Goal: Task Accomplishment & Management: Manage account settings

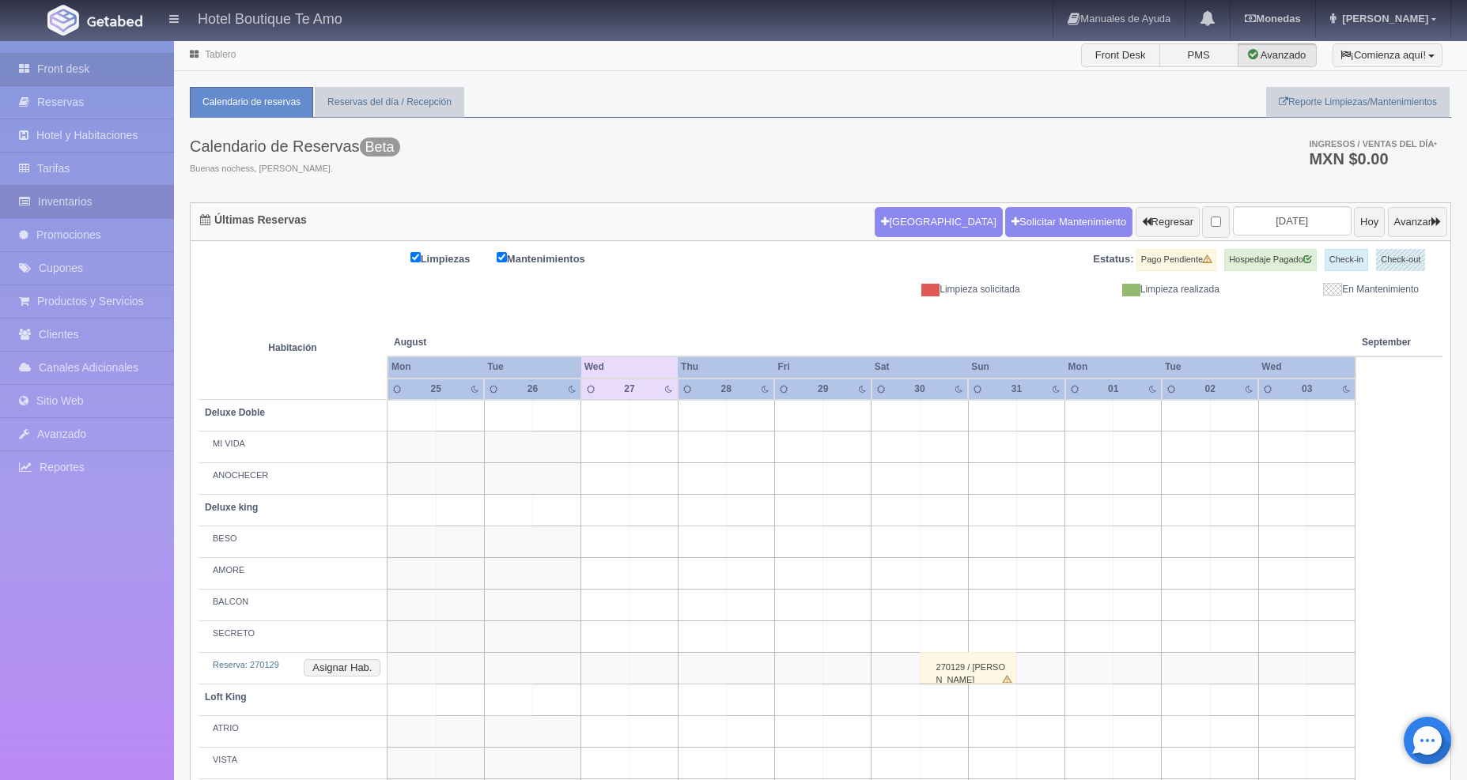
click at [65, 202] on link "Inventarios" at bounding box center [87, 202] width 174 height 32
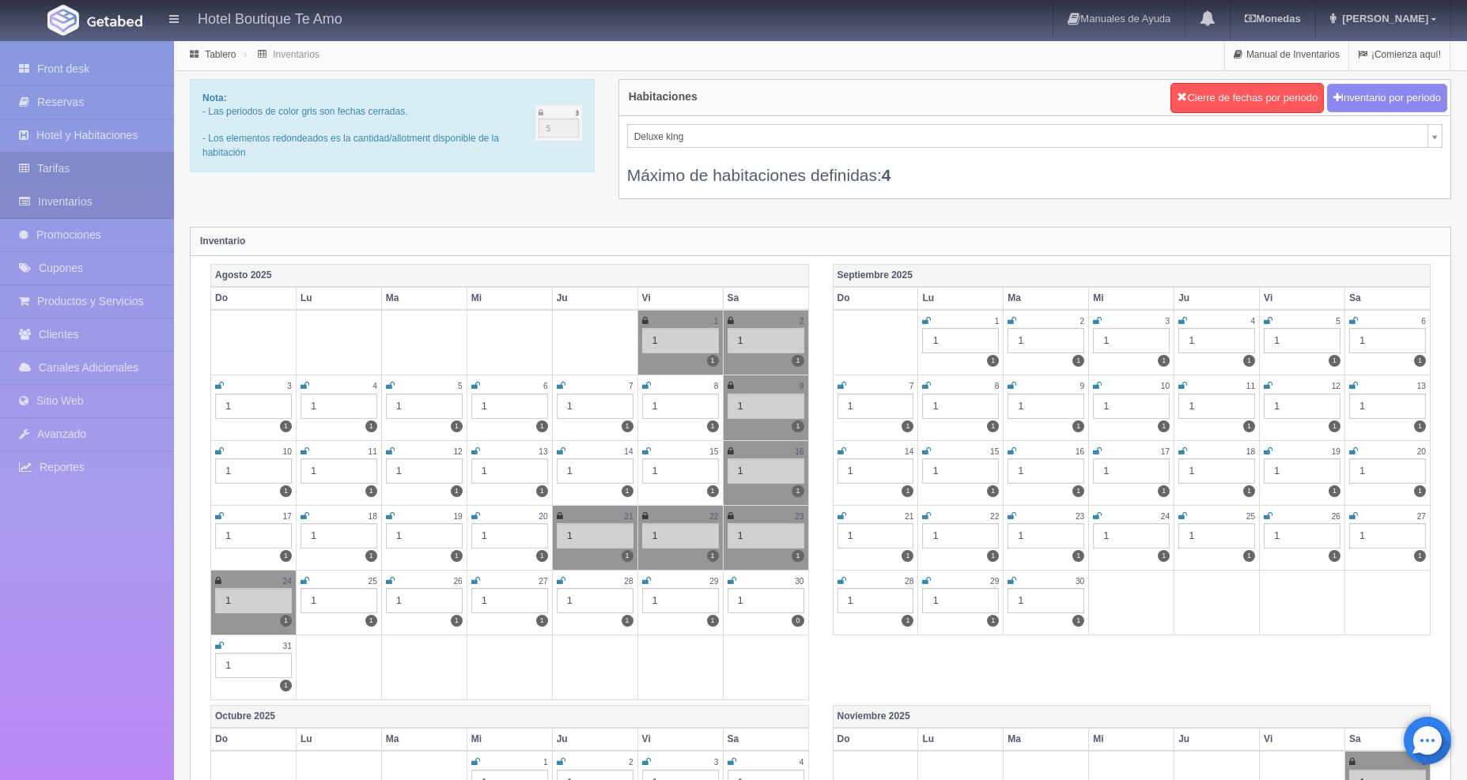
click at [65, 170] on link "Tarifas" at bounding box center [87, 169] width 174 height 32
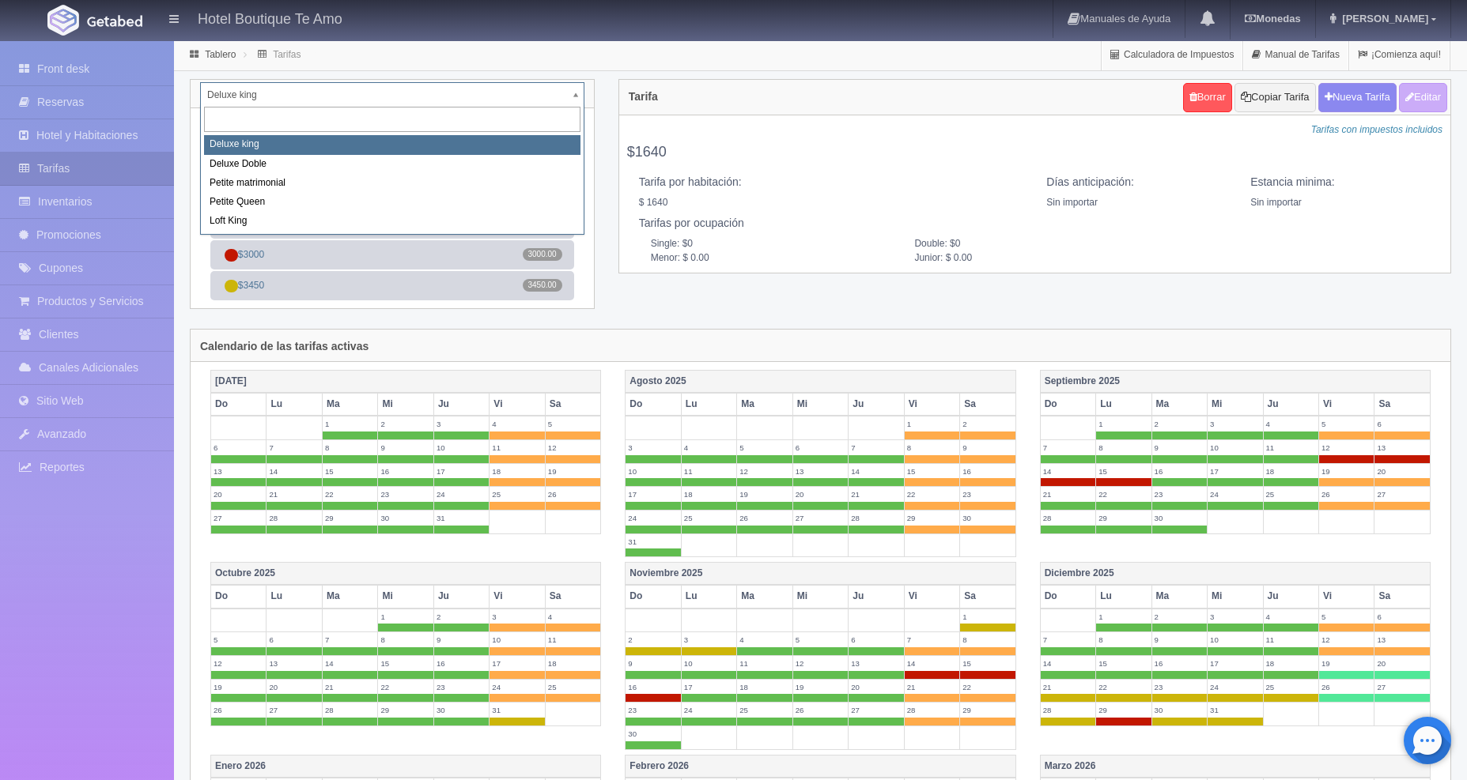
click at [572, 100] on body "Hotel Boutique Te Amo Manuales de Ayuda Actualizaciones recientes Monedas Tipo …" at bounding box center [733, 606] width 1467 height 1132
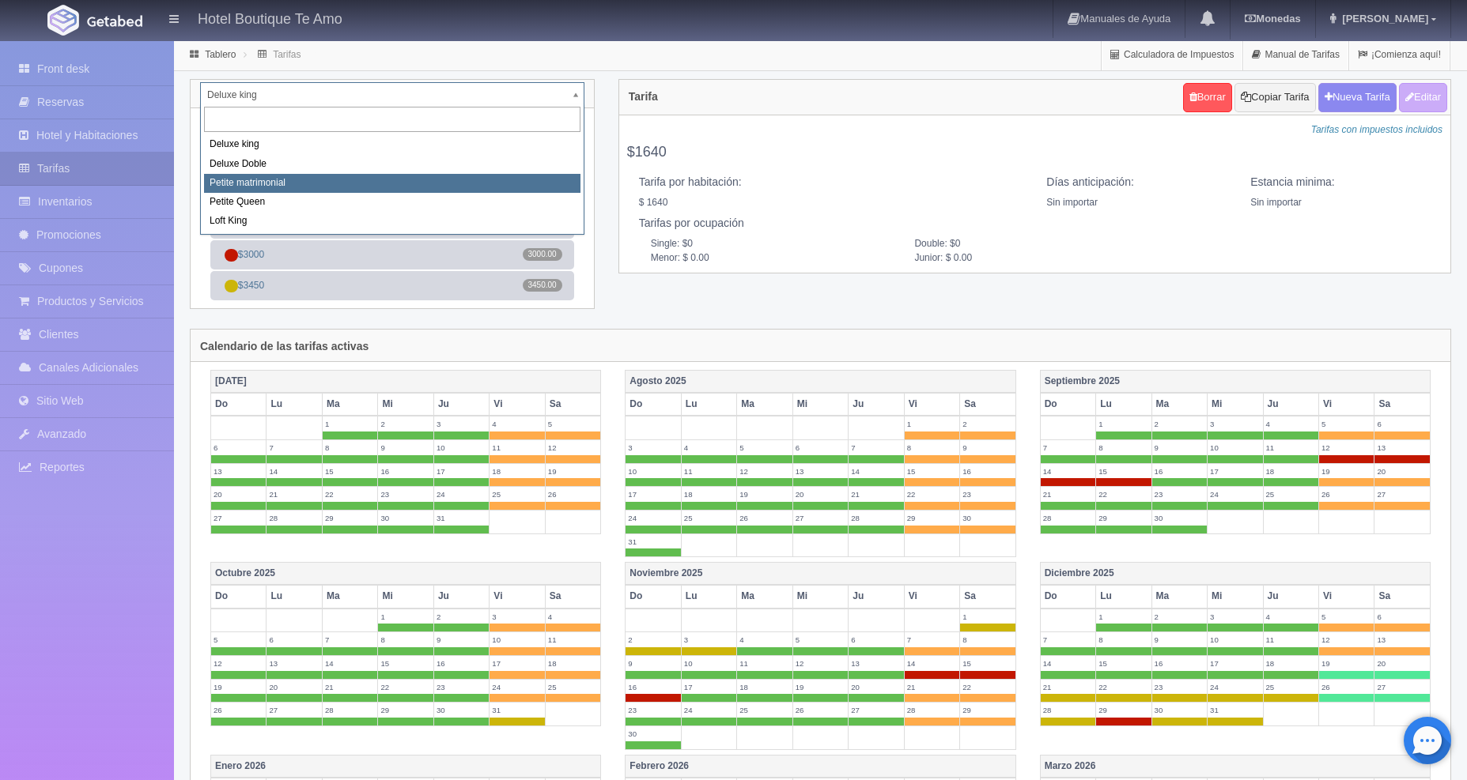
select select "2244"
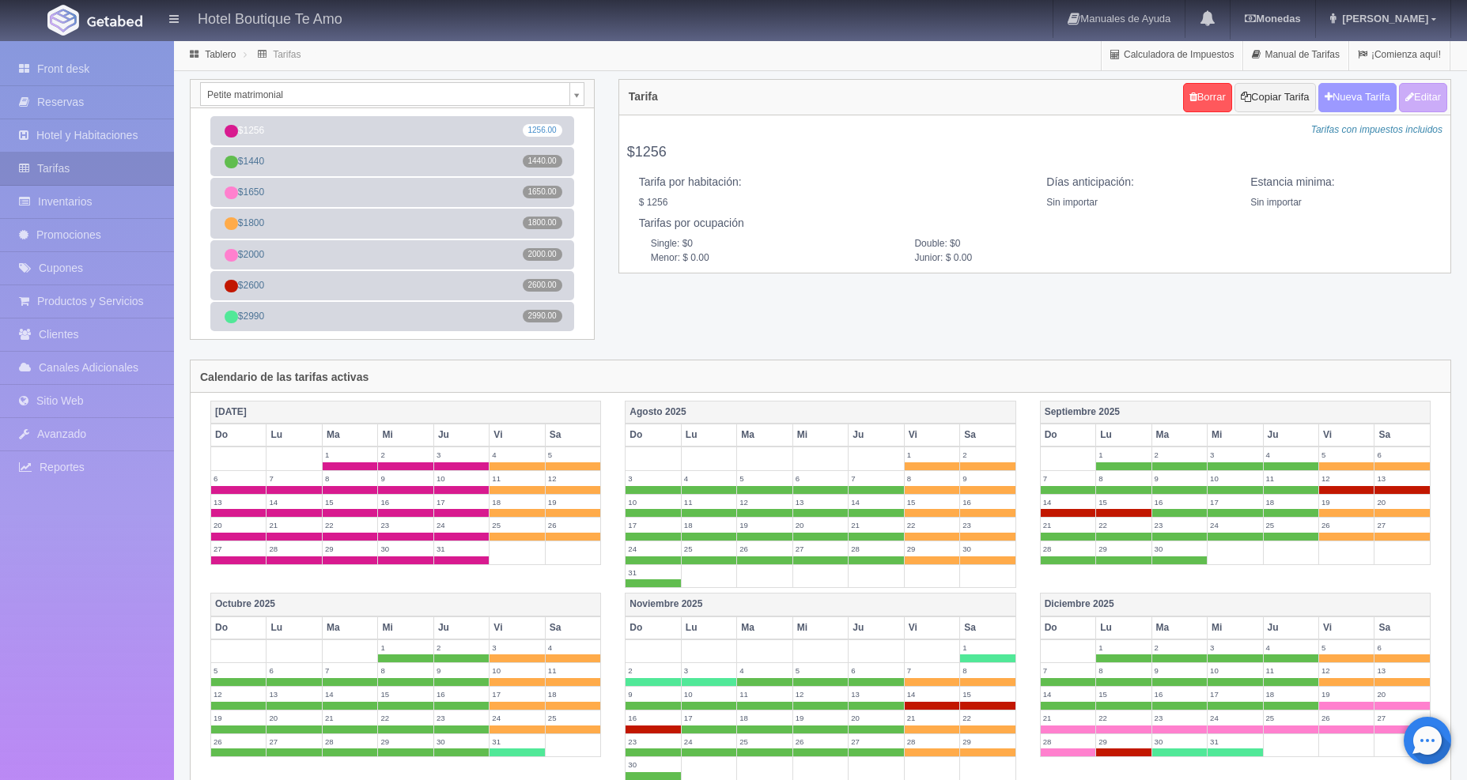
click at [1333, 94] on button "Nueva Tarifa" at bounding box center [1357, 97] width 78 height 29
select select
checkbox input "true"
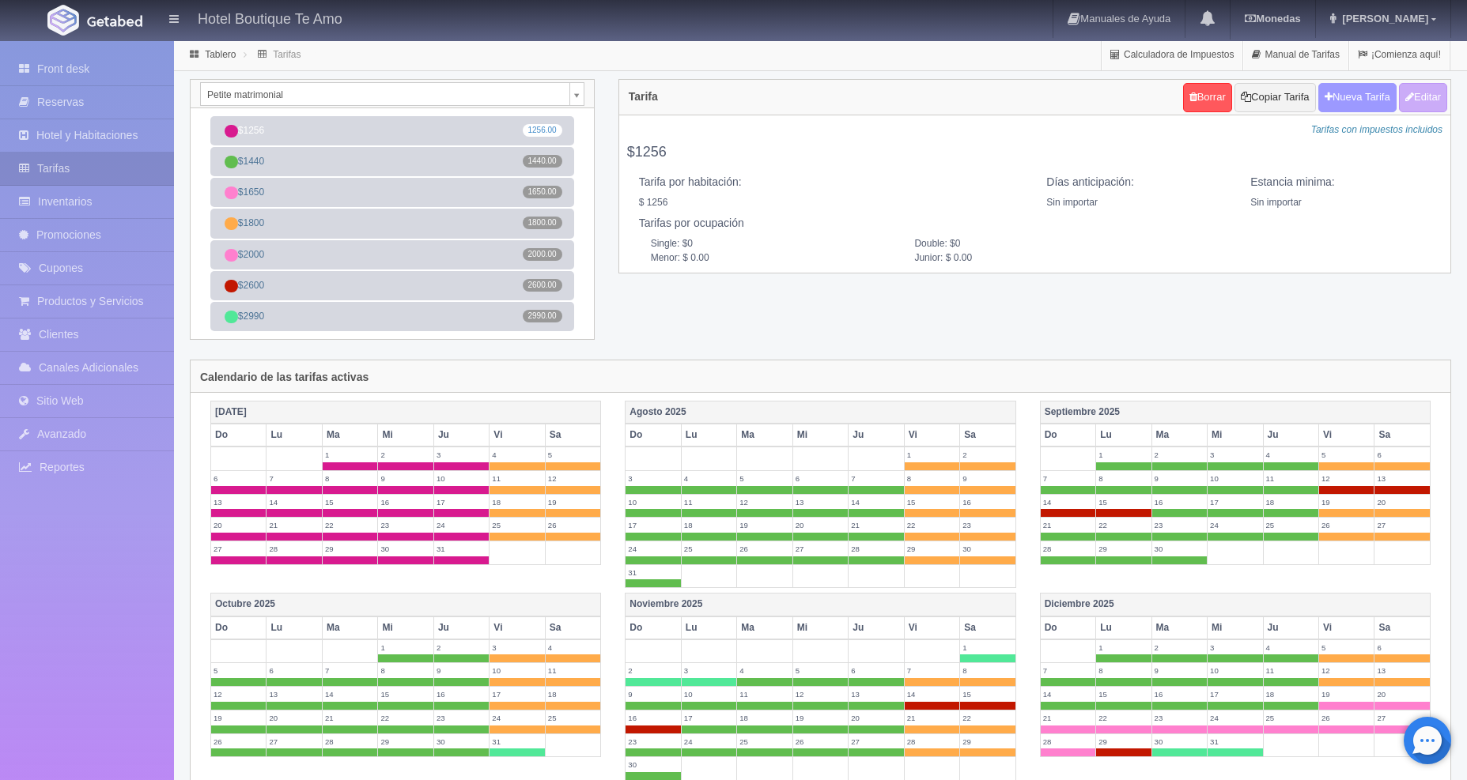
checkbox input "true"
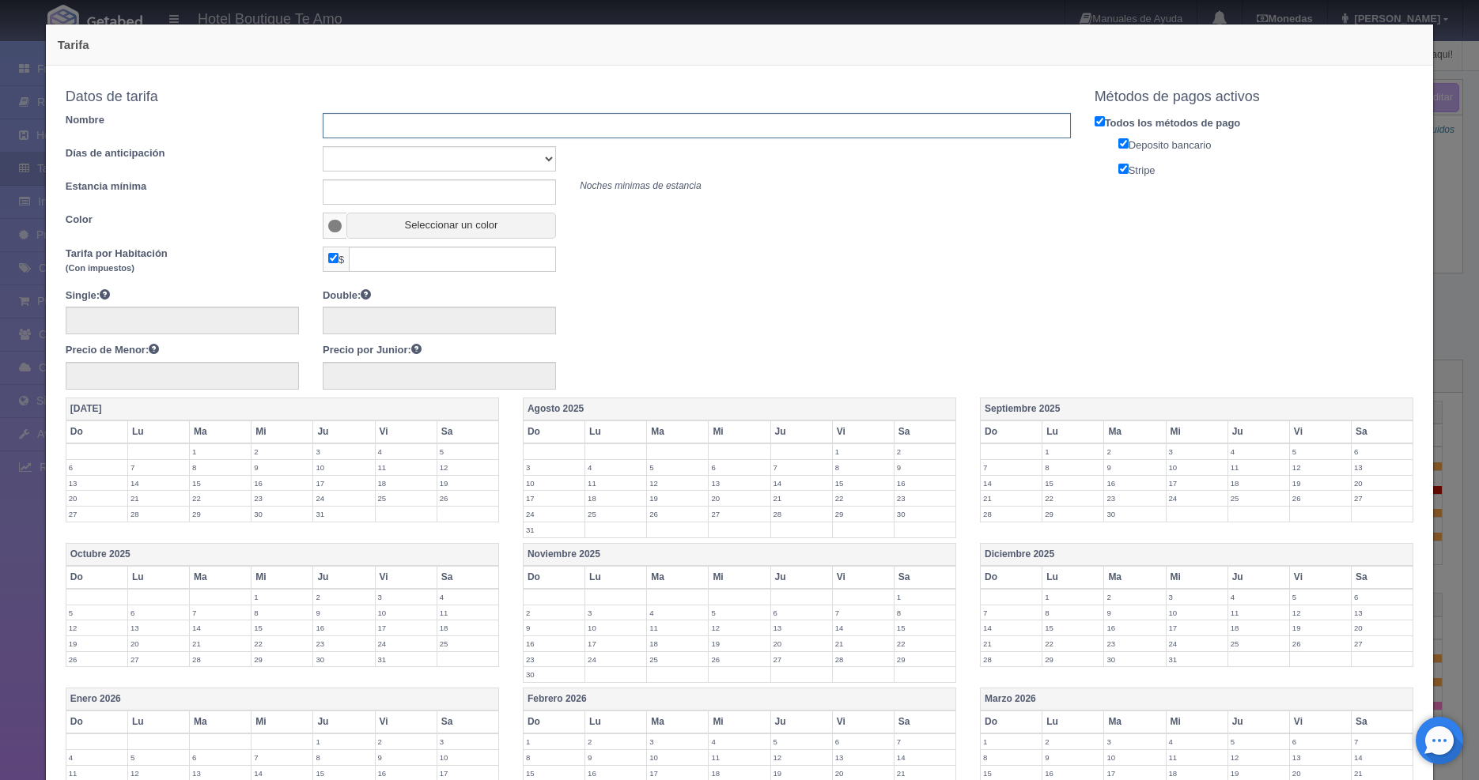
click at [348, 124] on input "text" at bounding box center [697, 125] width 748 height 25
type input "Sep"
click at [386, 260] on input "text" at bounding box center [452, 259] width 207 height 25
type input "2300"
click at [1298, 467] on label "12" at bounding box center [1320, 467] width 61 height 15
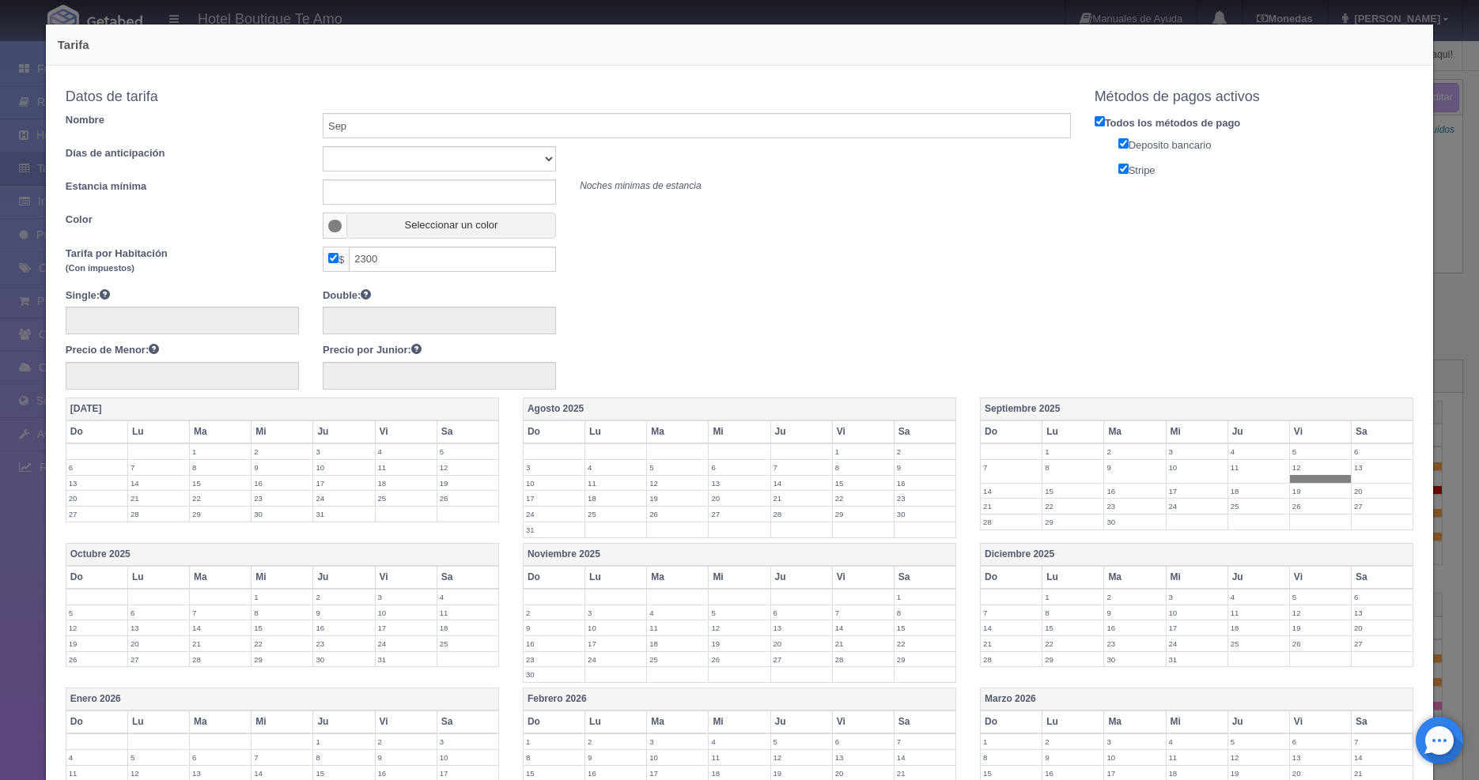
click at [1352, 471] on label "13" at bounding box center [1381, 467] width 61 height 15
click at [999, 490] on label "14" at bounding box center [1011, 491] width 61 height 15
click at [1046, 493] on label "15" at bounding box center [1072, 491] width 61 height 15
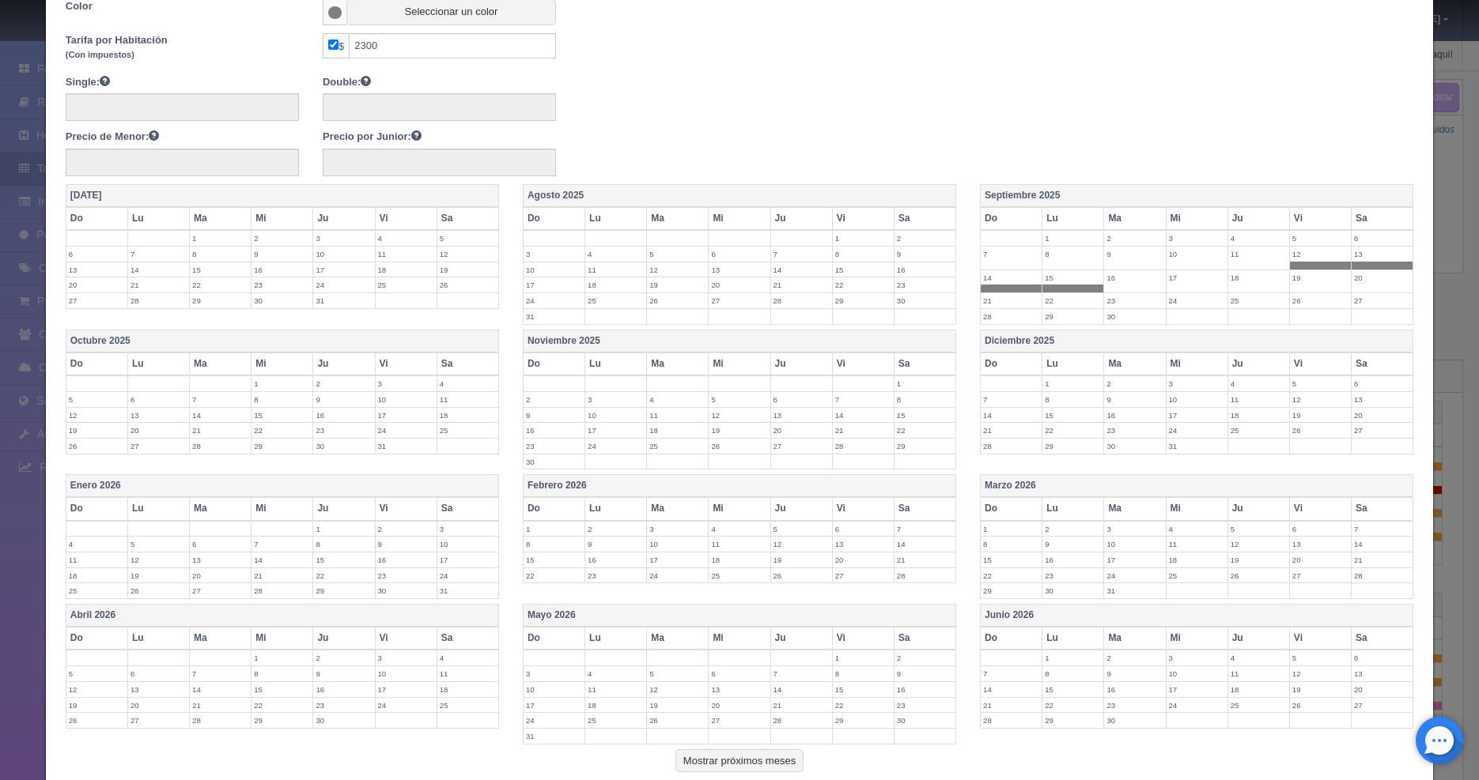
scroll to position [314, 0]
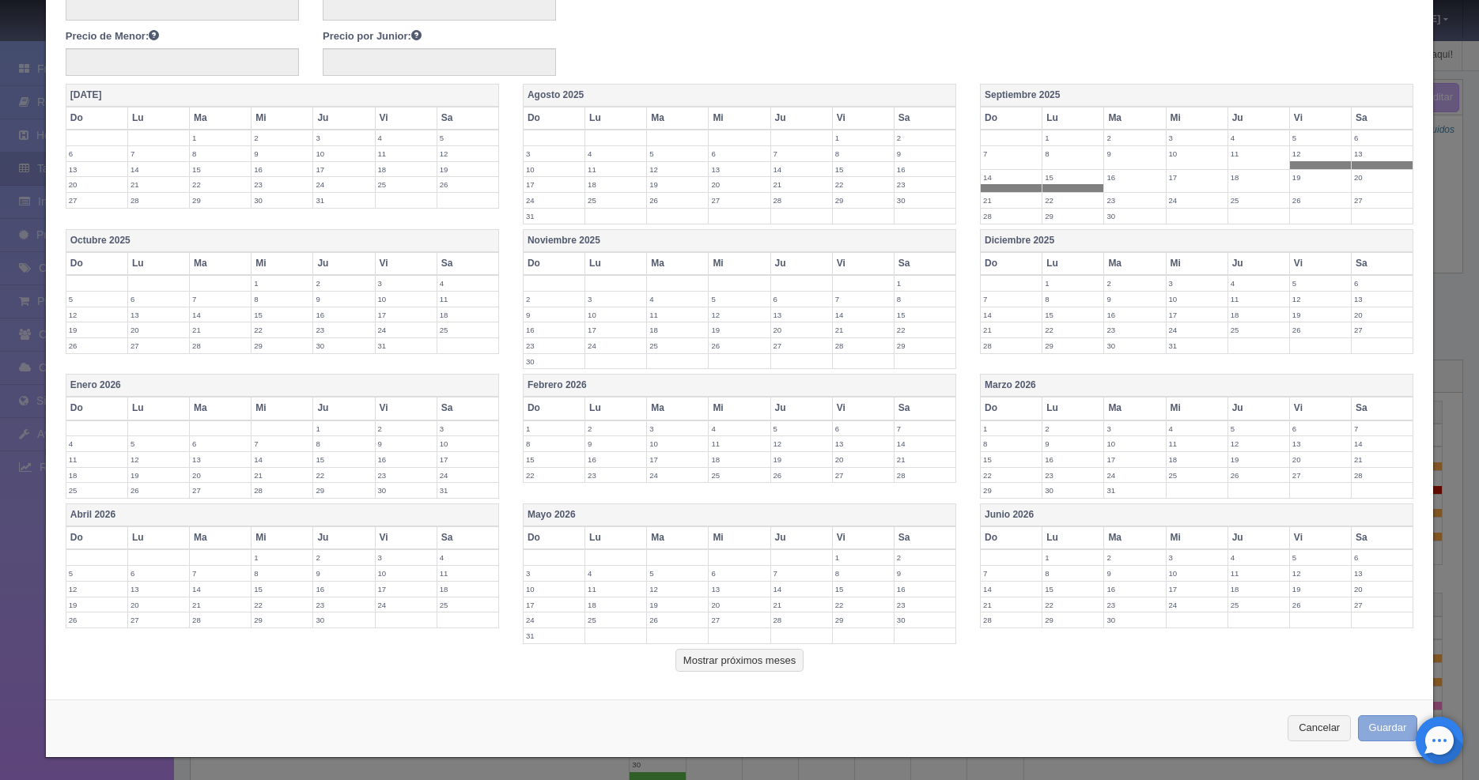
click at [1358, 722] on button "Guardar" at bounding box center [1388, 729] width 60 height 26
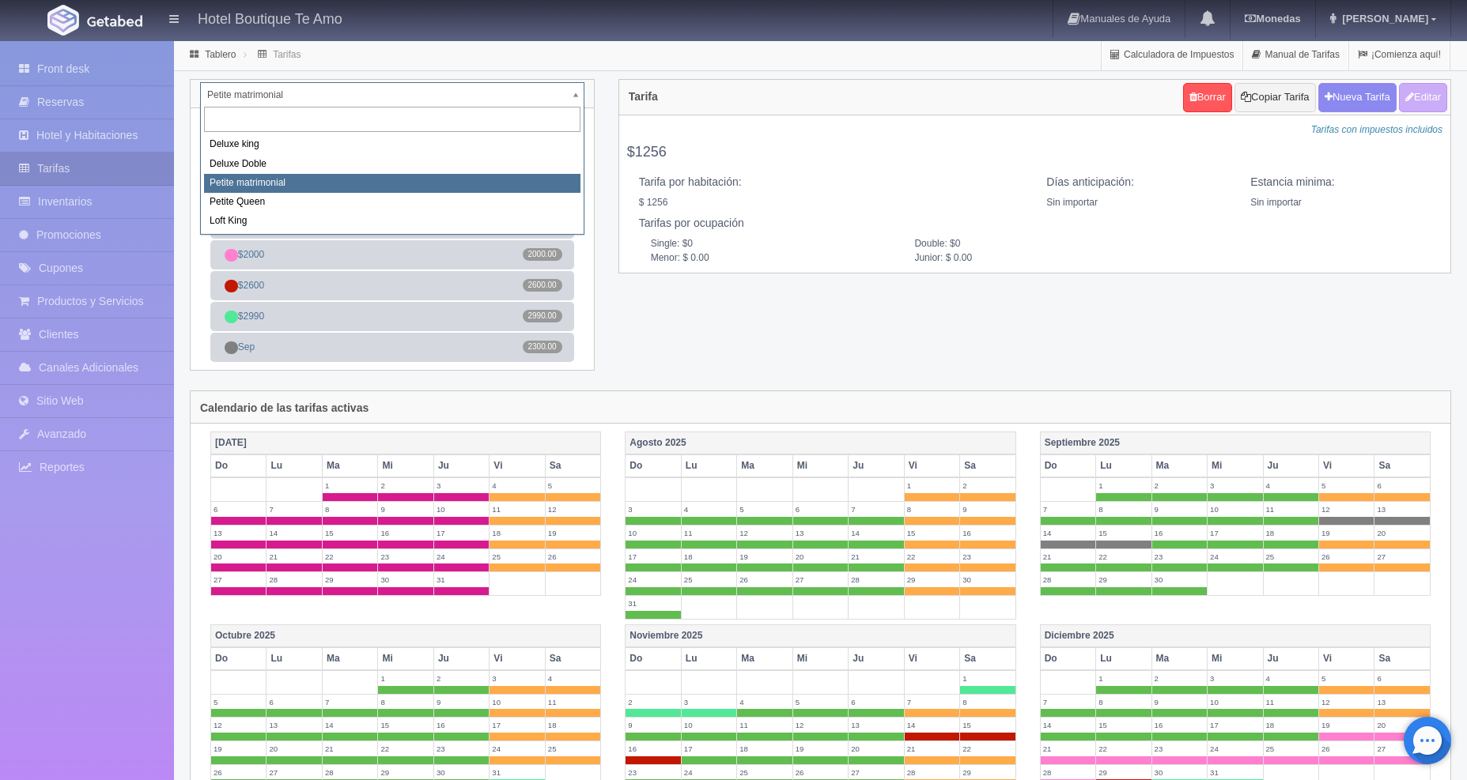
click at [575, 93] on body "Hotel Boutique Te Amo Manuales de Ayuda Actualizaciones recientes [GEOGRAPHIC_D…" at bounding box center [733, 637] width 1467 height 1194
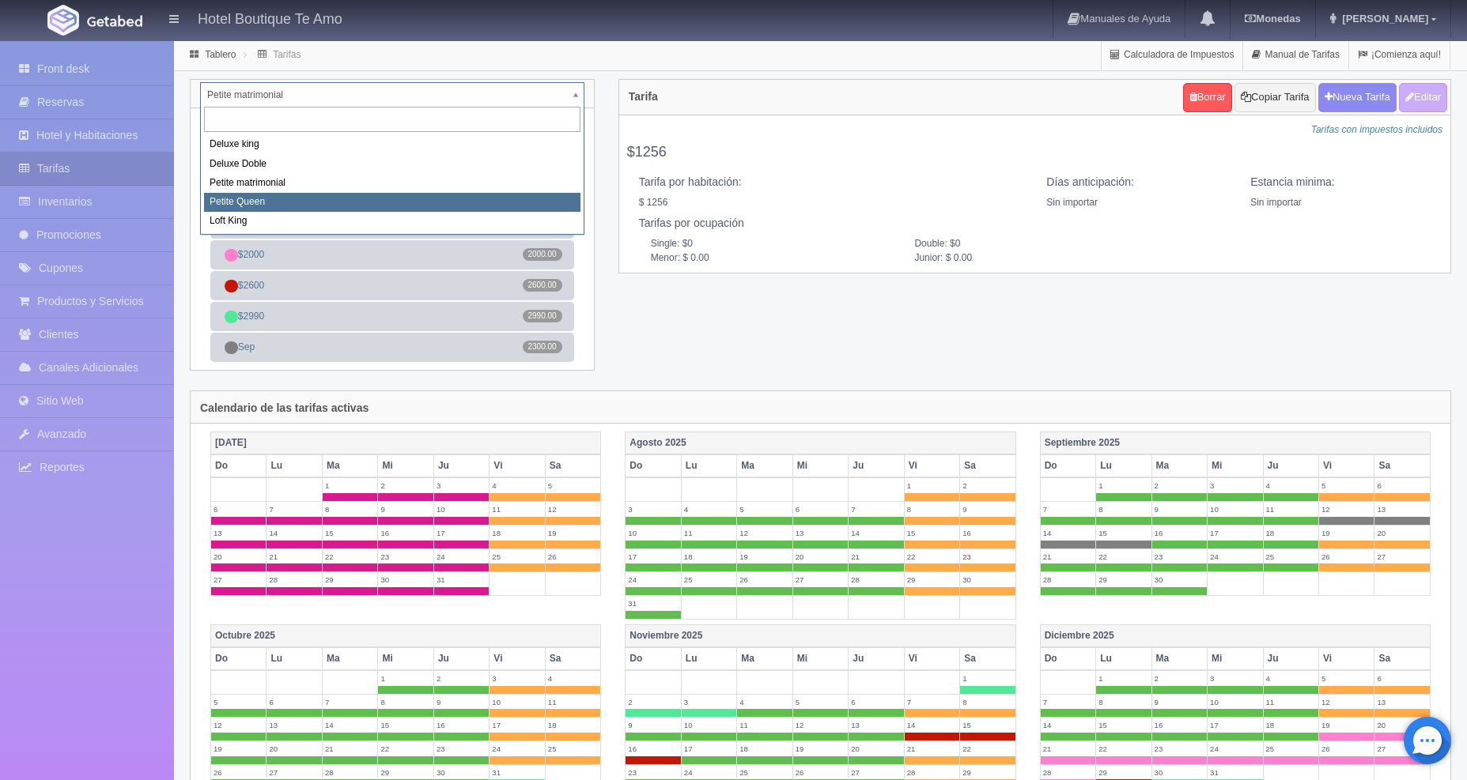
select select "2245"
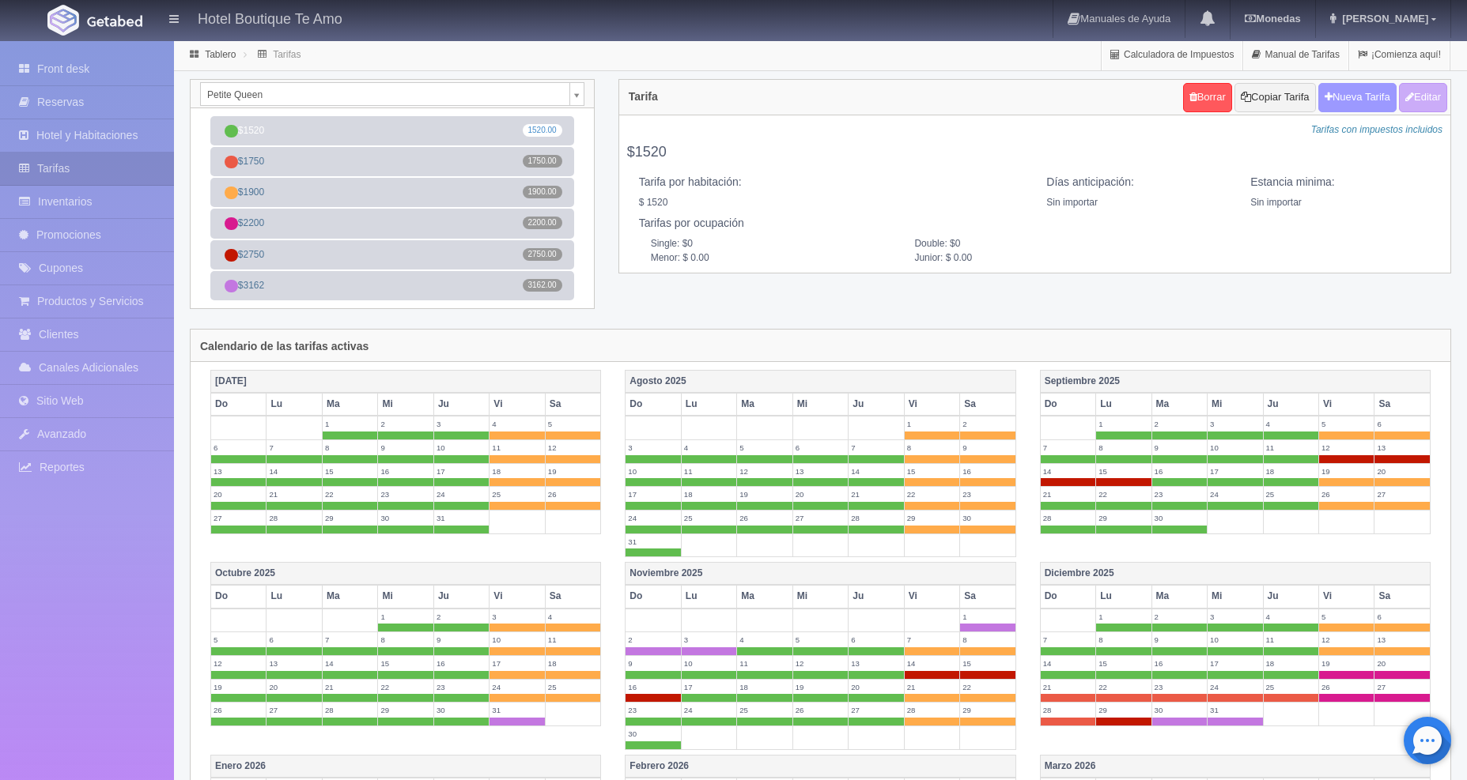
click at [1342, 94] on button "Nueva Tarifa" at bounding box center [1357, 97] width 78 height 29
select select
checkbox input "true"
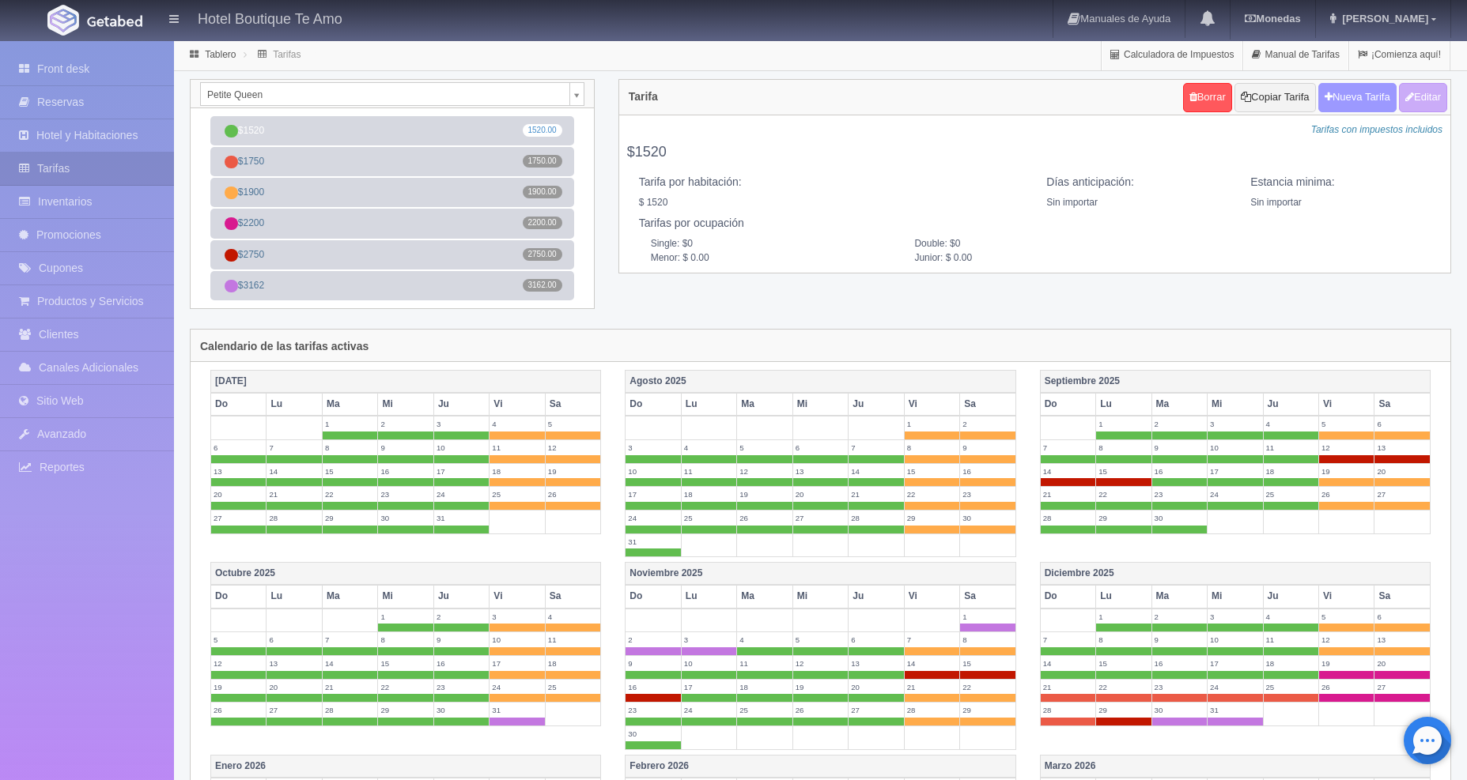
checkbox input "true"
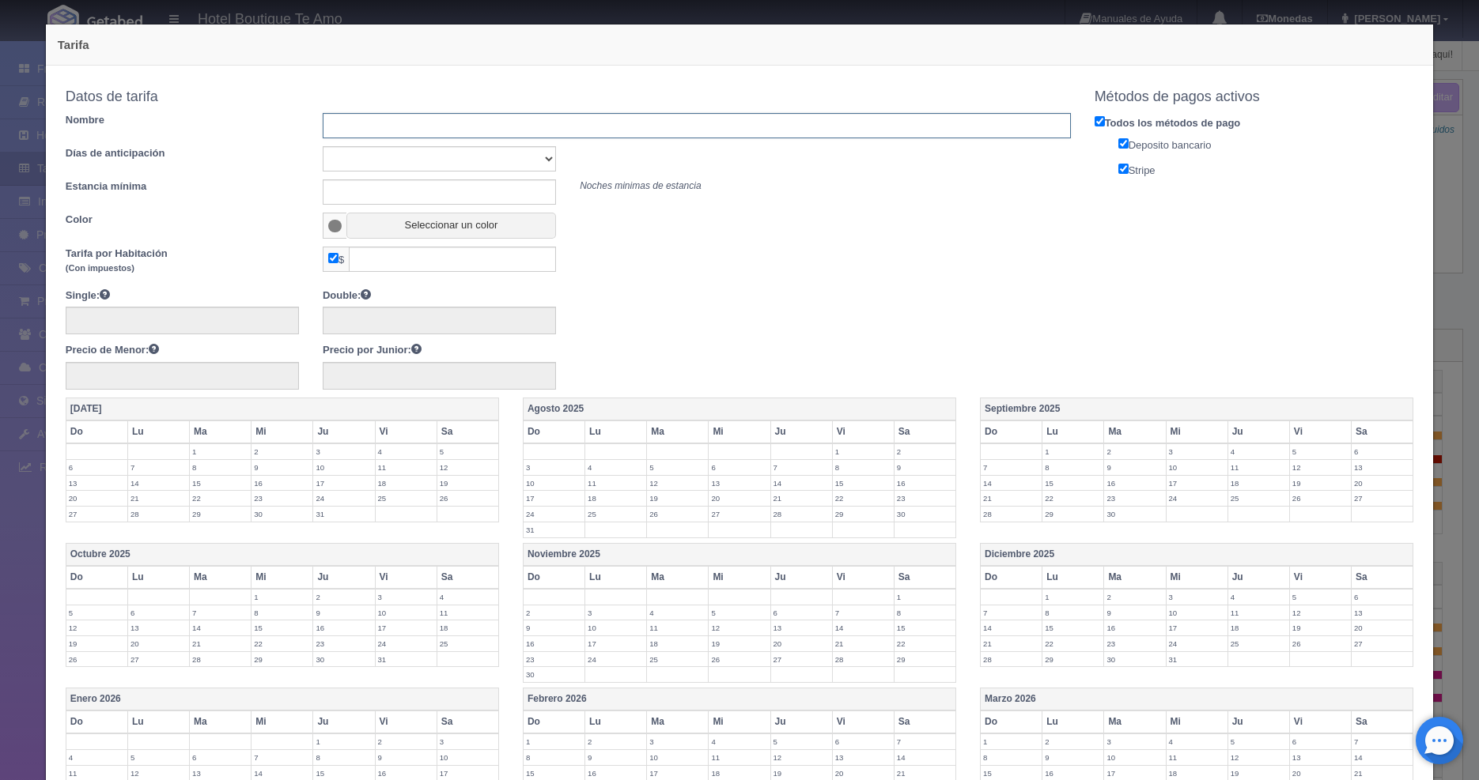
click at [461, 133] on input "text" at bounding box center [697, 125] width 748 height 25
type input "sep"
click at [419, 263] on input "text" at bounding box center [452, 259] width 207 height 25
type input "2450"
click at [1290, 466] on label "12" at bounding box center [1320, 467] width 61 height 15
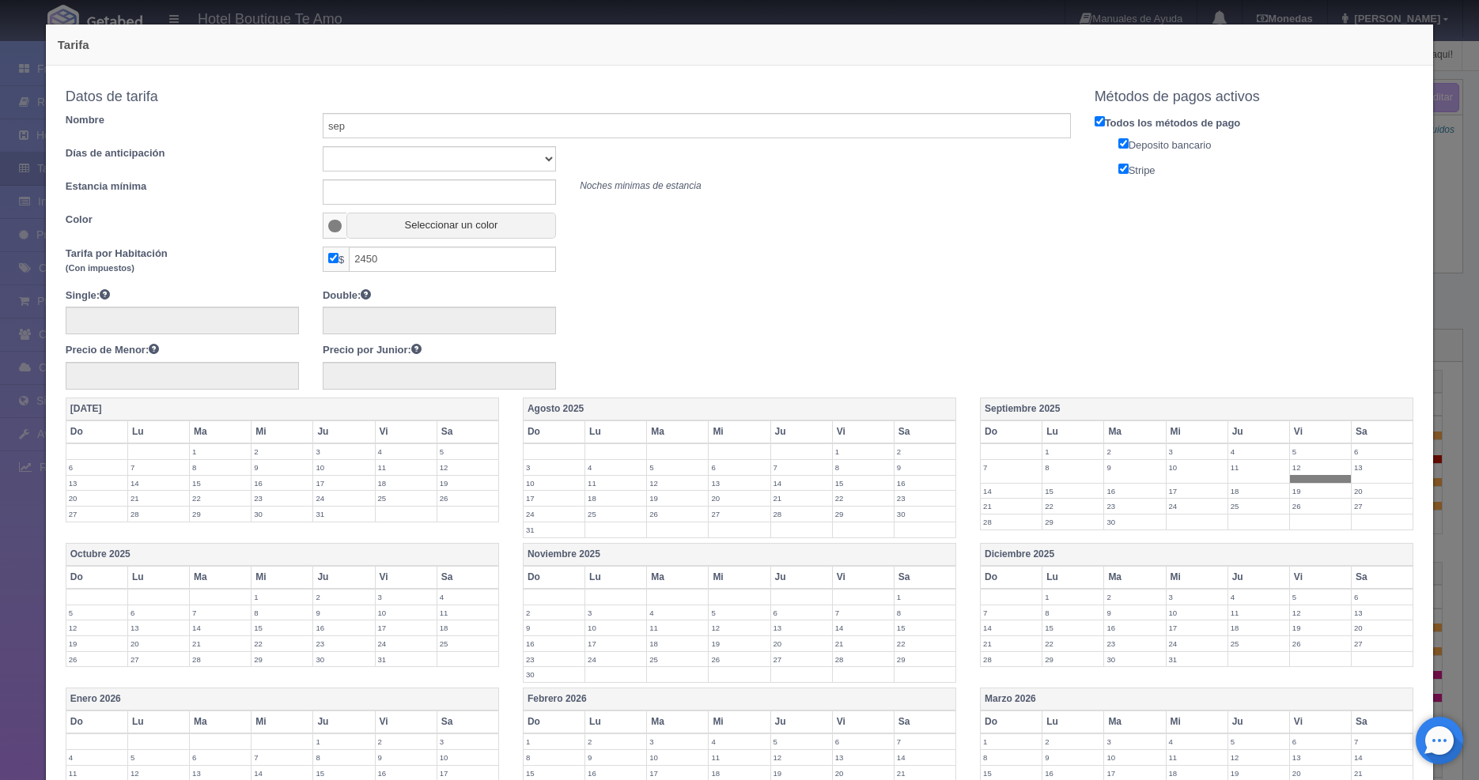
click at [1351, 466] on label "13" at bounding box center [1381, 467] width 61 height 15
click at [995, 484] on label "14" at bounding box center [1011, 491] width 61 height 15
click at [1061, 496] on label "15" at bounding box center [1072, 491] width 61 height 15
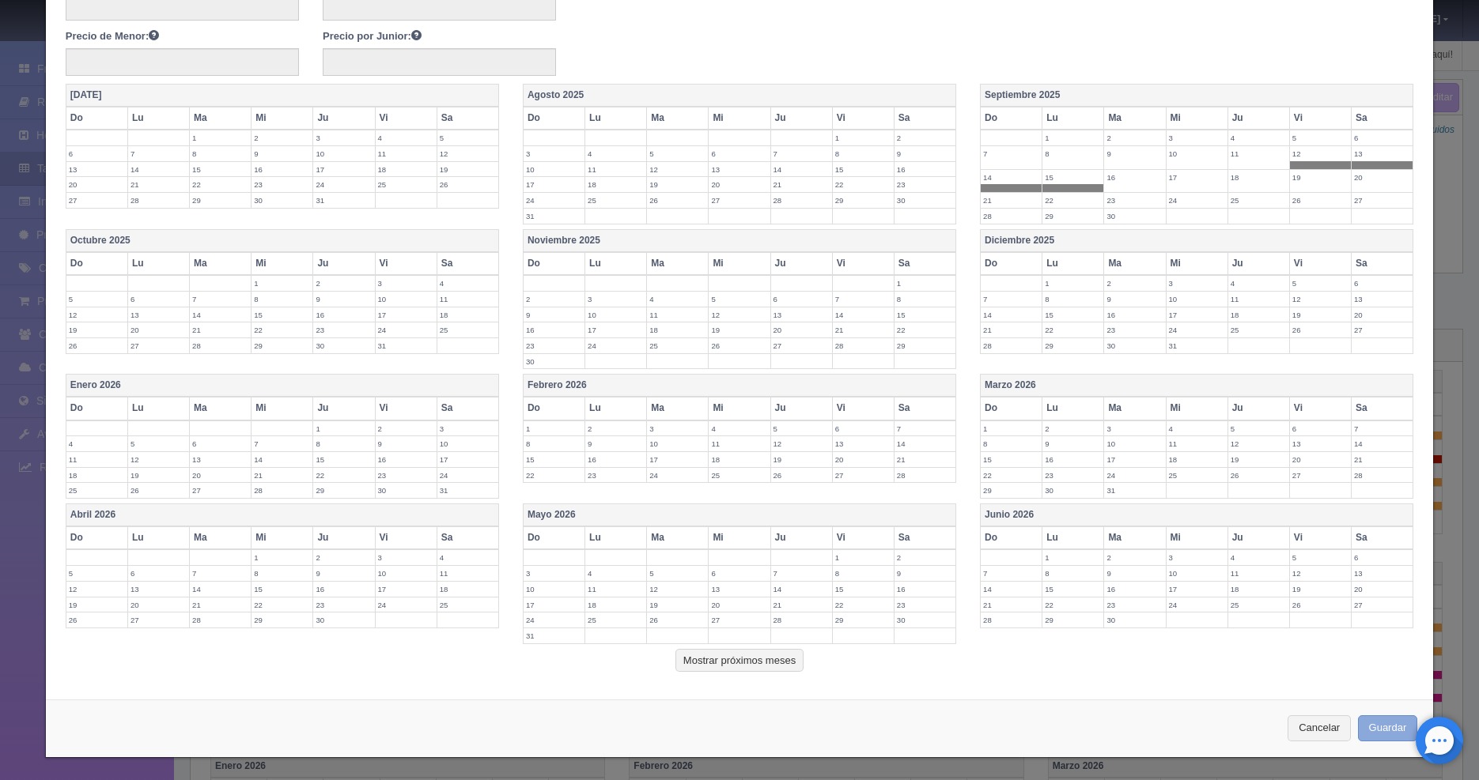
click at [1373, 729] on button "Guardar" at bounding box center [1388, 729] width 60 height 26
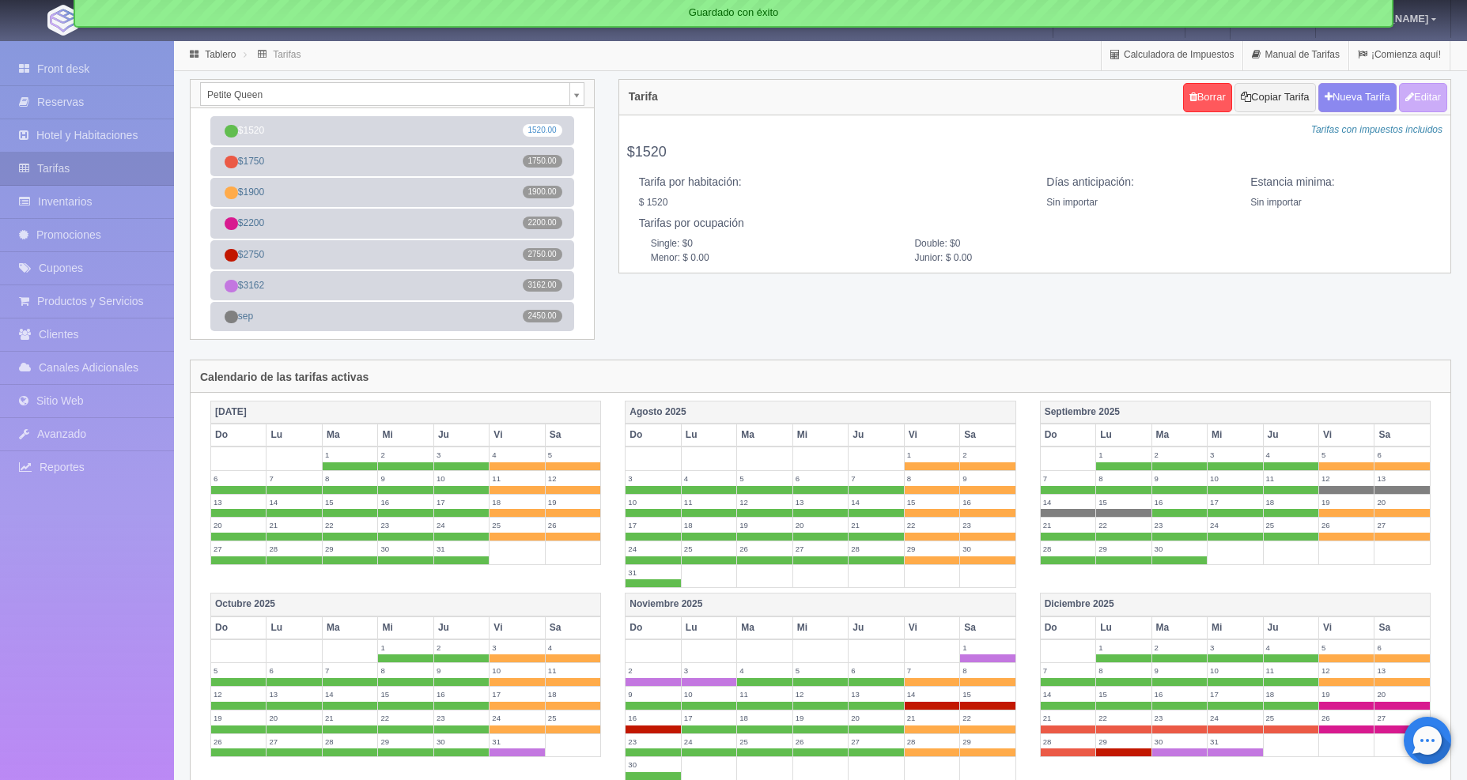
click at [579, 86] on body "Hotel Boutique Te Amo Manuales de Ayuda Actualizaciones recientes [GEOGRAPHIC_D…" at bounding box center [733, 621] width 1467 height 1163
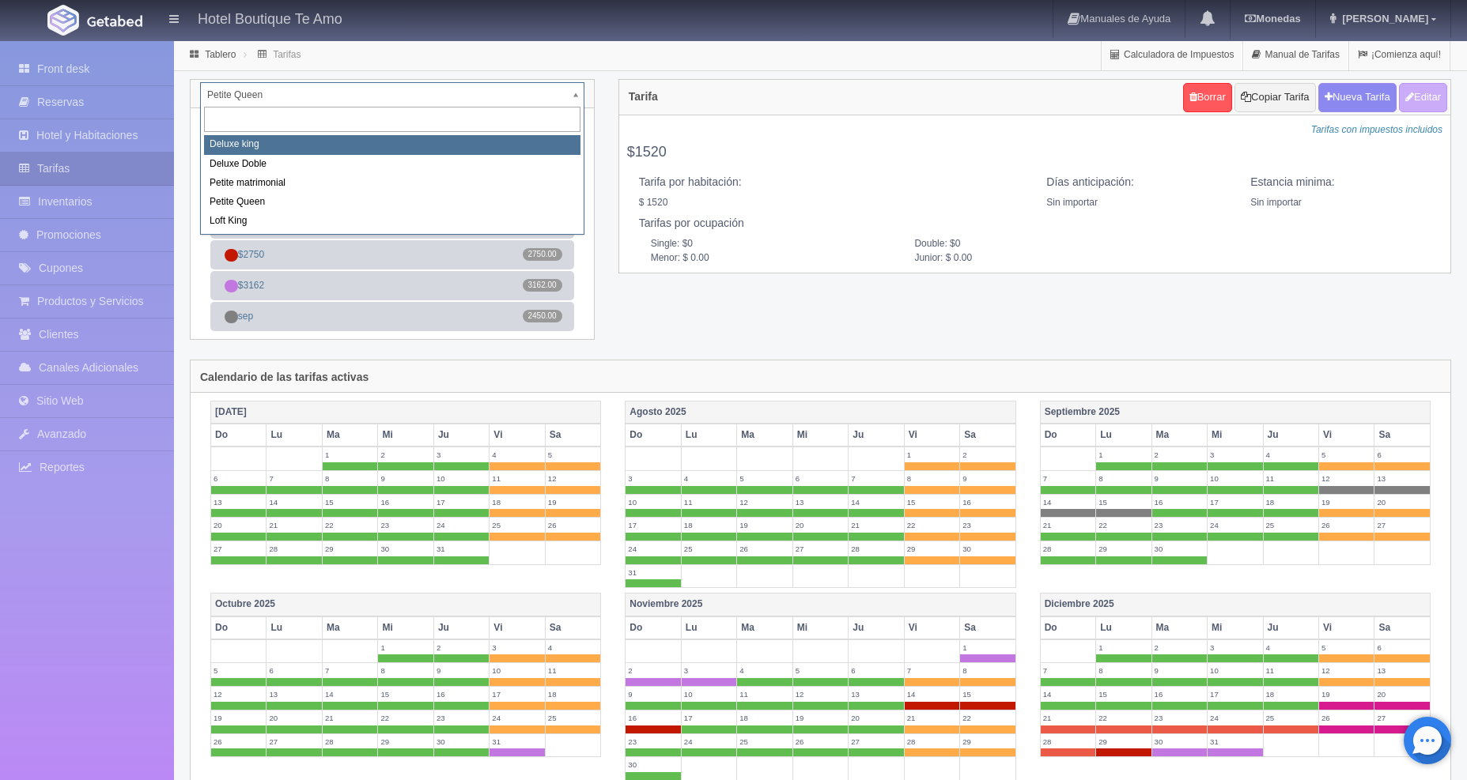
select select "2232"
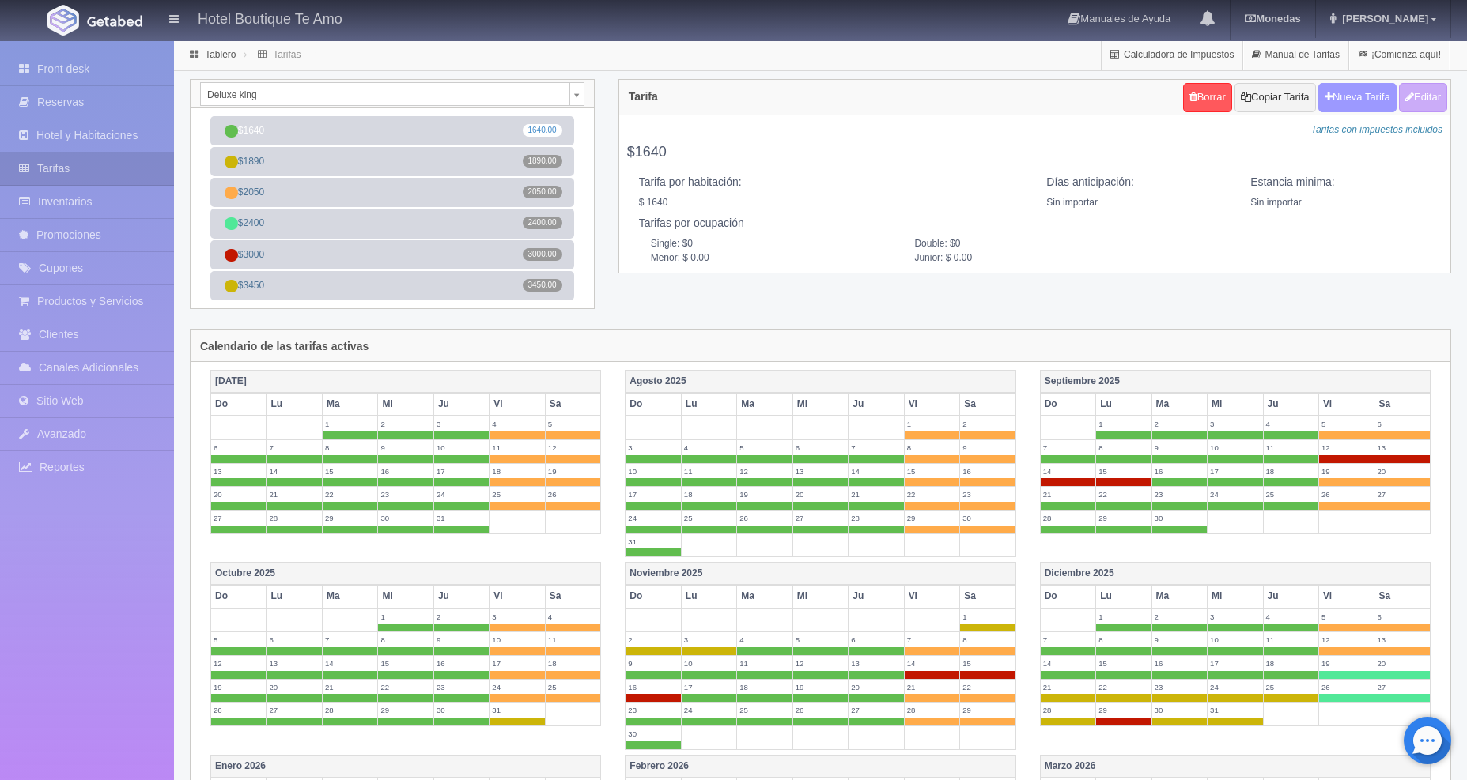
click at [1355, 95] on button "Nueva Tarifa" at bounding box center [1357, 97] width 78 height 29
select select
checkbox input "true"
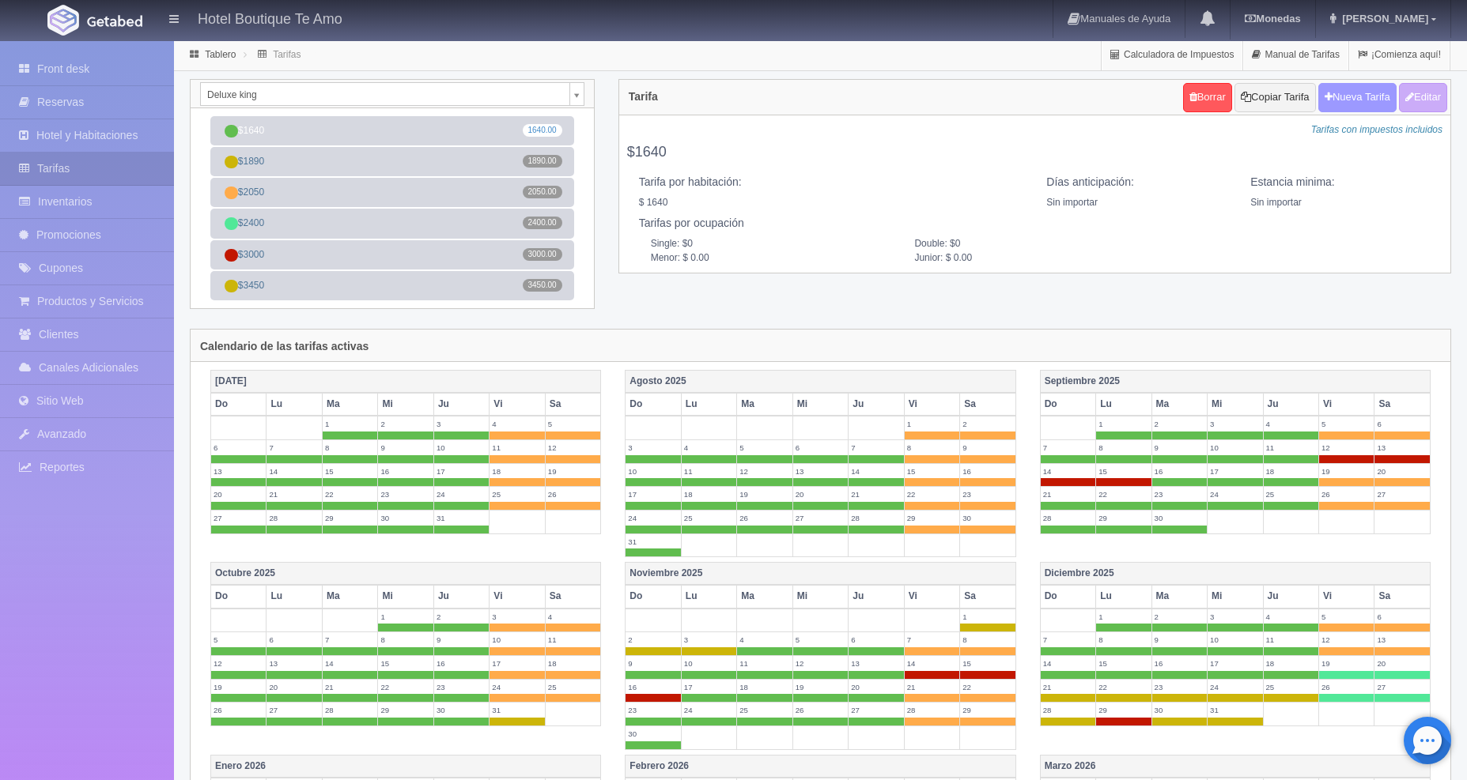
checkbox input "true"
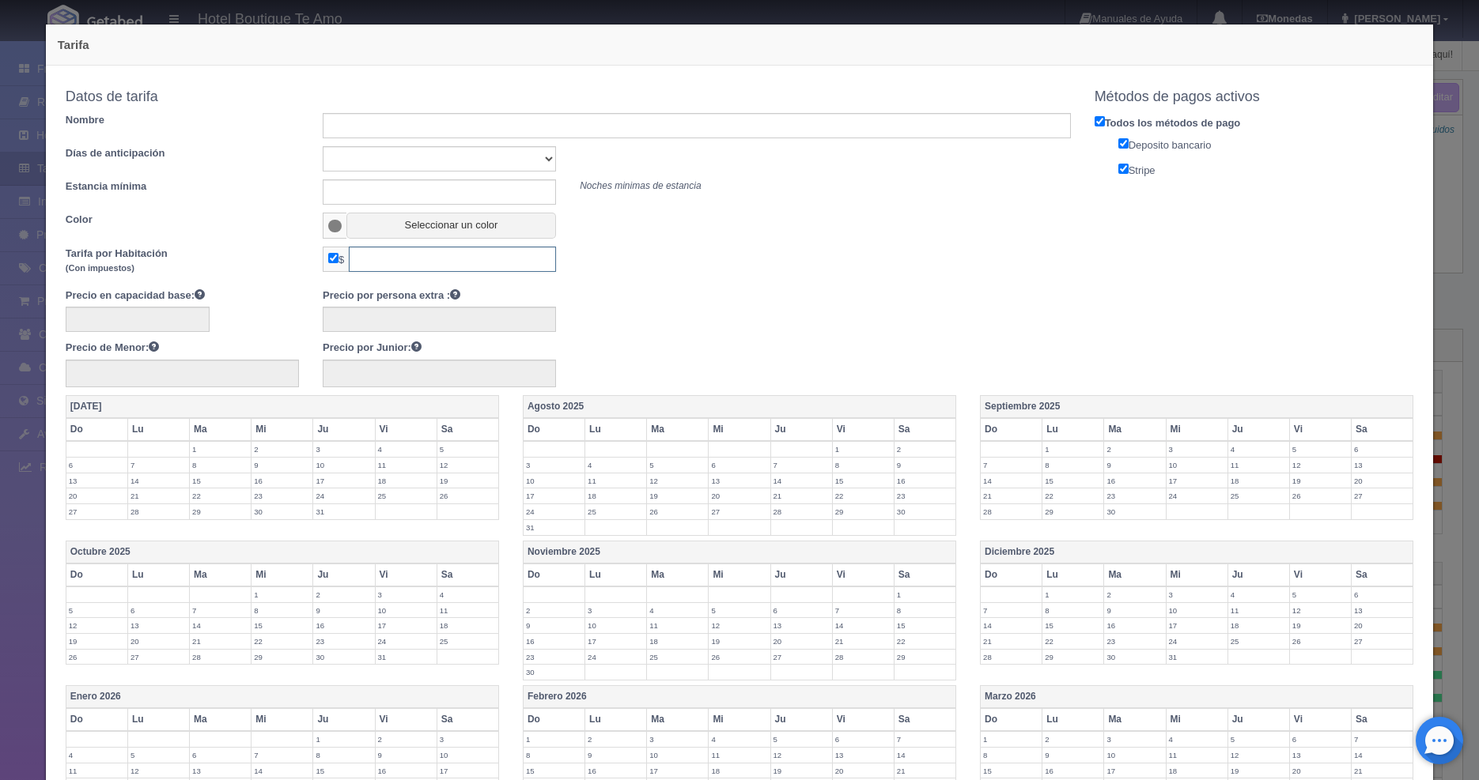
click at [378, 262] on input "text" at bounding box center [452, 259] width 207 height 25
type input "2700"
click at [418, 120] on input "text" at bounding box center [697, 125] width 748 height 25
type input "sep"
click at [1294, 463] on label "12" at bounding box center [1320, 465] width 61 height 15
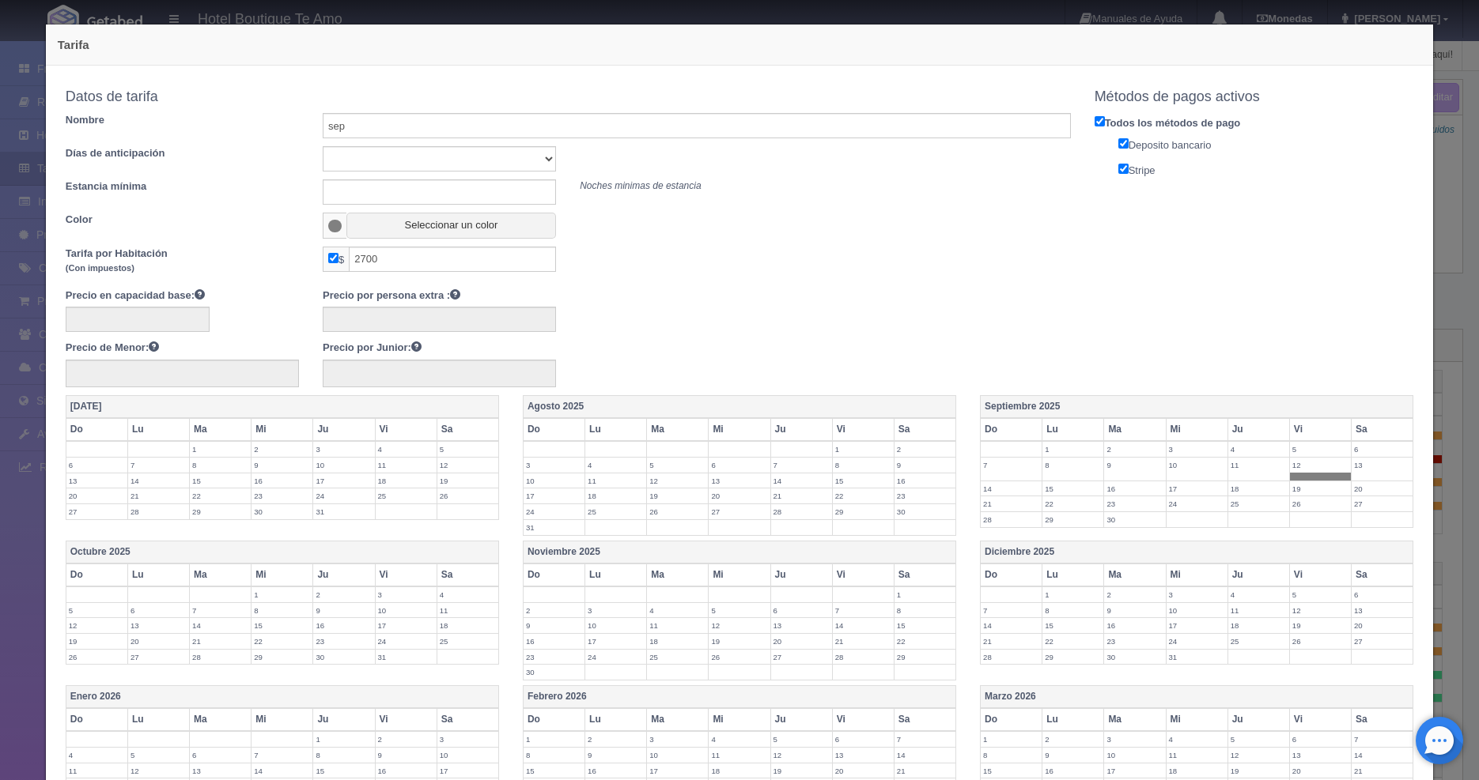
click at [1351, 466] on label "13" at bounding box center [1381, 465] width 61 height 15
click at [1005, 484] on label "14" at bounding box center [1011, 489] width 61 height 15
click at [1055, 489] on label "15" at bounding box center [1072, 489] width 61 height 15
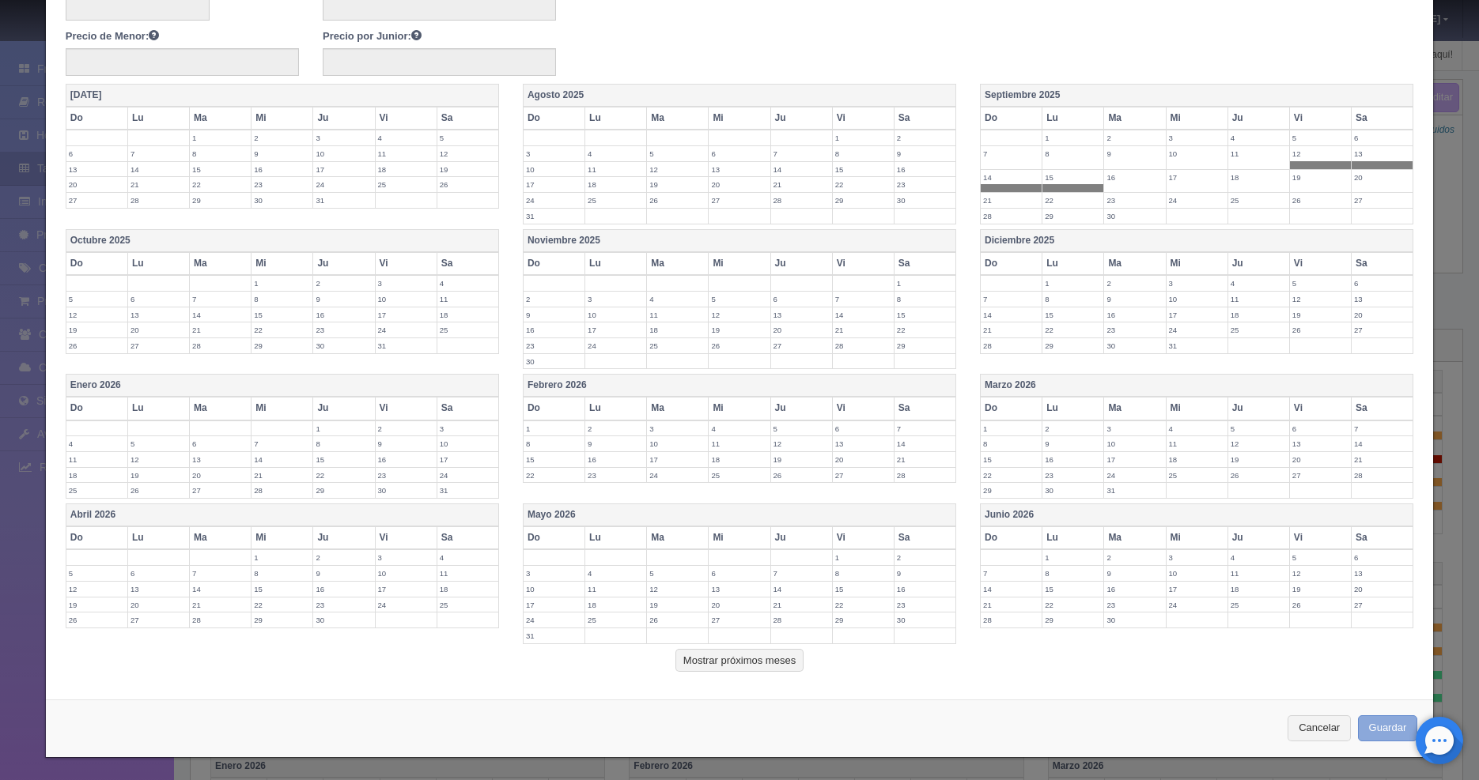
click at [1368, 733] on button "Guardar" at bounding box center [1388, 729] width 60 height 26
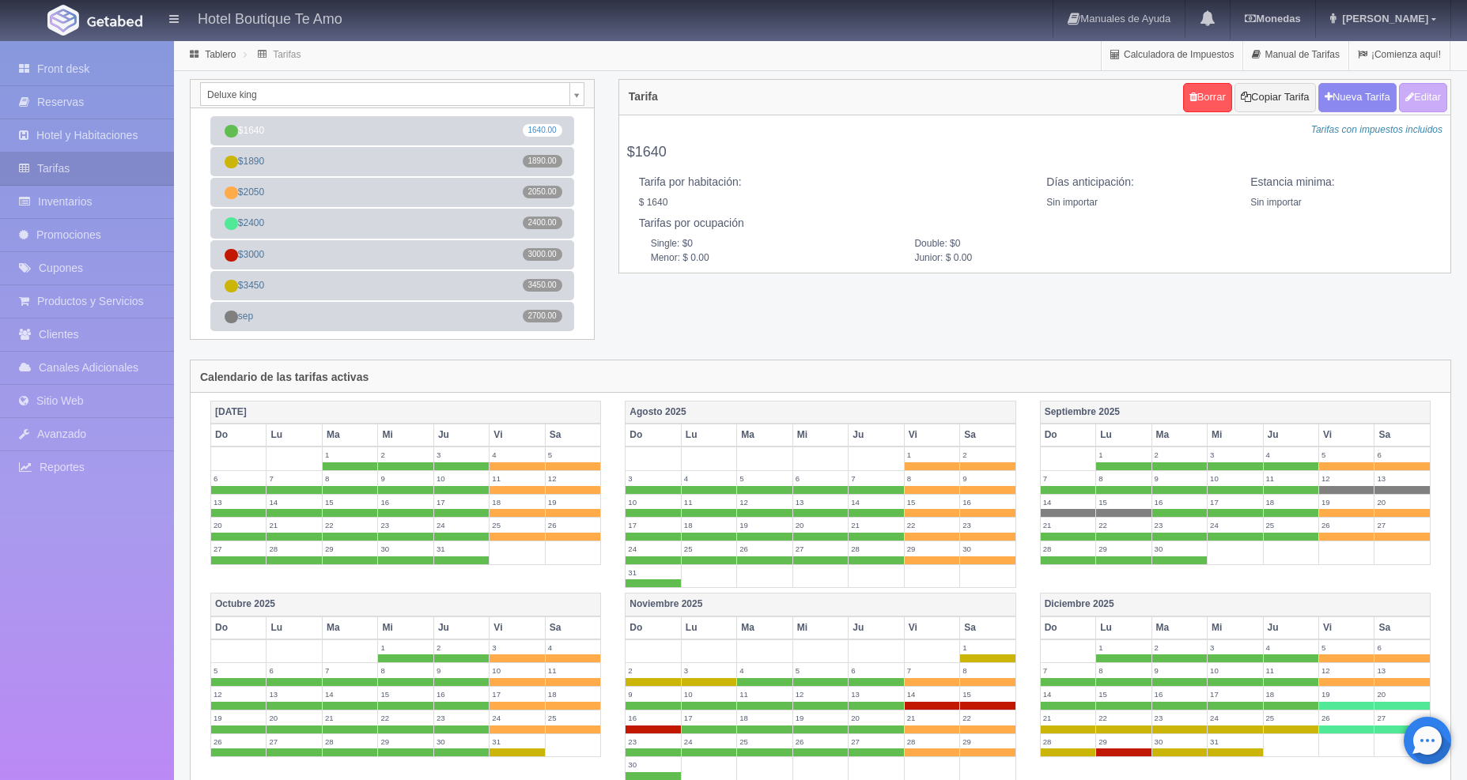
click at [573, 94] on body "Hotel Boutique Te Amo Manuales de Ayuda Actualizaciones recientes [GEOGRAPHIC_D…" at bounding box center [733, 621] width 1467 height 1163
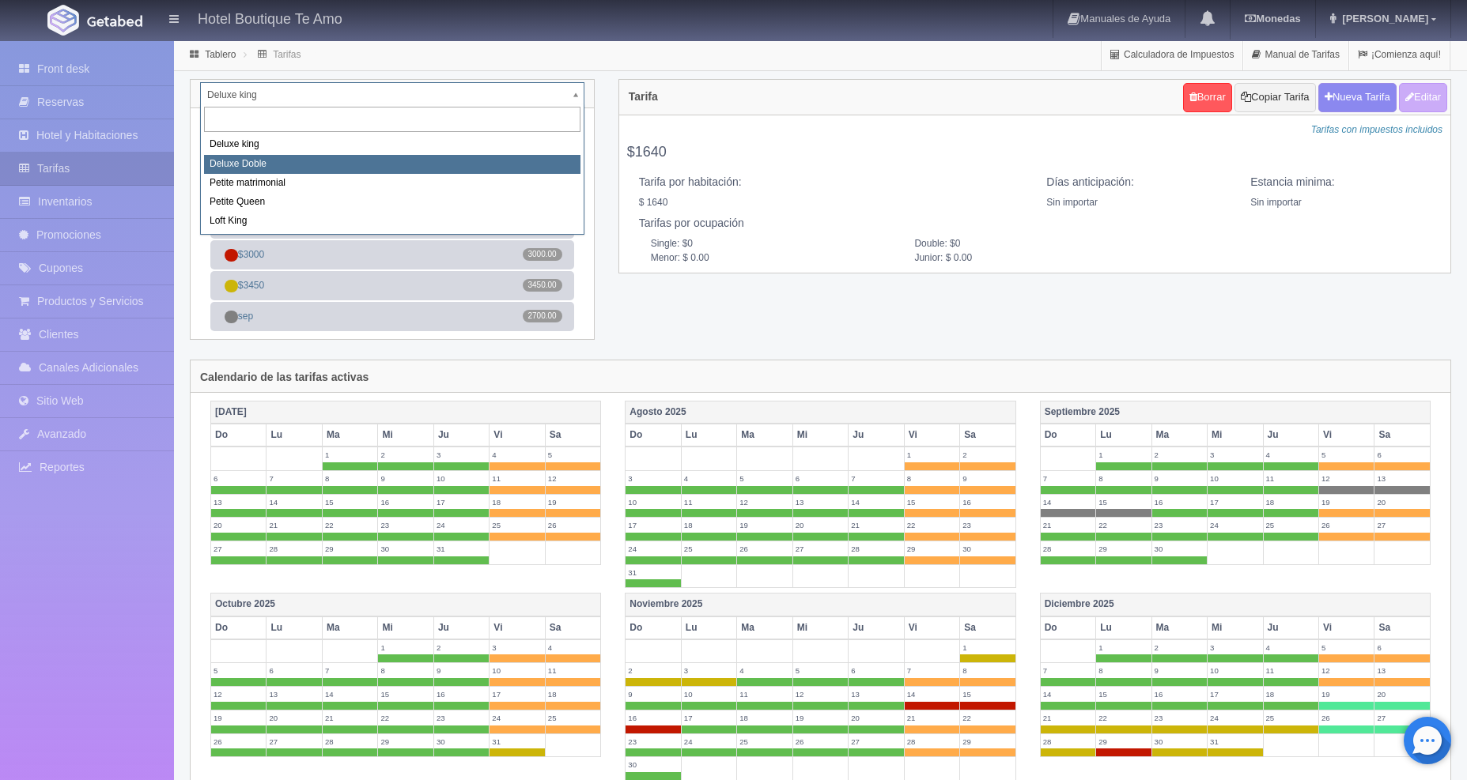
select select "2243"
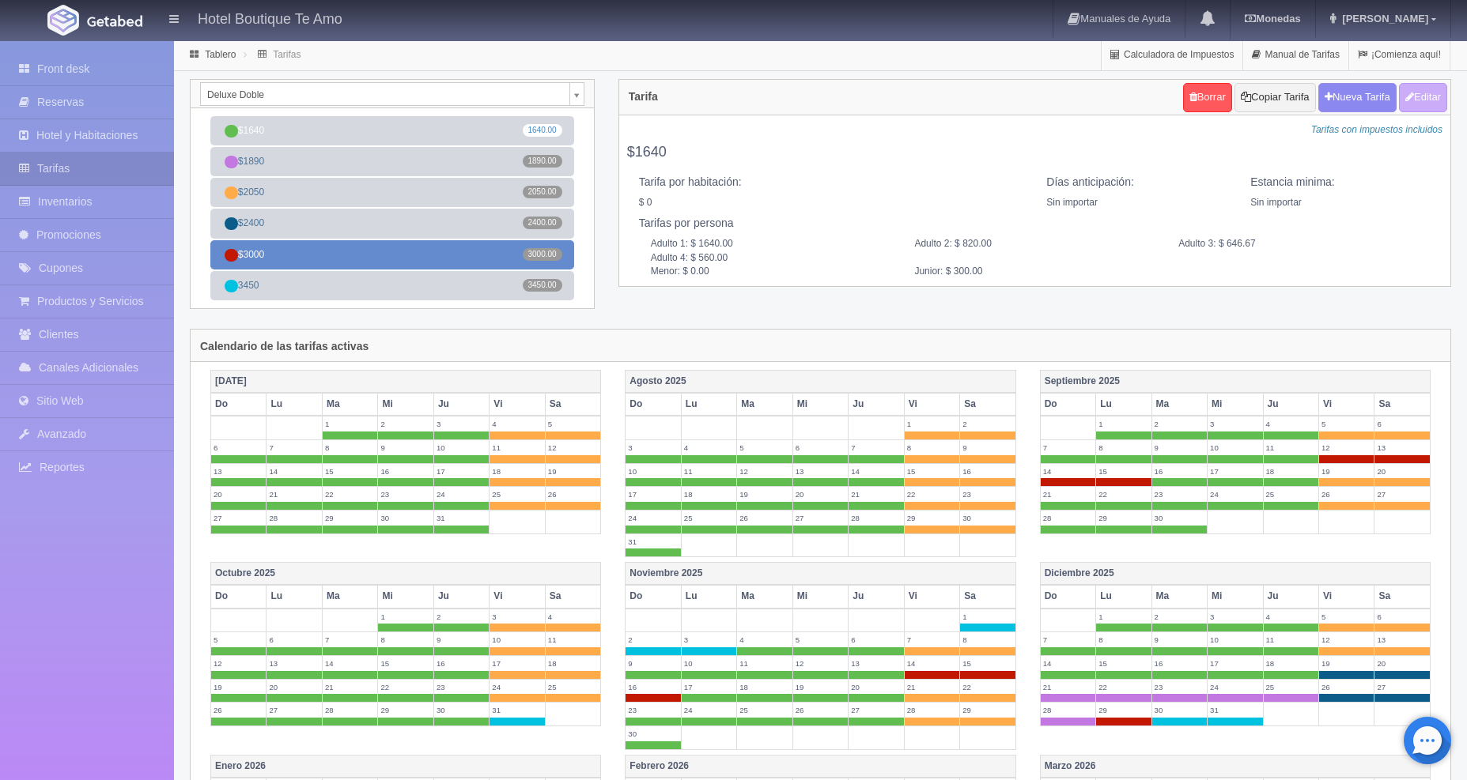
click at [387, 260] on link "$3000 3000.00" at bounding box center [392, 254] width 364 height 29
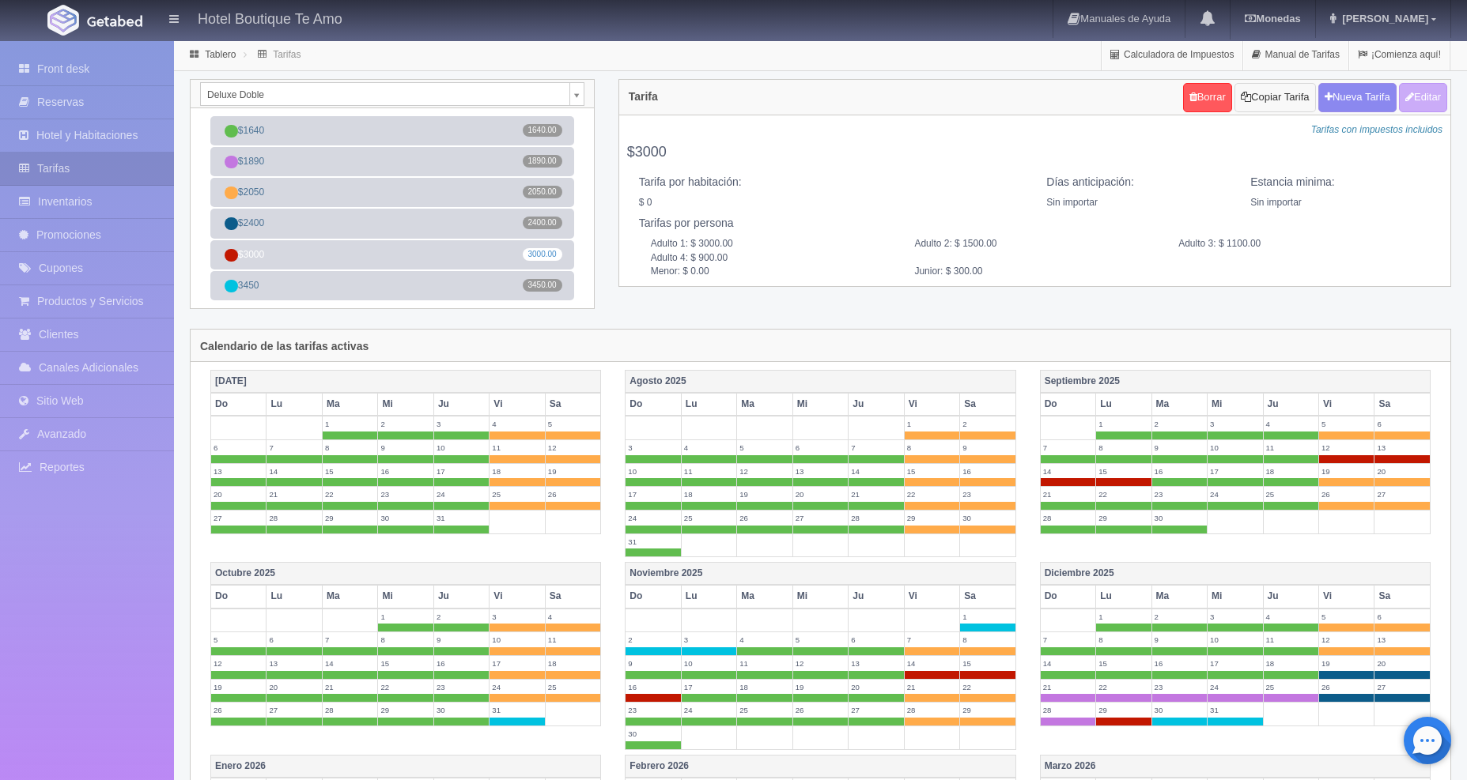
click at [1283, 104] on button "Copiar Tarifa" at bounding box center [1274, 97] width 81 height 29
select select
type input "$3000"
select select "0"
type input "0"
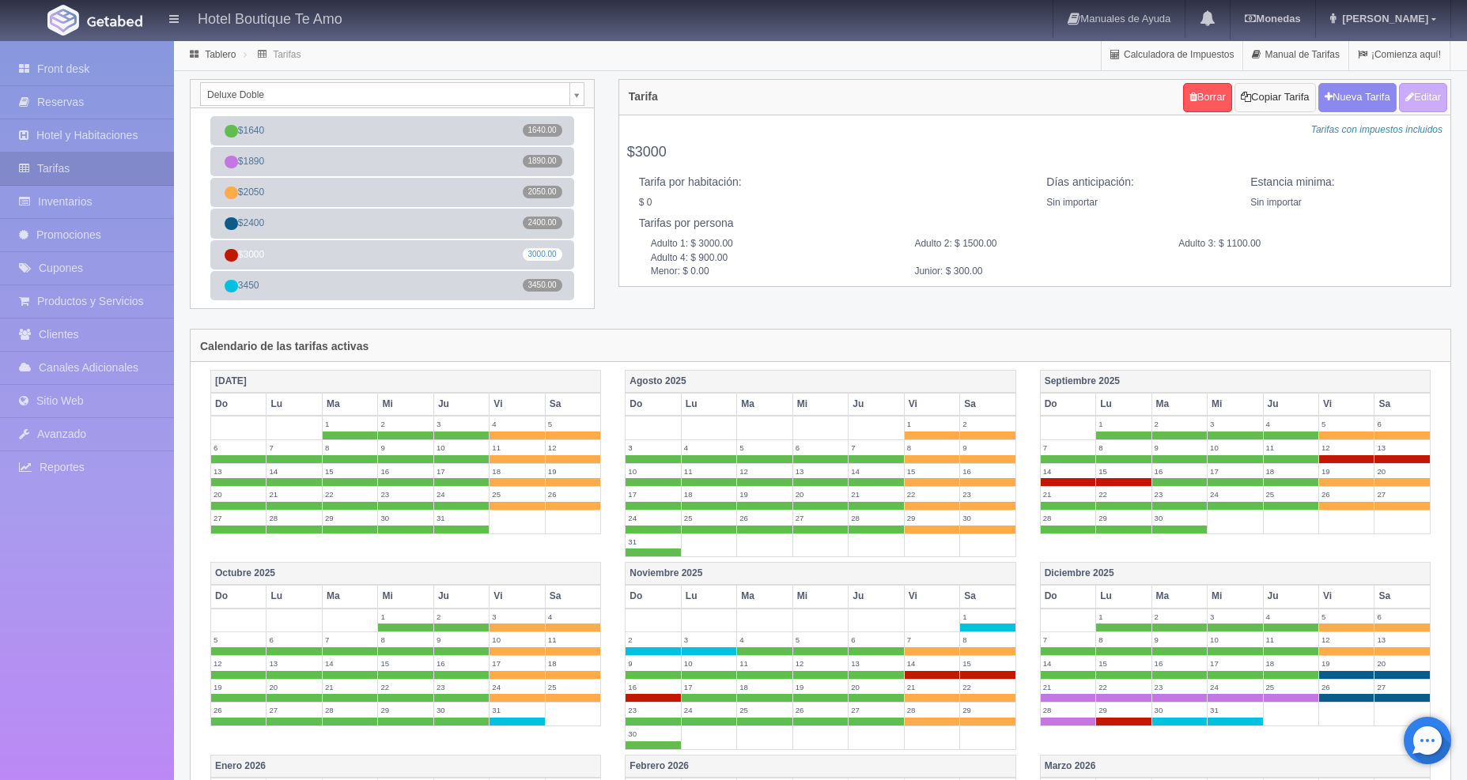
checkbox input "false"
type input "3000.00"
type input "1500.00"
type input "1100.00"
type input "900.00"
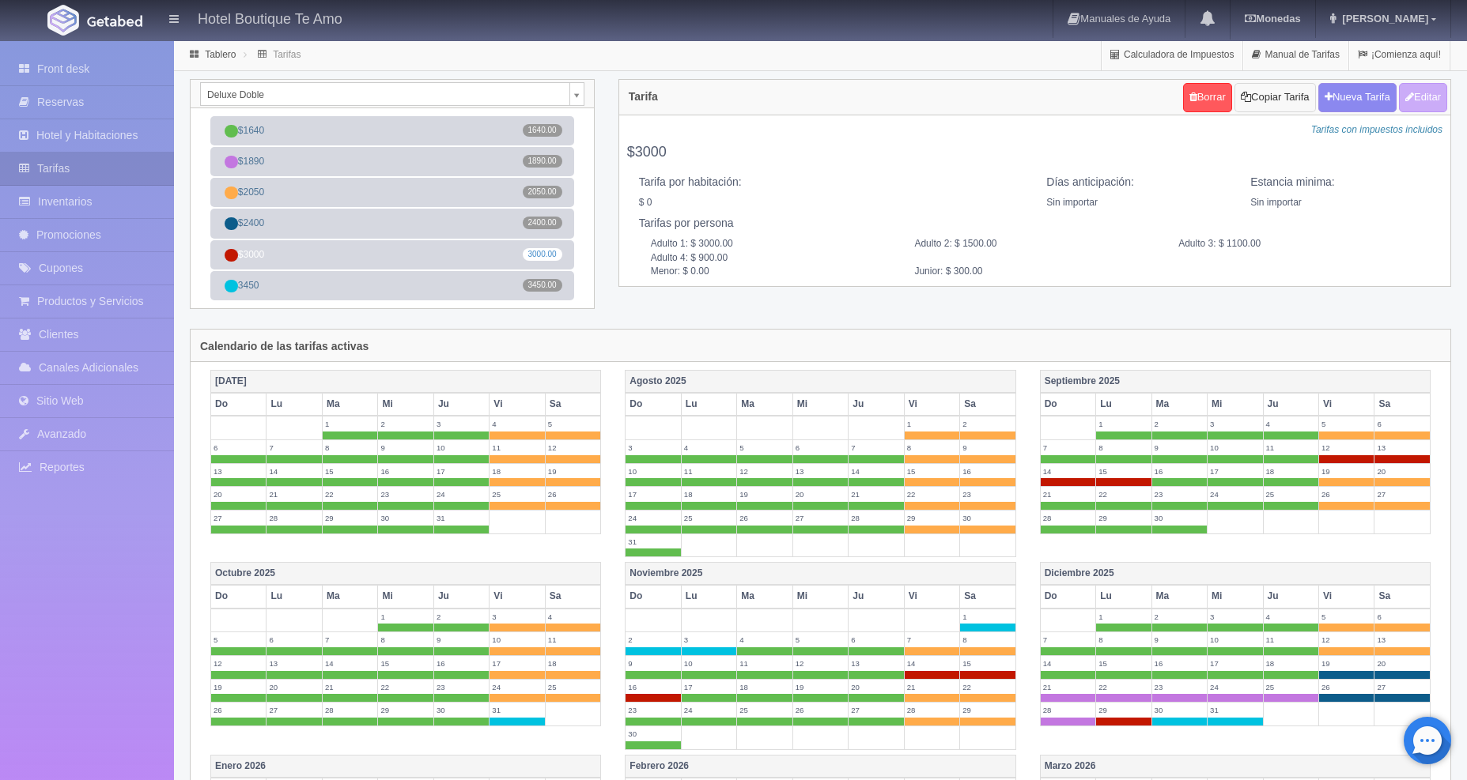
type input "0.00"
type input "300.00"
checkbox input "true"
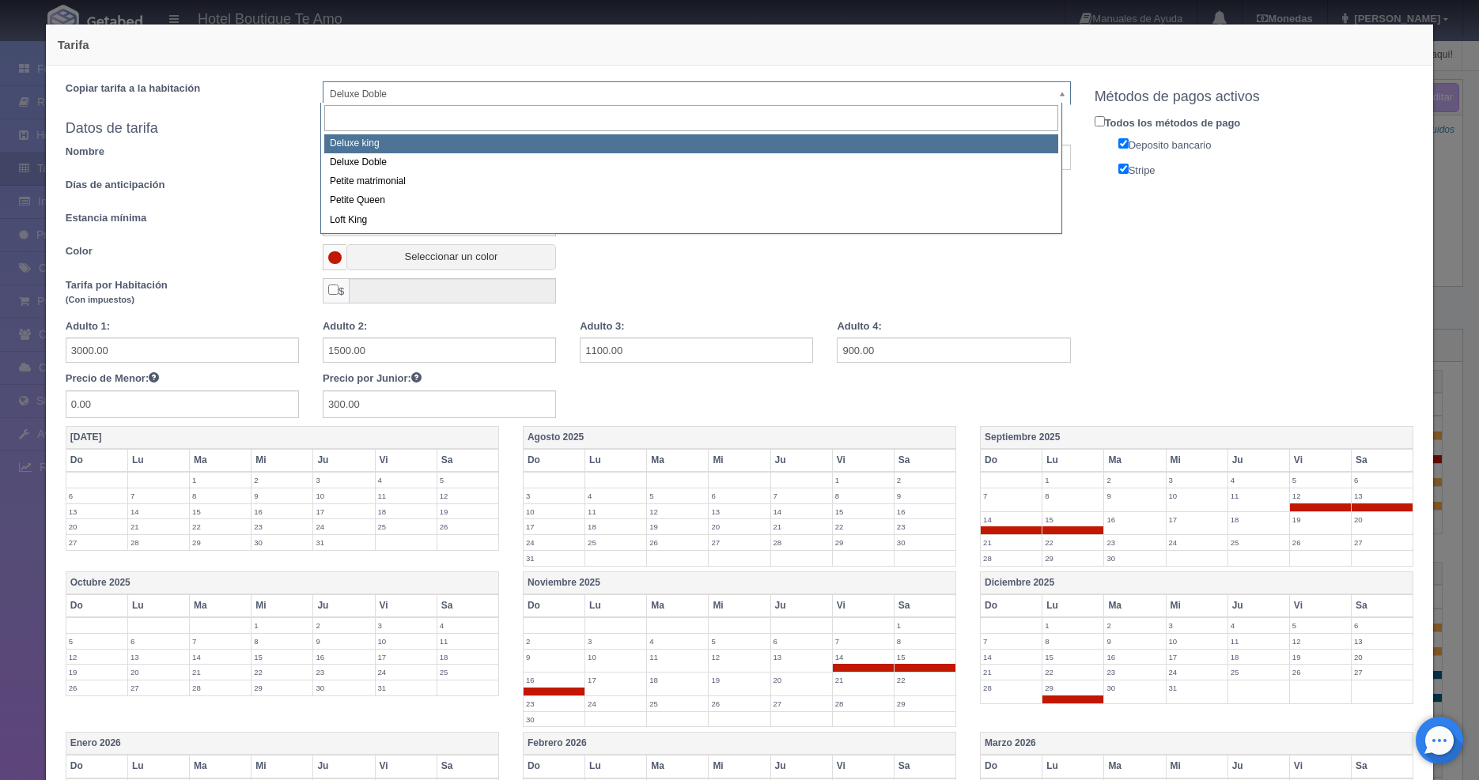
click at [431, 95] on body "Hotel Boutique Te Amo Manuales de Ayuda Actualizaciones recientes Monedas Tipo …" at bounding box center [739, 606] width 1479 height 1132
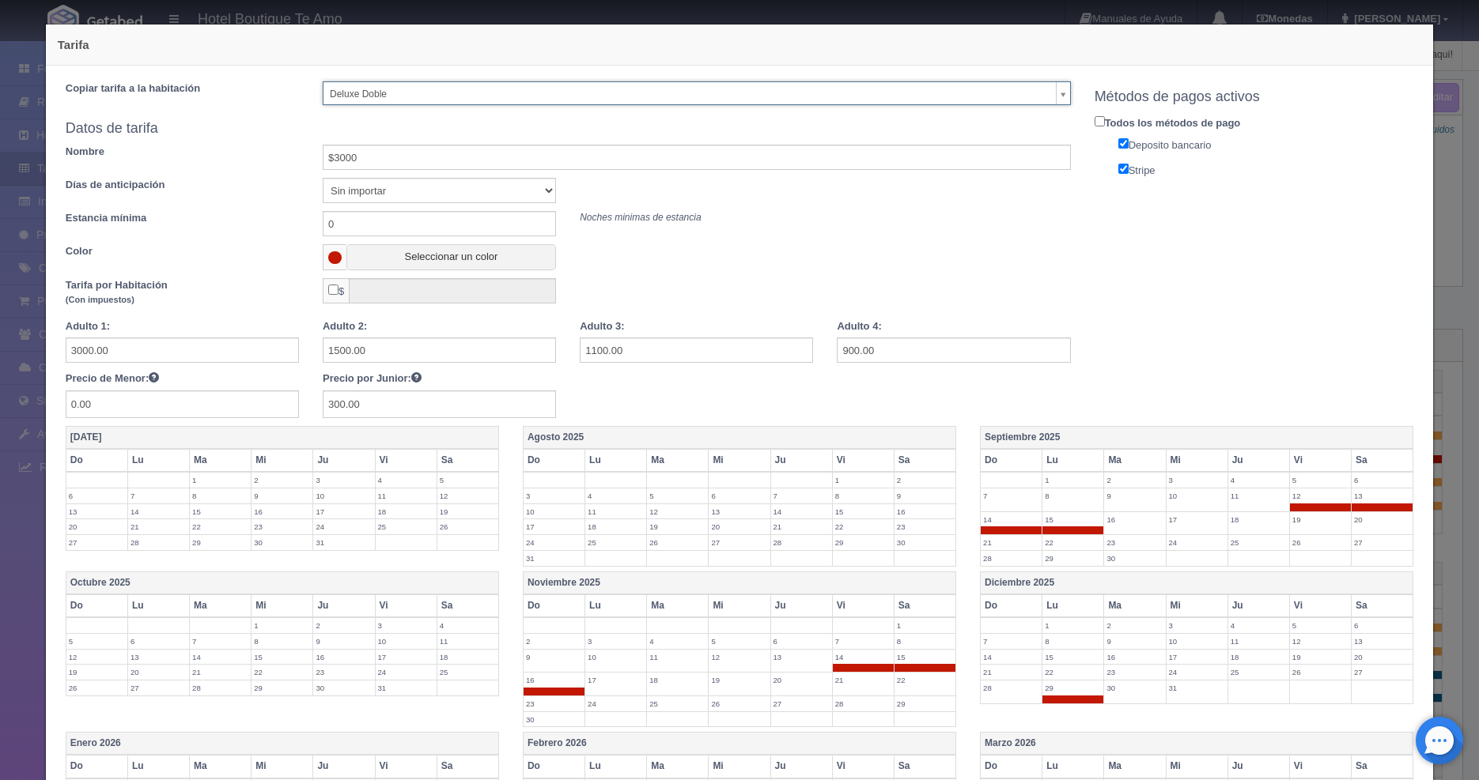
click at [431, 95] on body "Hotel Boutique Te Amo Manuales de Ayuda Actualizaciones recientes Monedas Tipo …" at bounding box center [739, 606] width 1479 height 1132
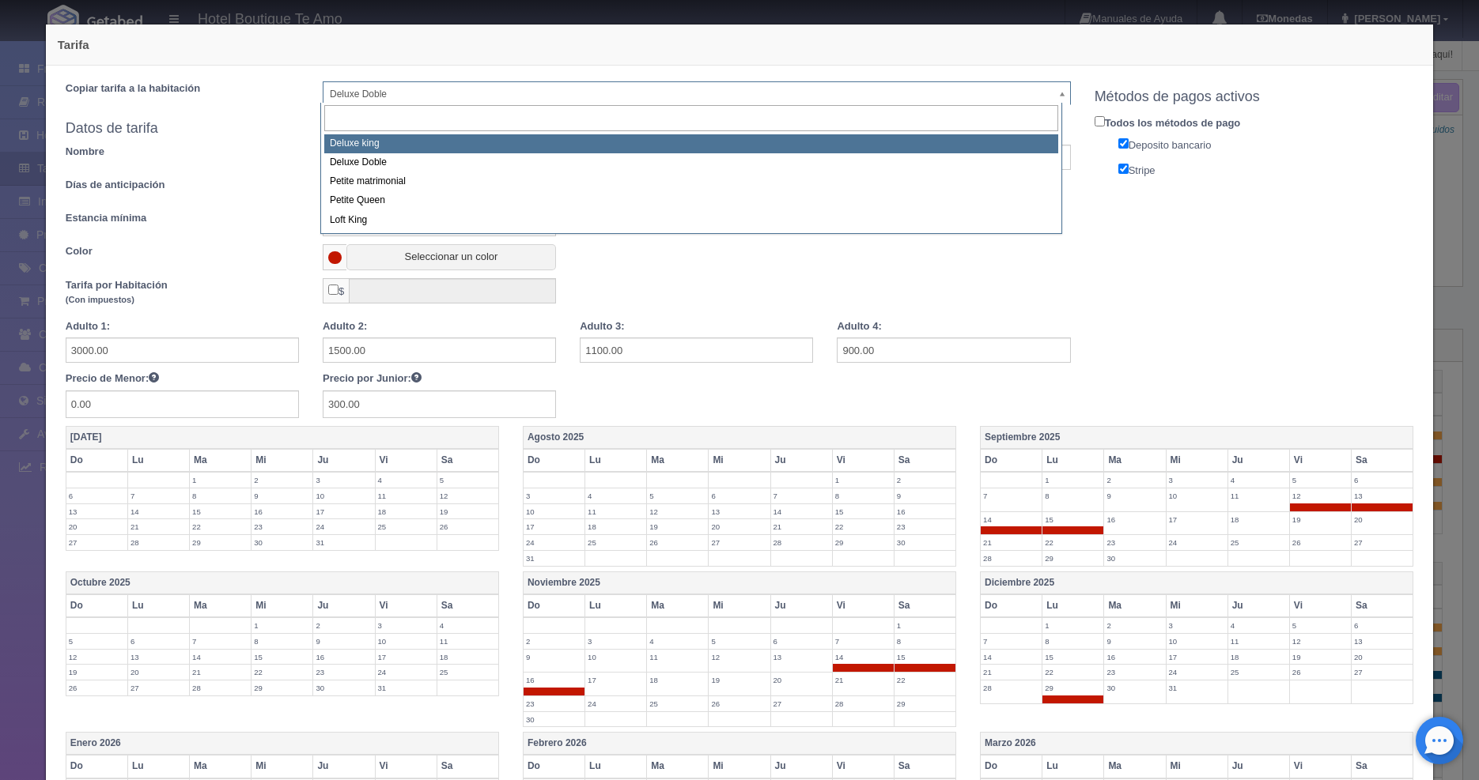
click at [431, 95] on body "Hotel Boutique Te Amo Manuales de Ayuda Actualizaciones recientes Monedas Tipo …" at bounding box center [739, 606] width 1479 height 1132
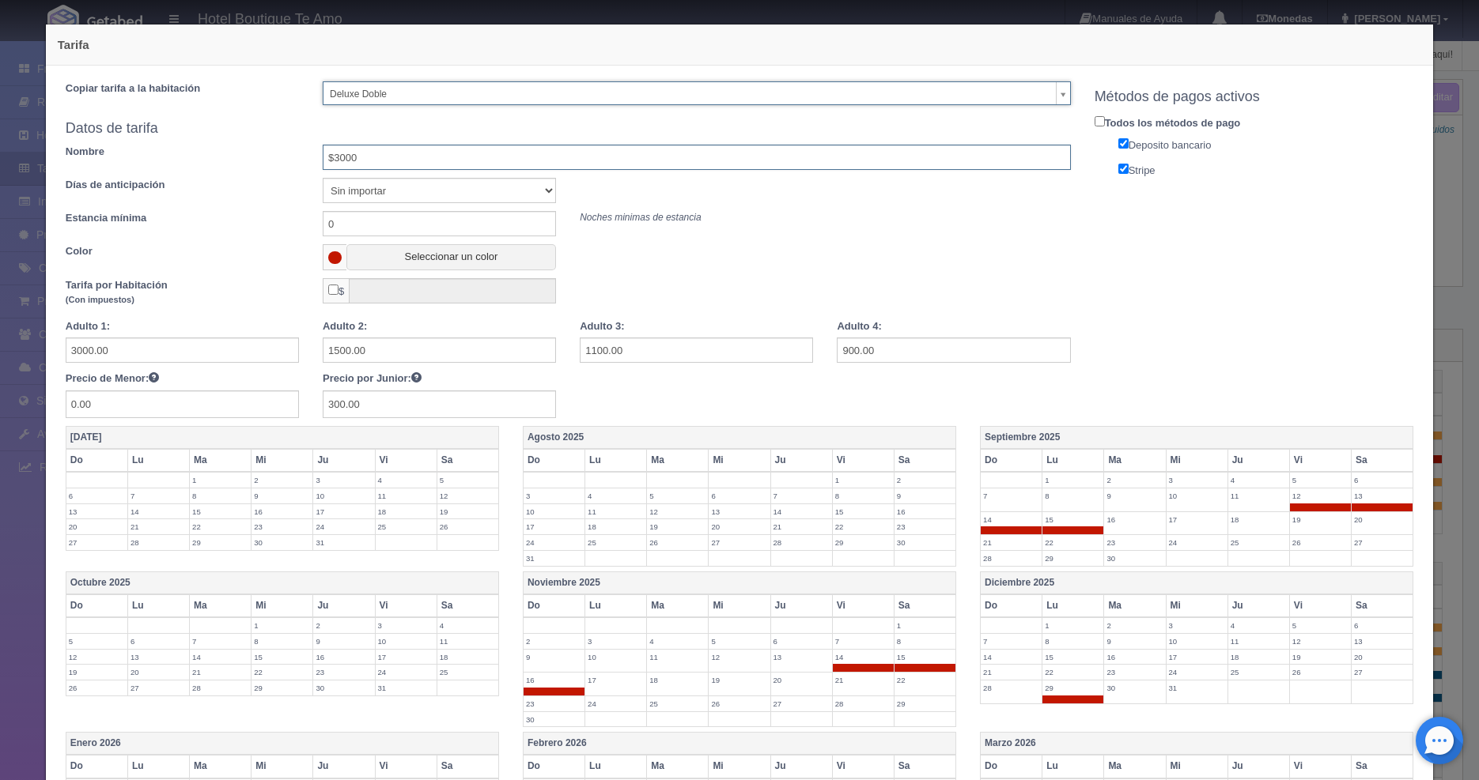
click at [376, 164] on input "$3000" at bounding box center [697, 157] width 748 height 25
type input "sep"
click at [183, 354] on input "3000.00" at bounding box center [182, 350] width 233 height 25
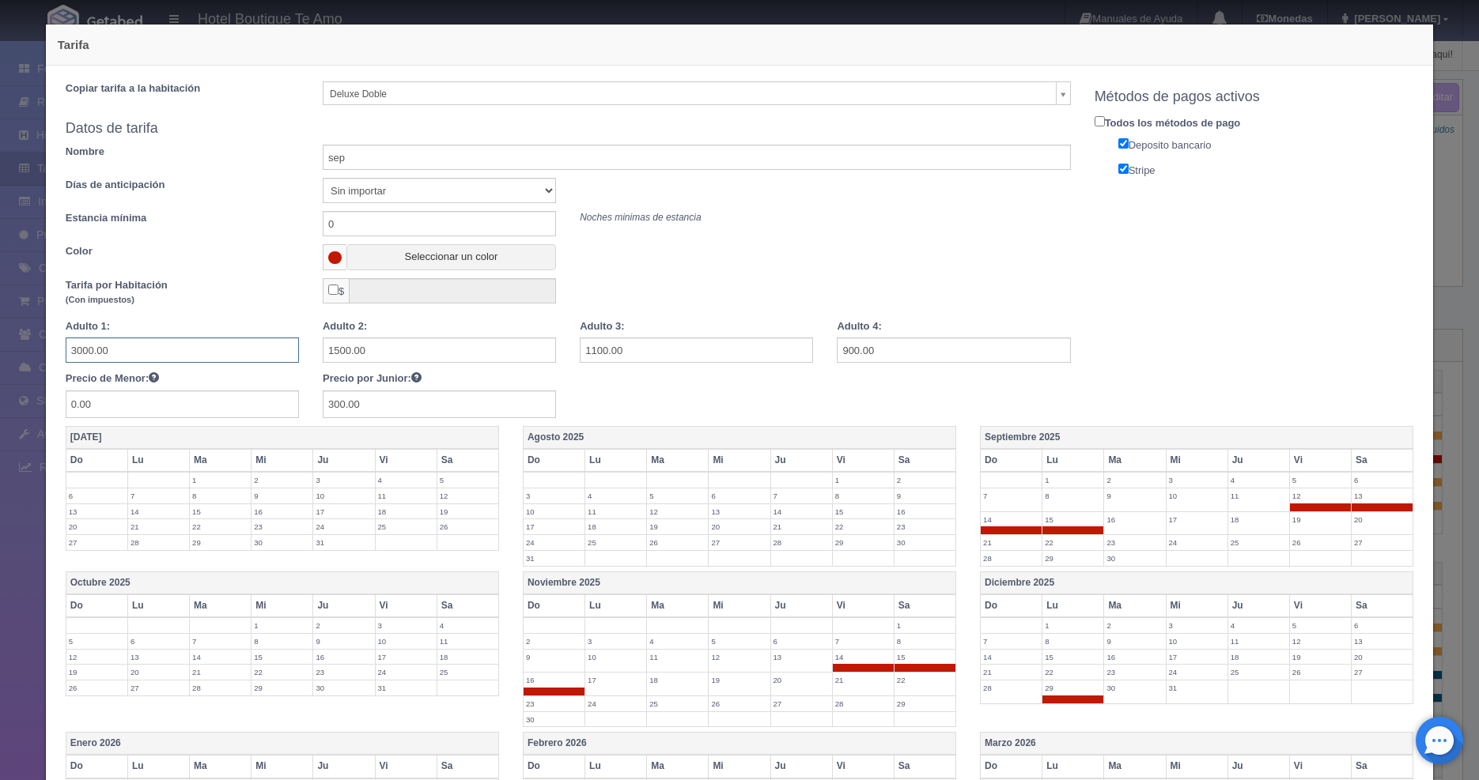
click at [183, 354] on input "3000.00" at bounding box center [182, 350] width 233 height 25
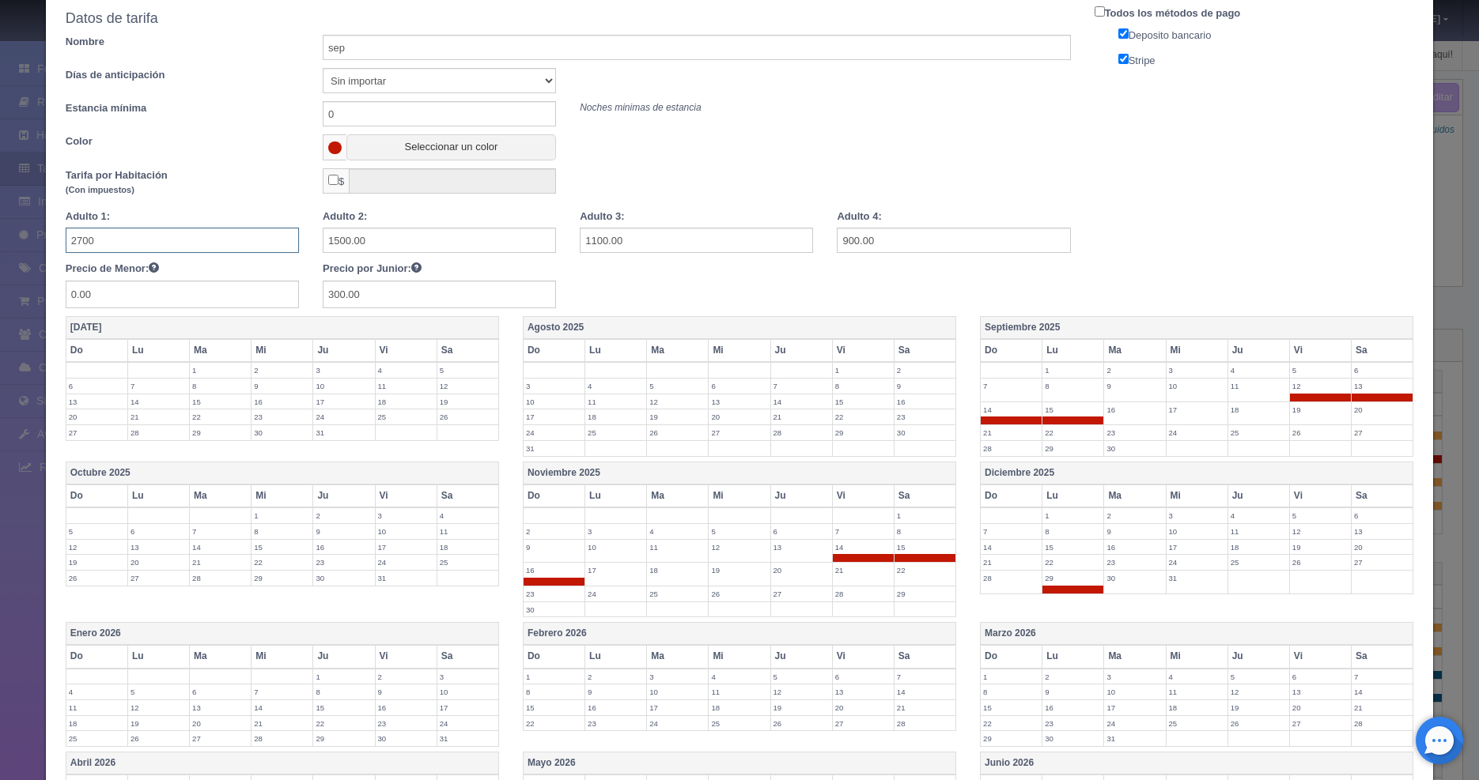
scroll to position [323, 0]
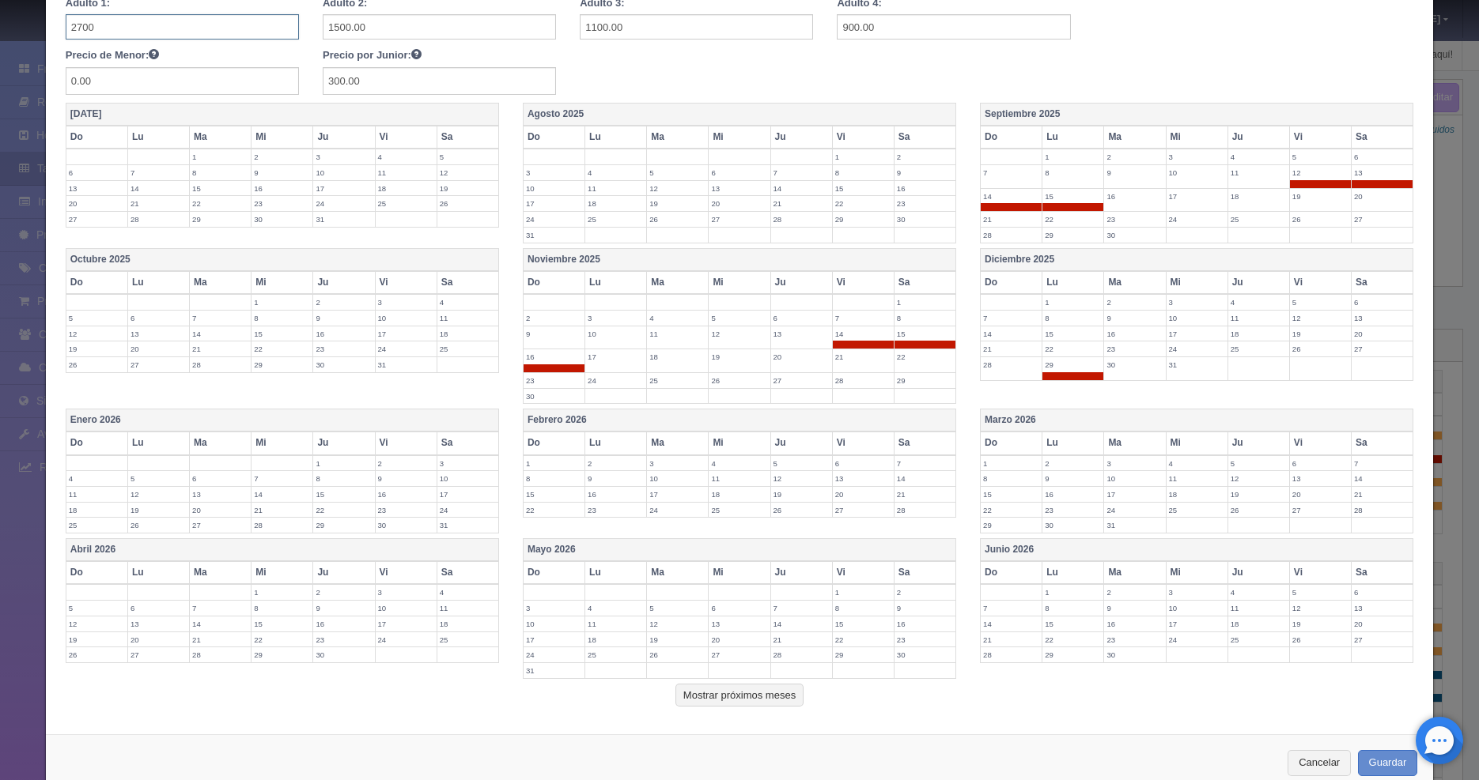
type input "2700"
click at [1070, 372] on span at bounding box center [1072, 376] width 61 height 8
click at [916, 341] on span at bounding box center [924, 345] width 61 height 8
drag, startPoint x: 842, startPoint y: 341, endPoint x: 806, endPoint y: 346, distance: 36.7
click at [841, 341] on span at bounding box center [863, 345] width 61 height 8
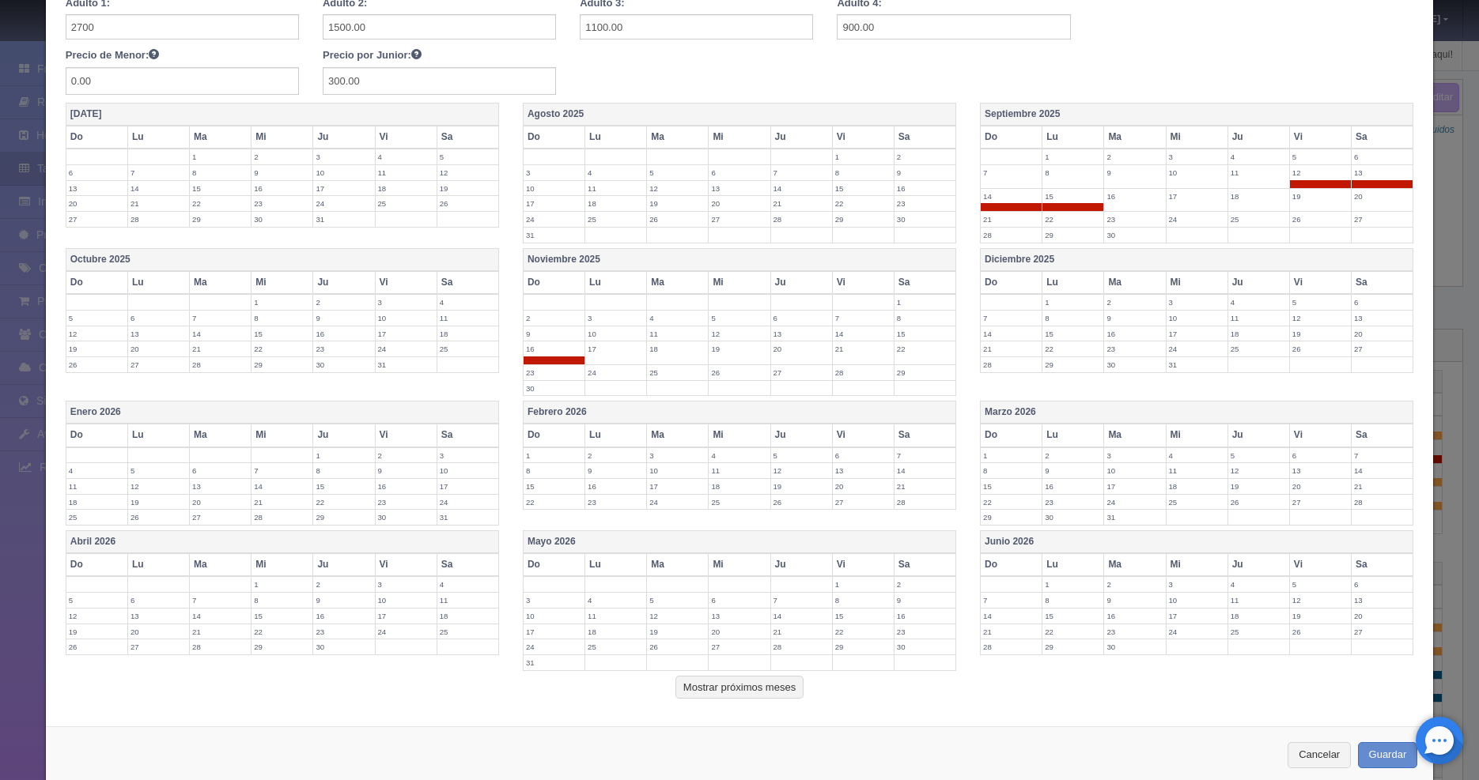
click at [548, 357] on span at bounding box center [553, 361] width 61 height 8
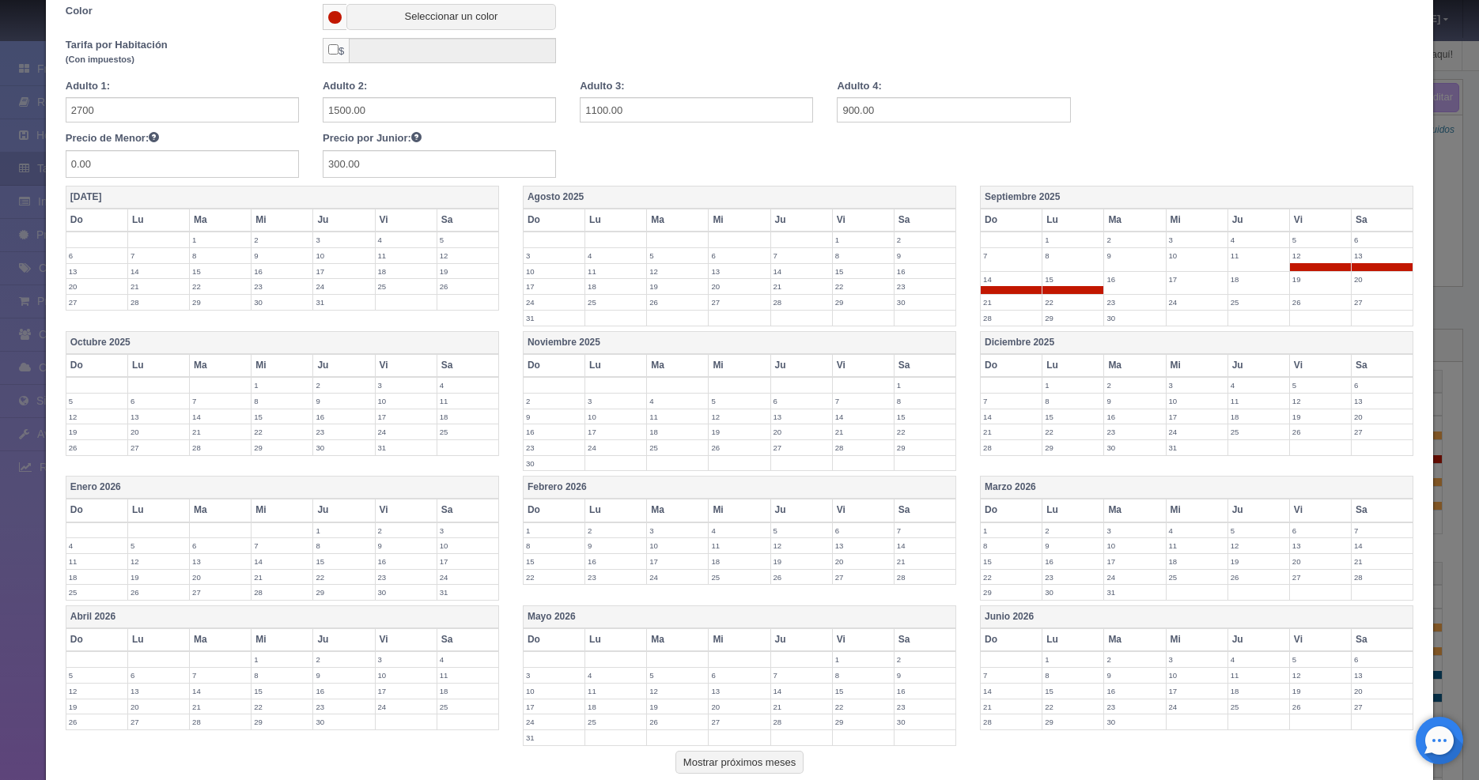
scroll to position [0, 0]
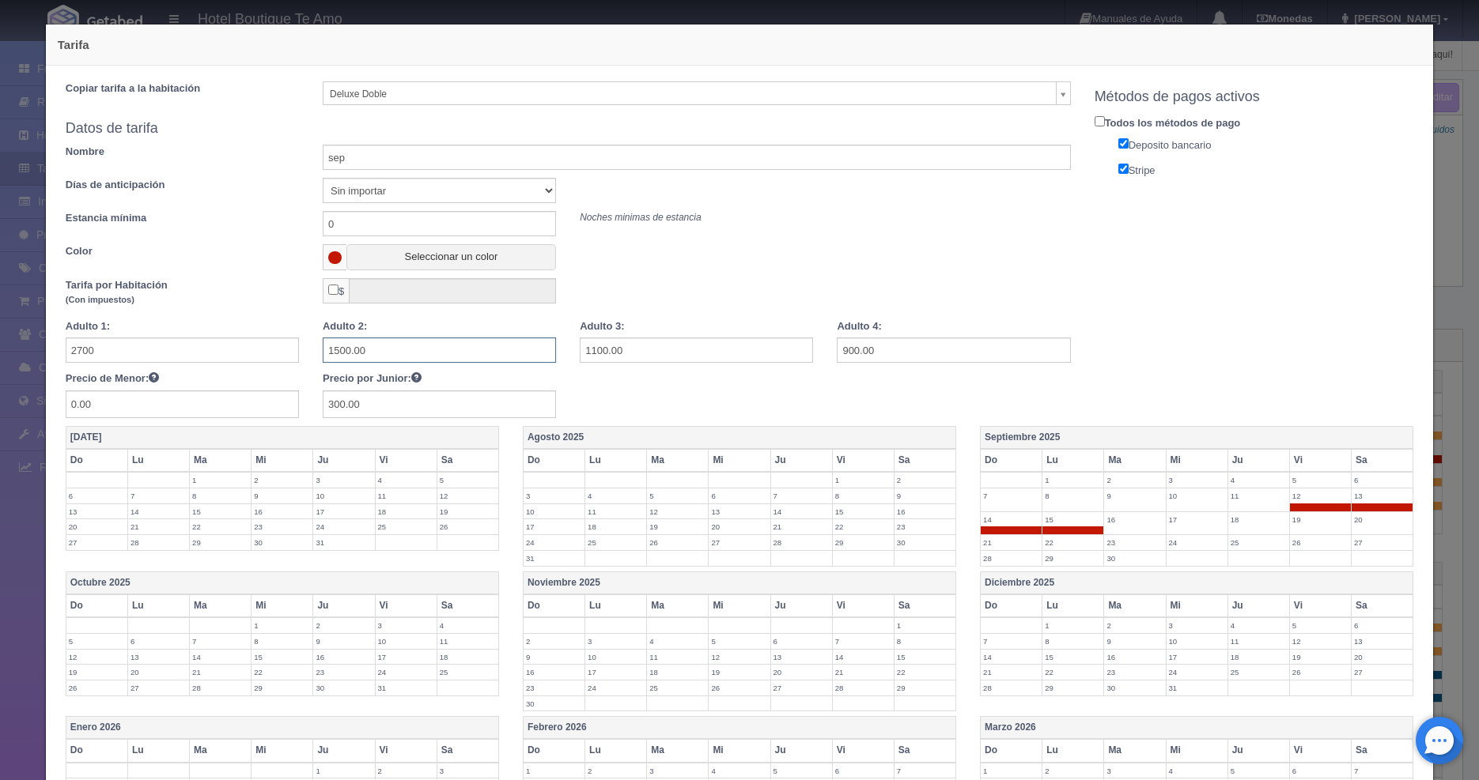
click at [391, 352] on input "1500.00" at bounding box center [439, 350] width 233 height 25
type input "1350"
click at [661, 356] on input "1100.00" at bounding box center [696, 350] width 233 height 25
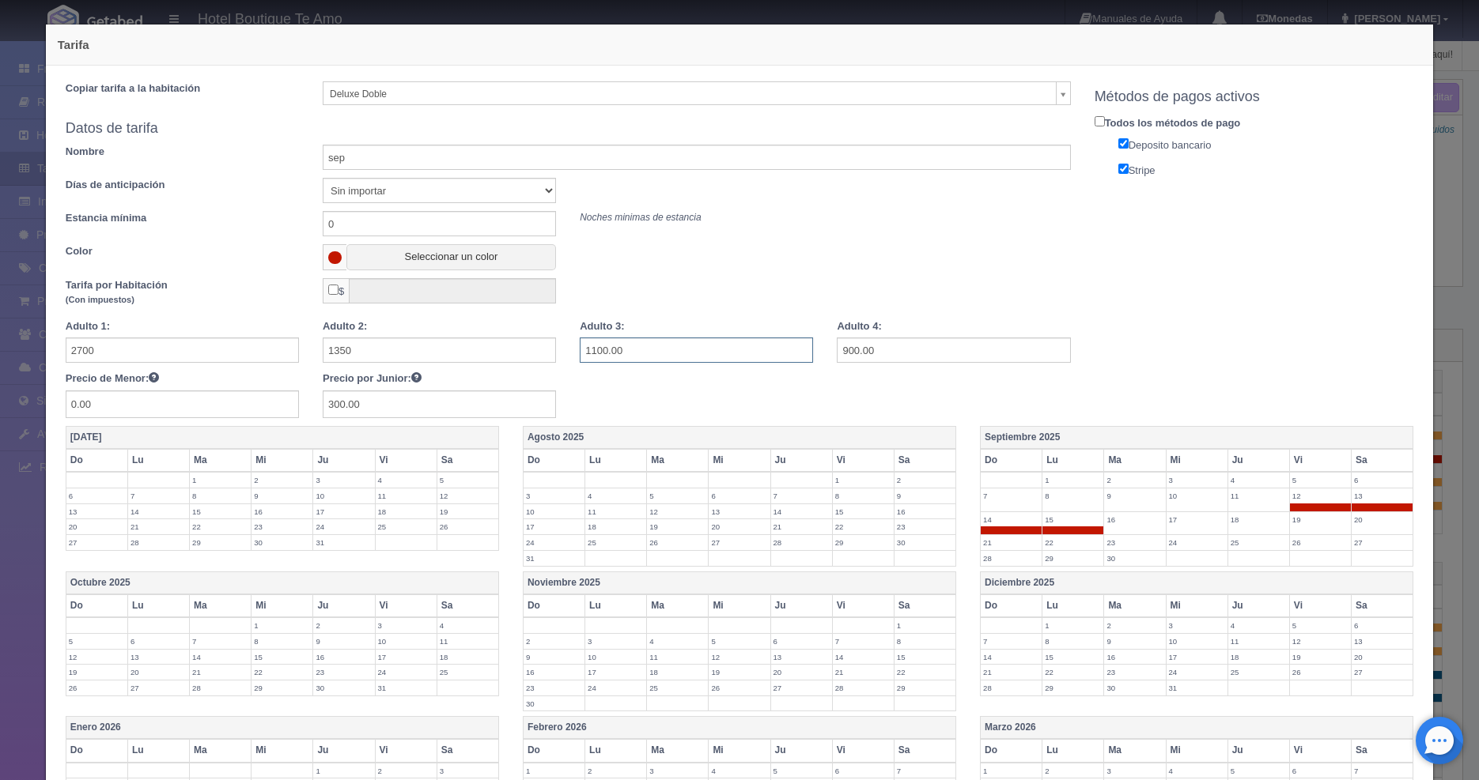
click at [661, 356] on input "1100.00" at bounding box center [696, 350] width 233 height 25
type input "900"
click at [894, 352] on input "900.00" at bounding box center [953, 350] width 233 height 25
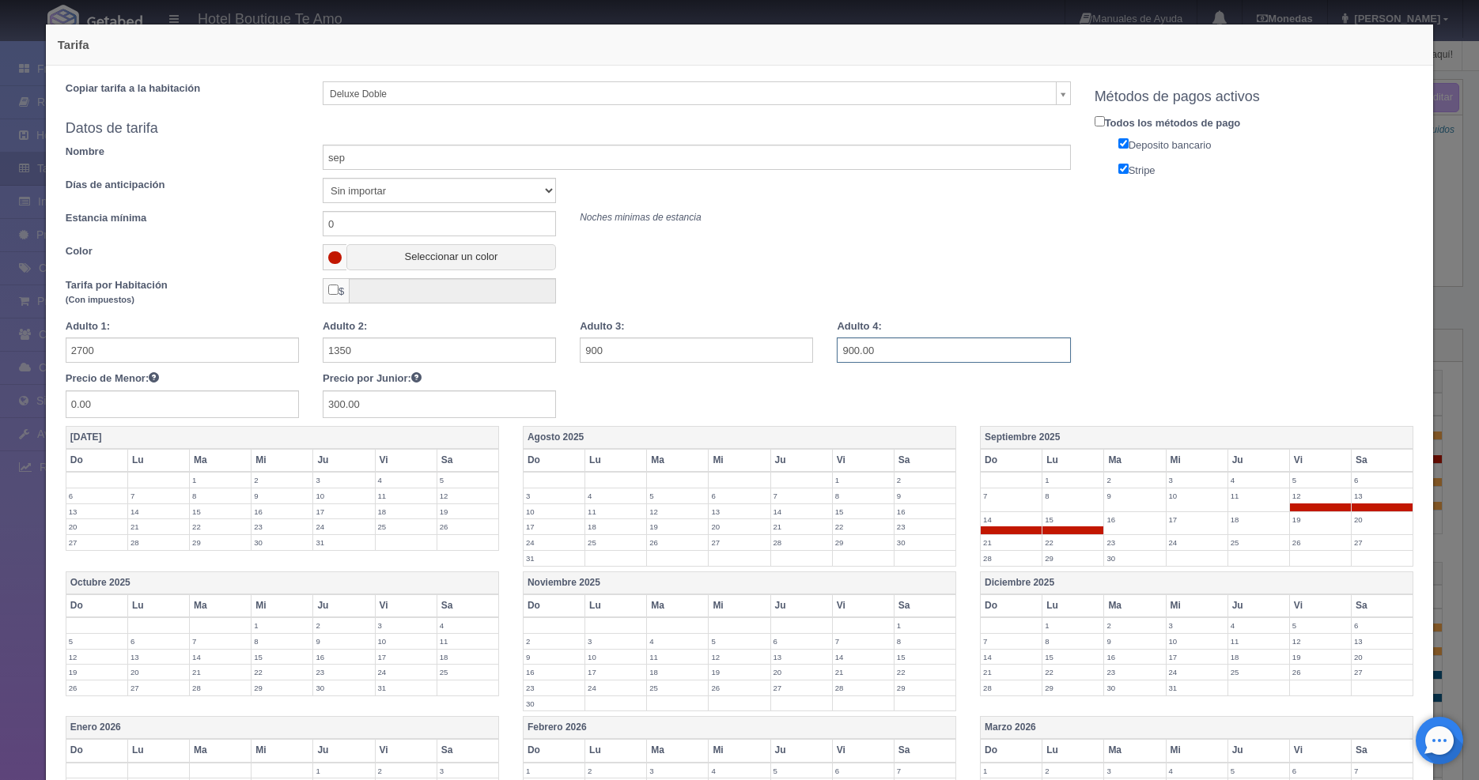
click at [894, 352] on input "900.00" at bounding box center [953, 350] width 233 height 25
type input "675"
click at [667, 395] on div "Adulto 1: 2700 Adulto 2: 1350 Adulto 3: 900 Adulto 4: 675 Precio de Menor: 0.00…" at bounding box center [568, 368] width 1029 height 99
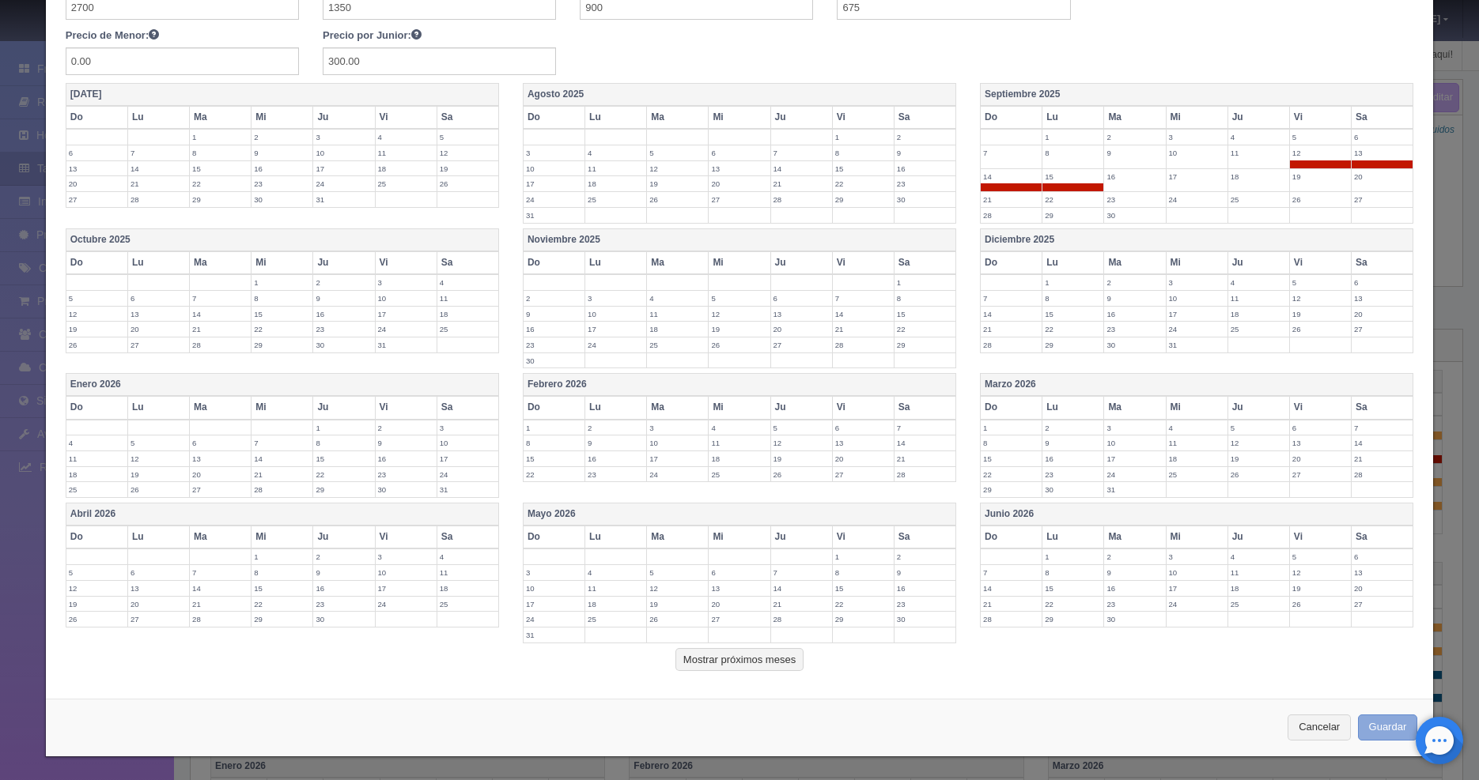
click at [1374, 720] on button "Guardar" at bounding box center [1388, 728] width 60 height 26
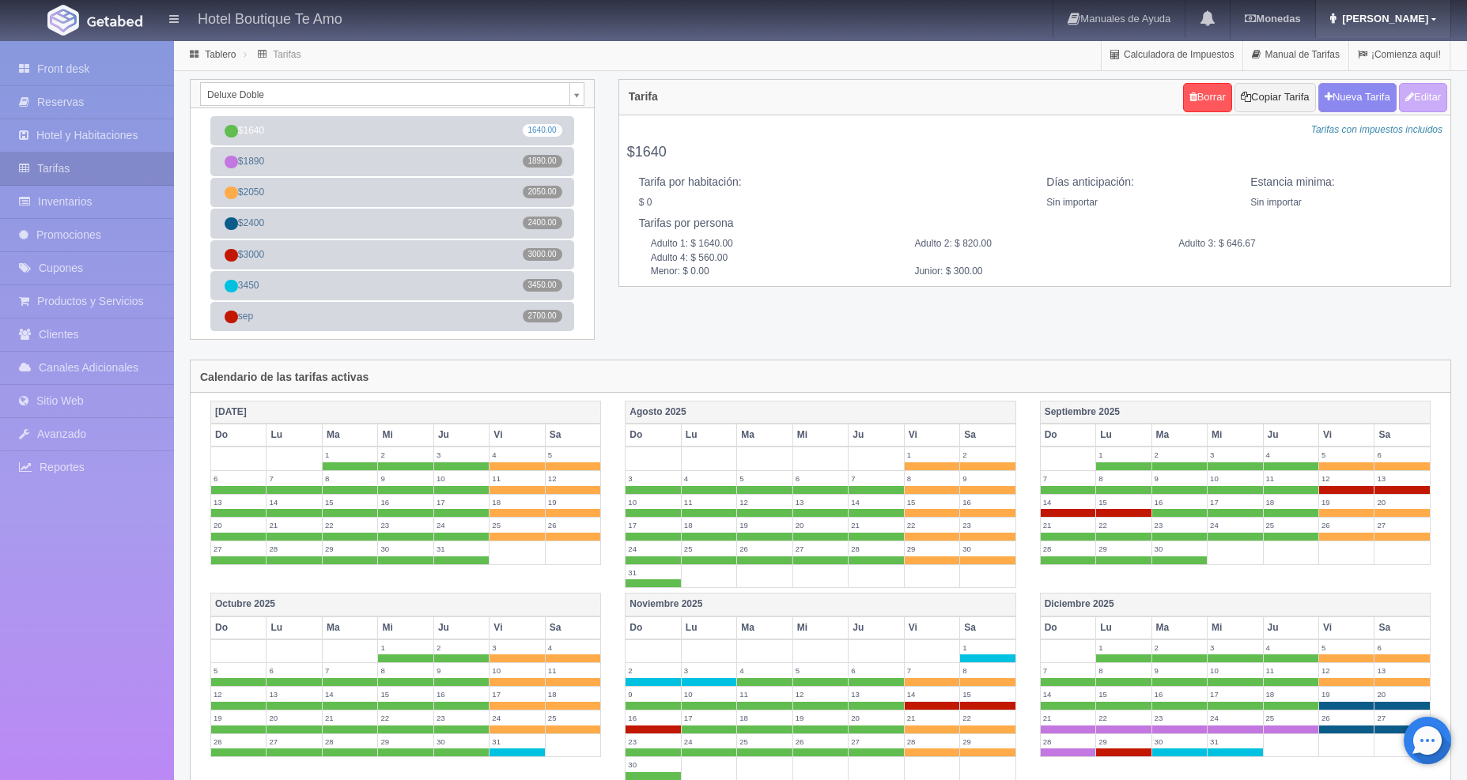
click at [1416, 17] on span "[PERSON_NAME]" at bounding box center [1383, 19] width 90 height 12
click at [1386, 74] on link "Salir / Log Out" at bounding box center [1386, 75] width 125 height 20
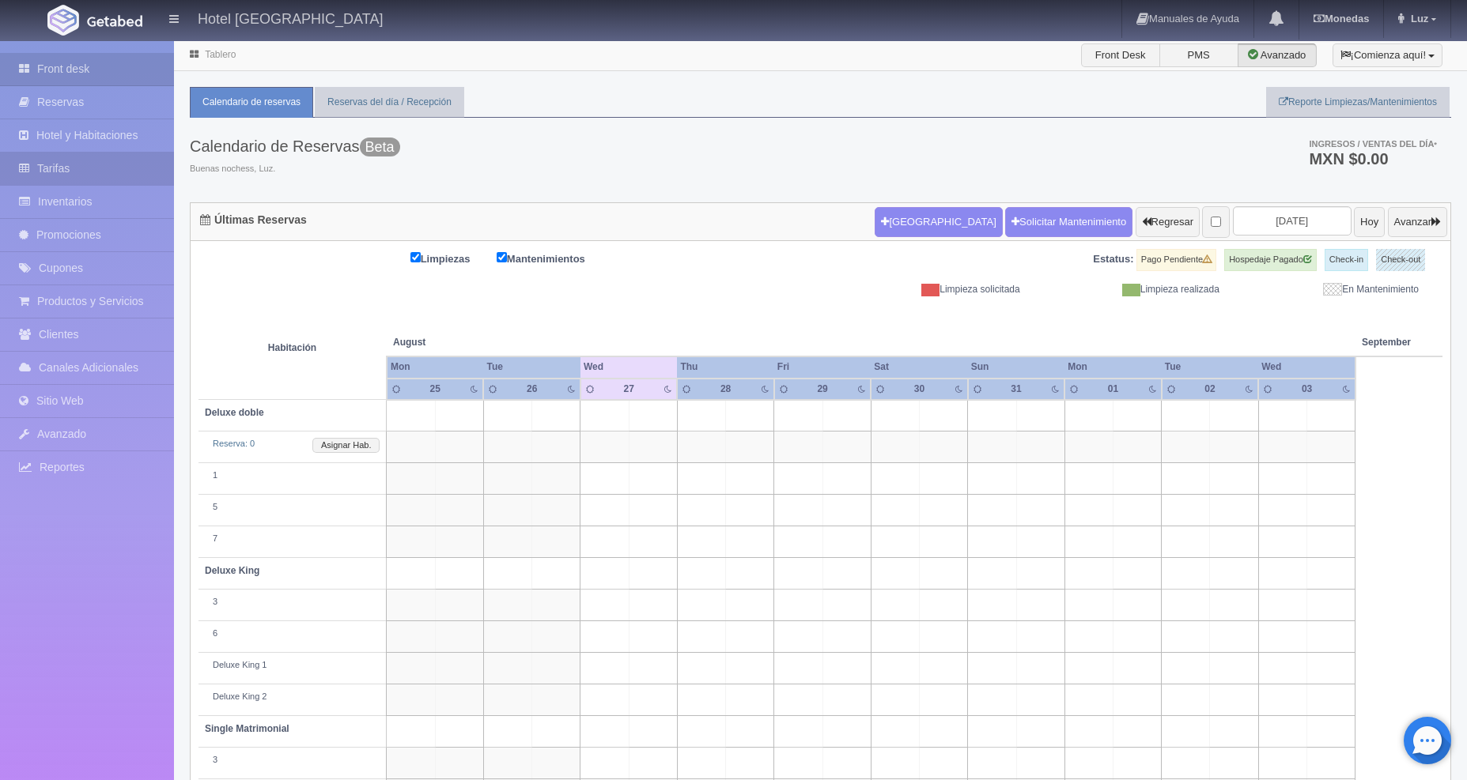
click at [63, 167] on link "Tarifas" at bounding box center [87, 169] width 174 height 32
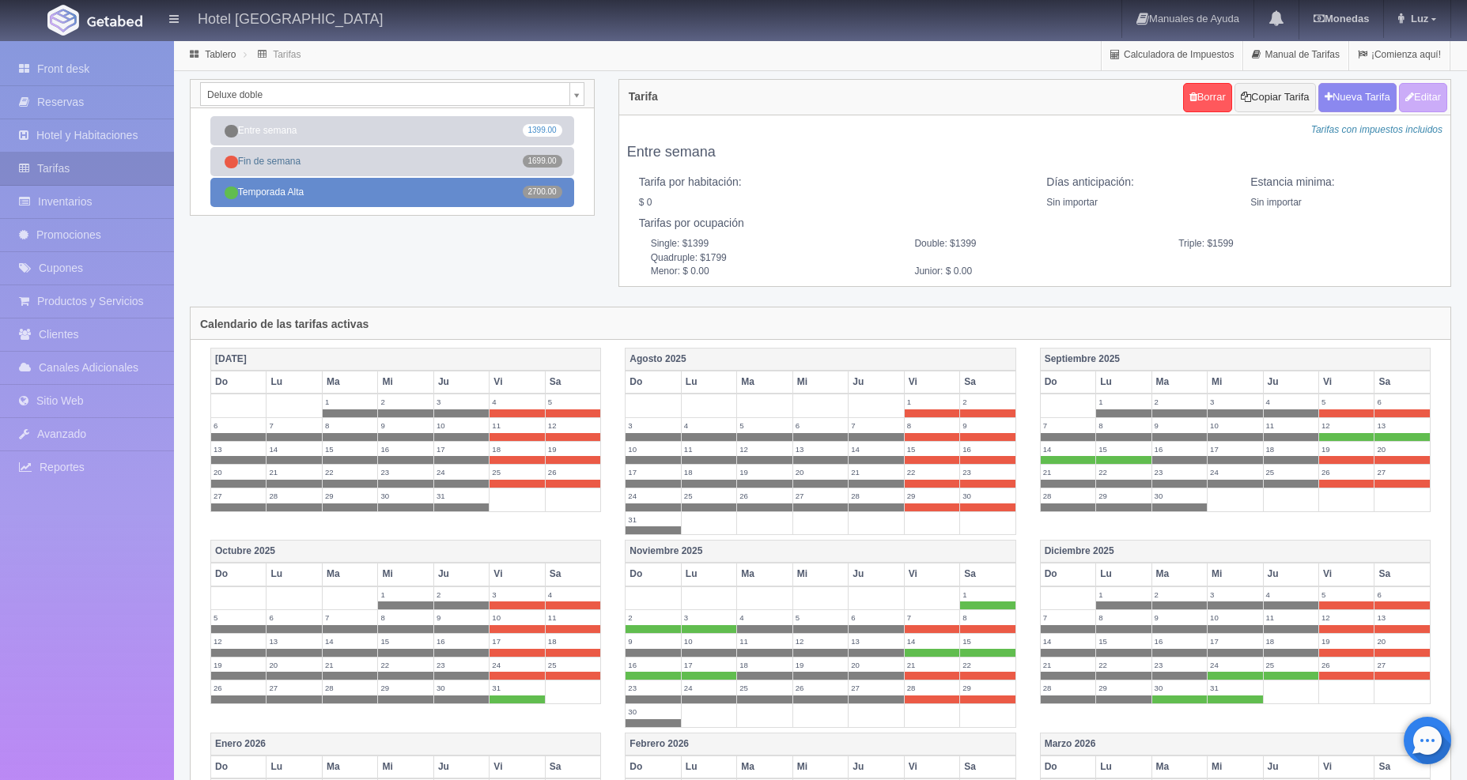
click at [406, 195] on link "Temporada Alta 2700.00" at bounding box center [392, 192] width 364 height 29
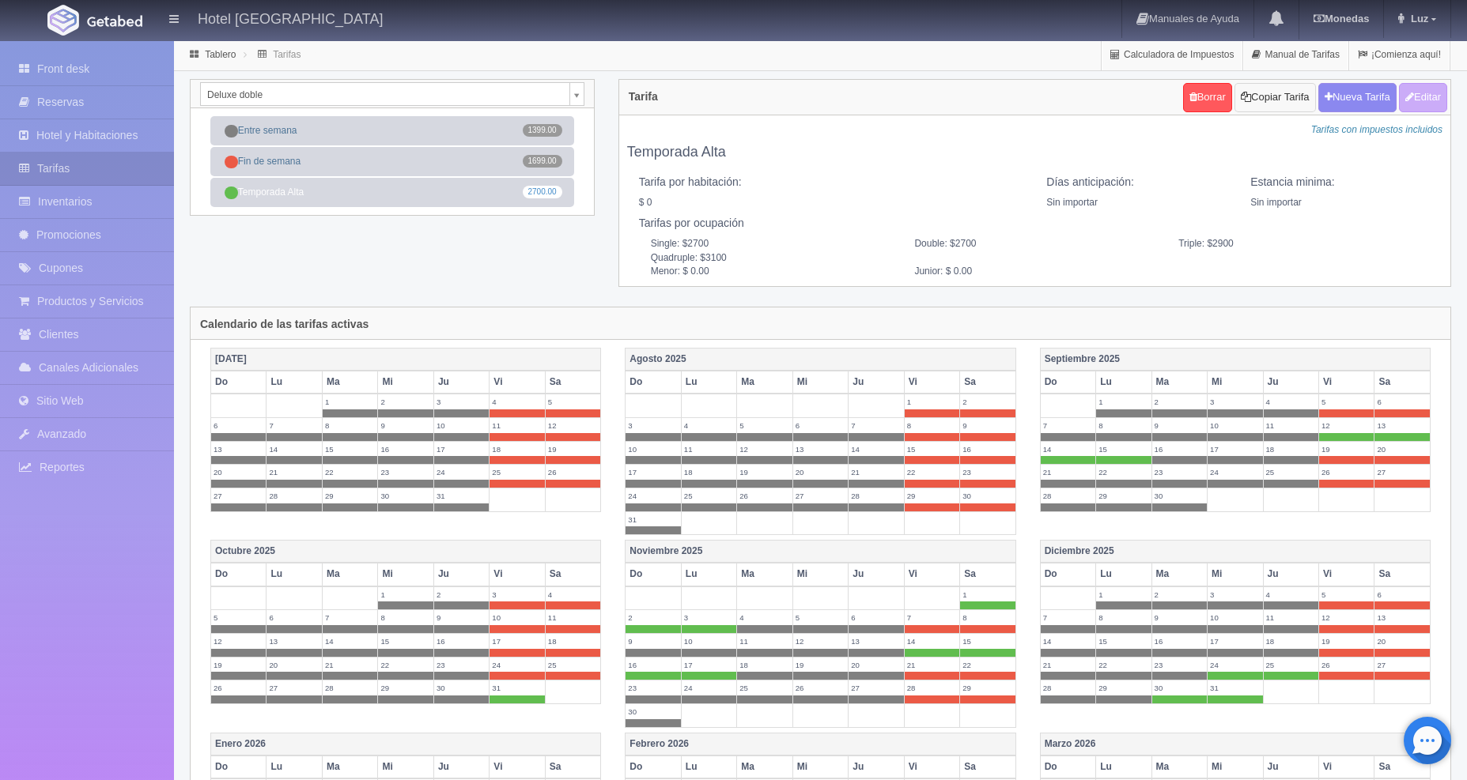
click at [1267, 94] on button "Copiar Tarifa" at bounding box center [1274, 97] width 81 height 29
select select
type input "Temporada Alta"
select select "0"
type input "0"
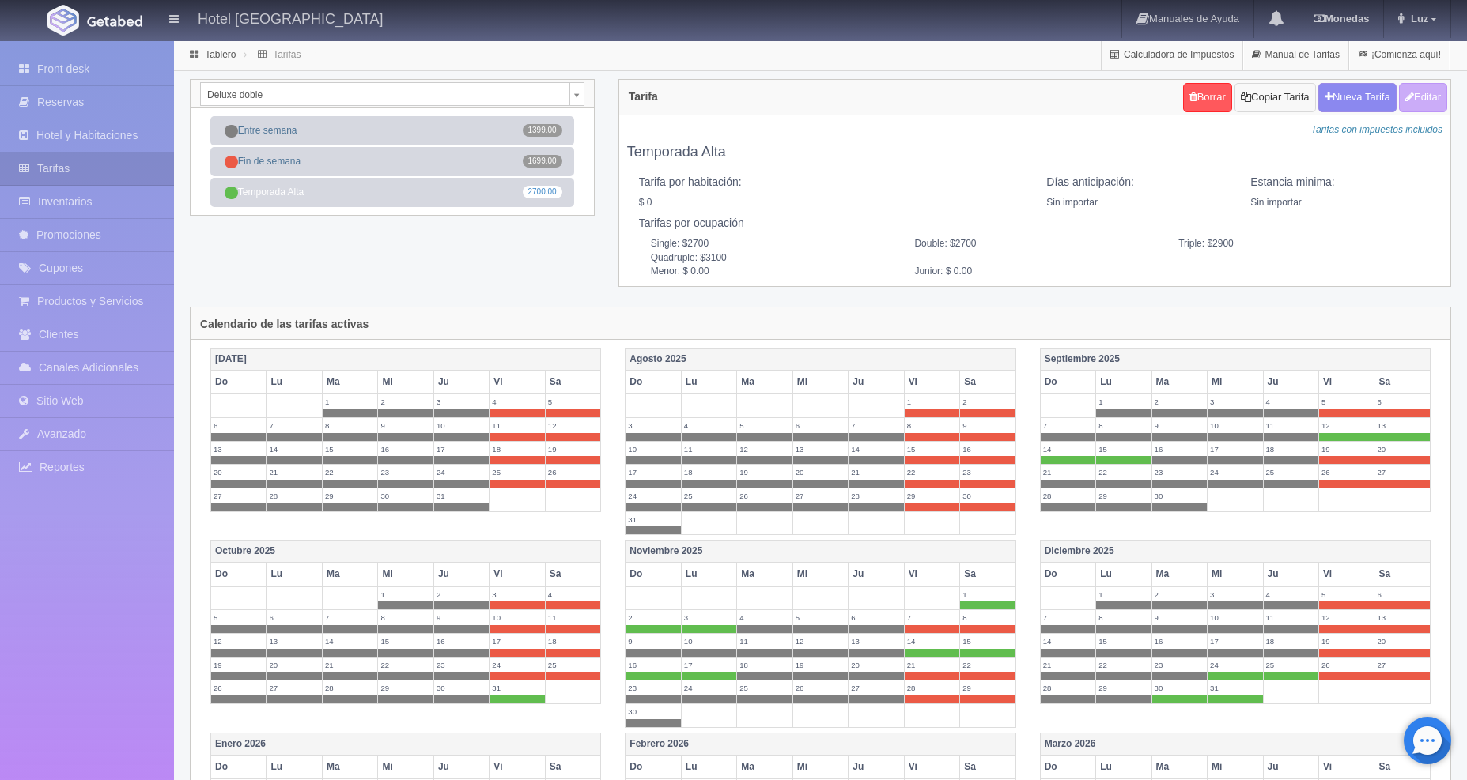
checkbox input "false"
type input "2700"
type input "200"
type input "0.00"
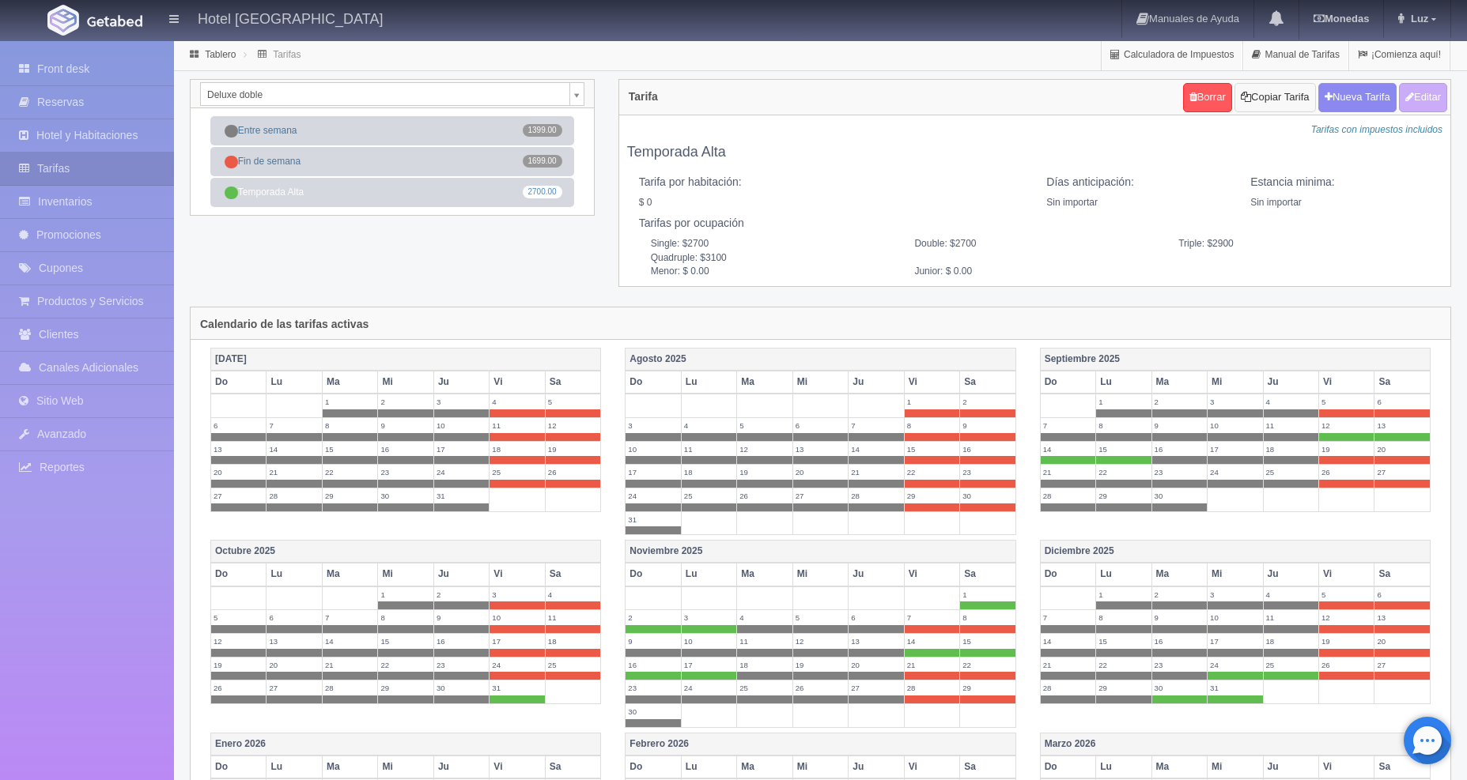
checkbox input "true"
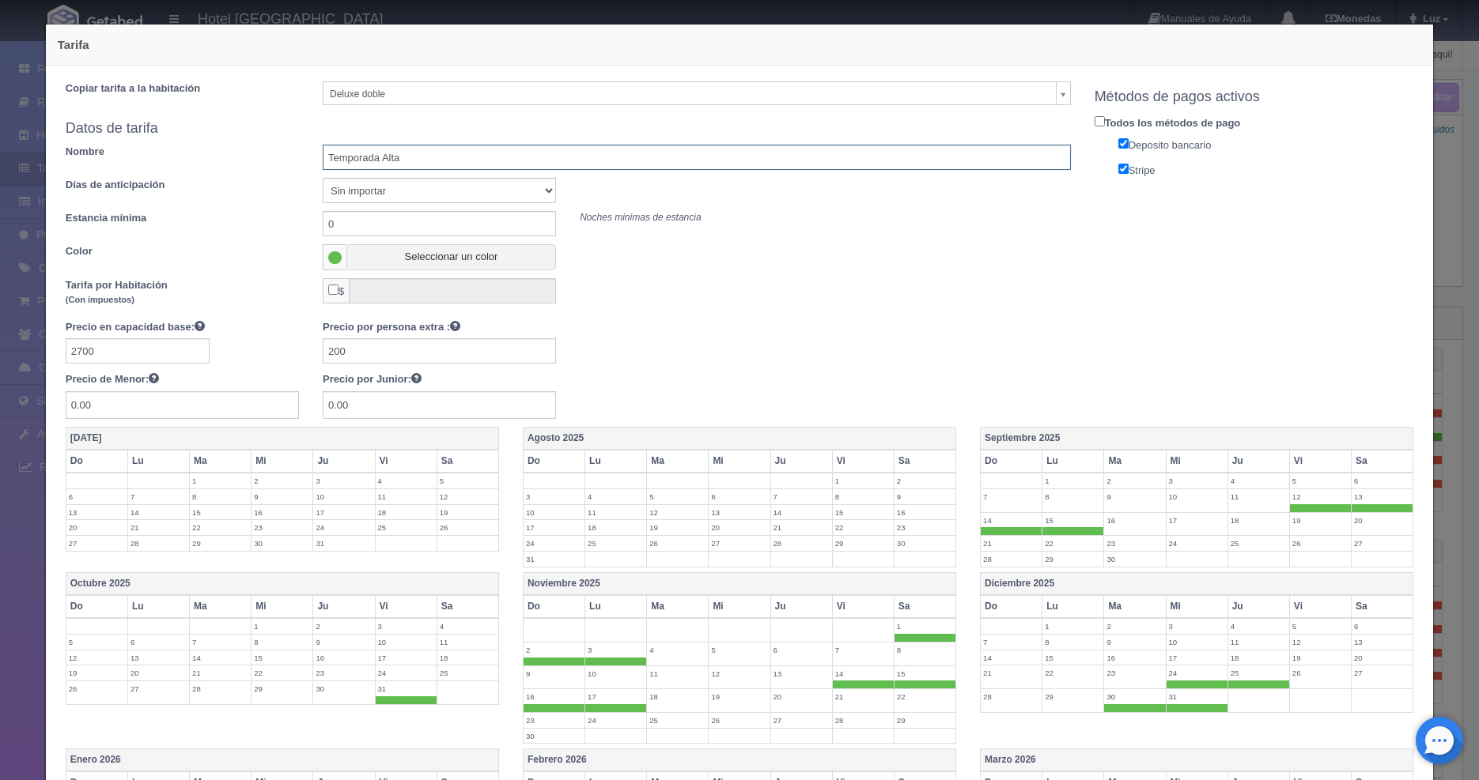
click at [410, 161] on input "Temporada Alta" at bounding box center [697, 157] width 748 height 25
type input "sep"
click at [548, 658] on span at bounding box center [553, 662] width 61 height 8
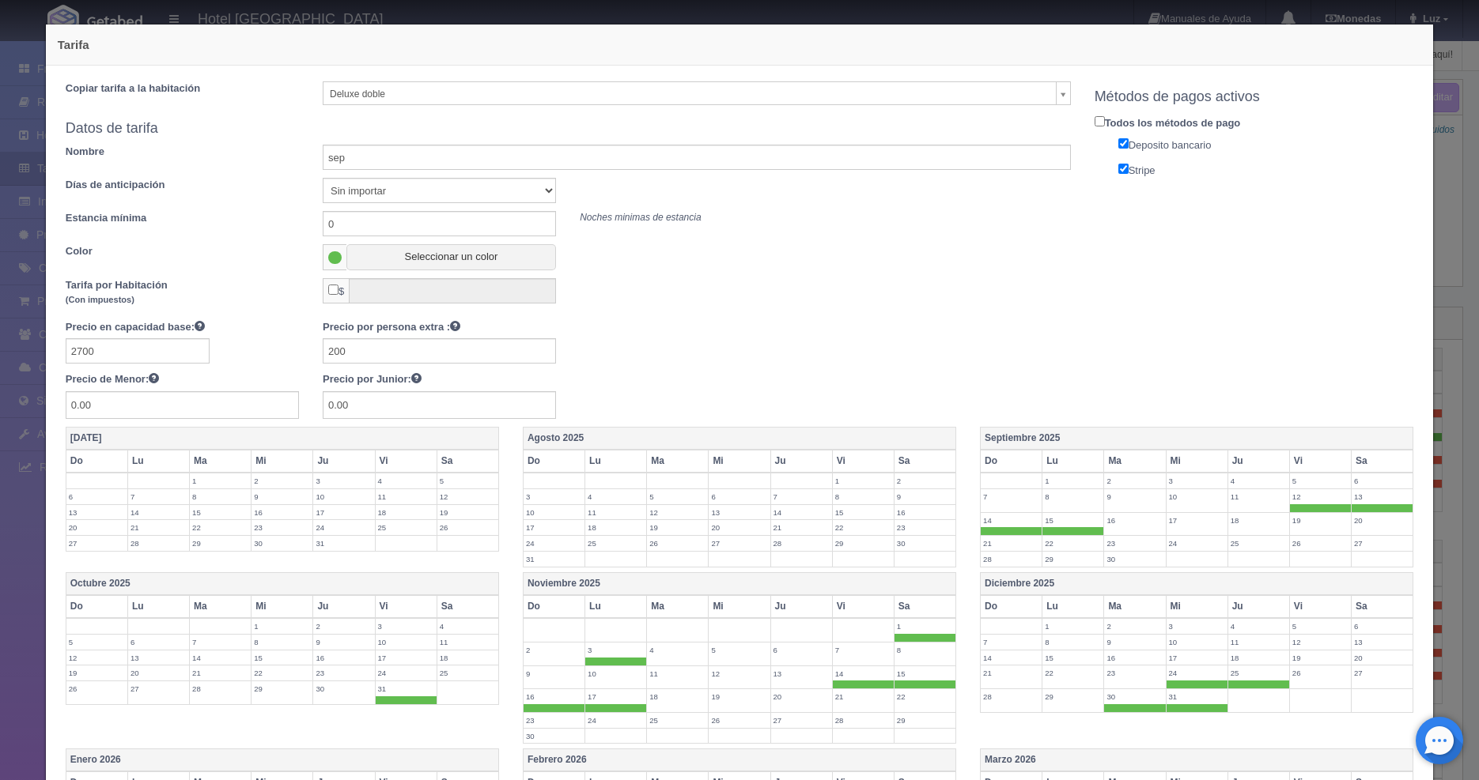
click at [550, 708] on span at bounding box center [553, 709] width 61 height 8
click at [410, 699] on span at bounding box center [406, 701] width 61 height 8
click at [603, 705] on span at bounding box center [615, 709] width 61 height 8
click at [602, 663] on span at bounding box center [615, 662] width 61 height 8
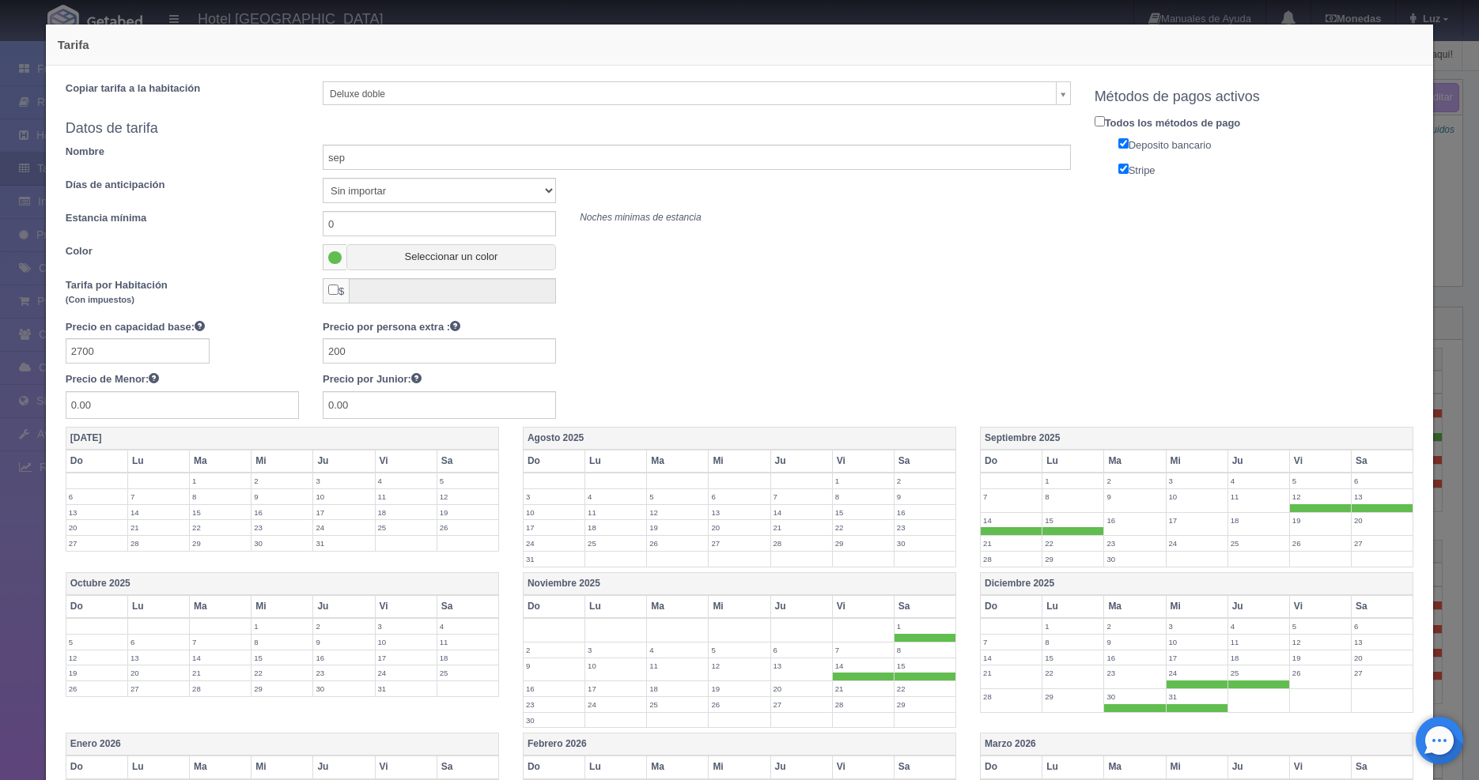
click at [853, 674] on span at bounding box center [863, 677] width 61 height 8
click at [909, 674] on span at bounding box center [924, 677] width 61 height 8
click at [1124, 705] on span at bounding box center [1134, 709] width 61 height 8
click at [1204, 701] on label "31" at bounding box center [1196, 697] width 61 height 15
click at [1235, 683] on span at bounding box center [1258, 685] width 61 height 8
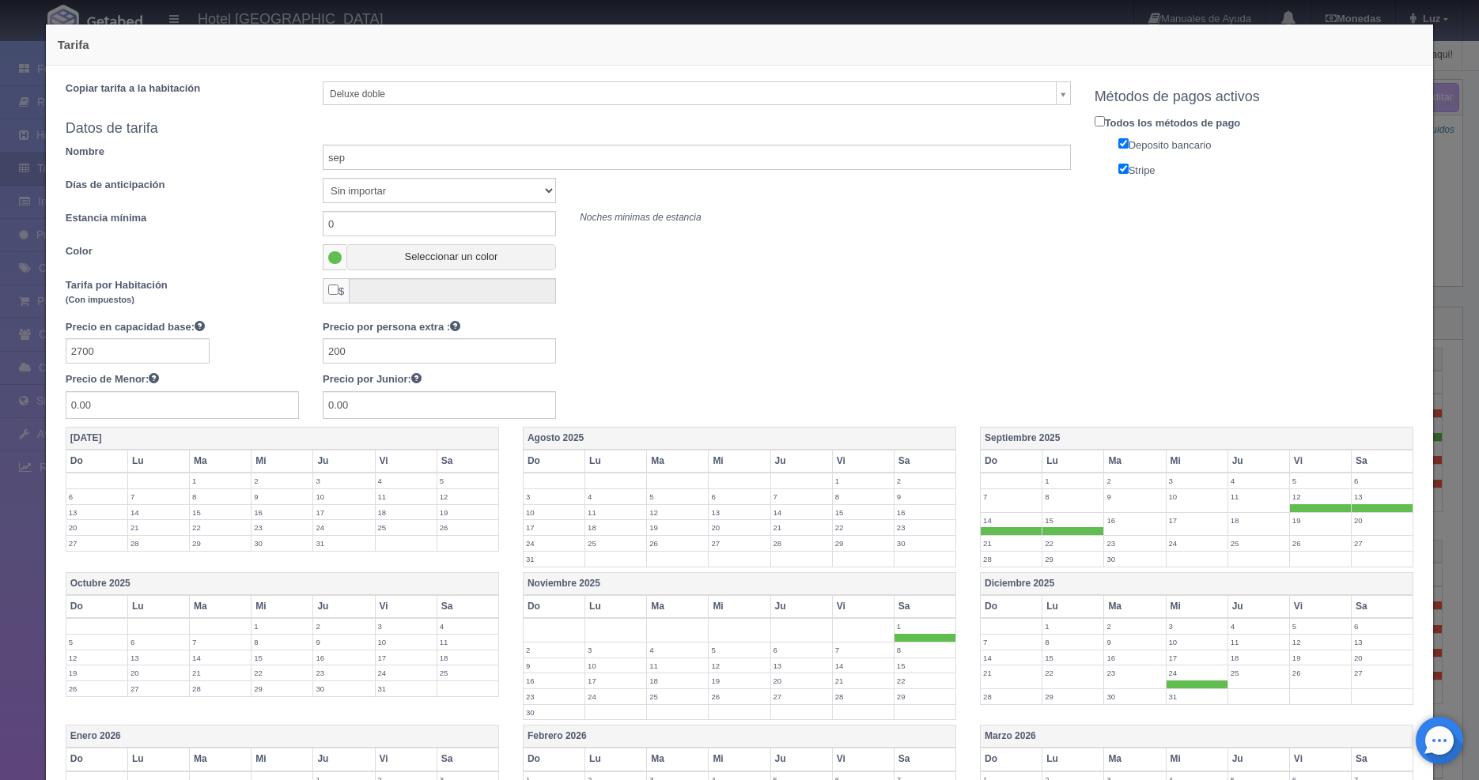
click at [1184, 685] on span at bounding box center [1196, 685] width 61 height 8
click at [916, 637] on span at bounding box center [924, 638] width 61 height 8
click at [144, 350] on input "2700" at bounding box center [138, 350] width 144 height 25
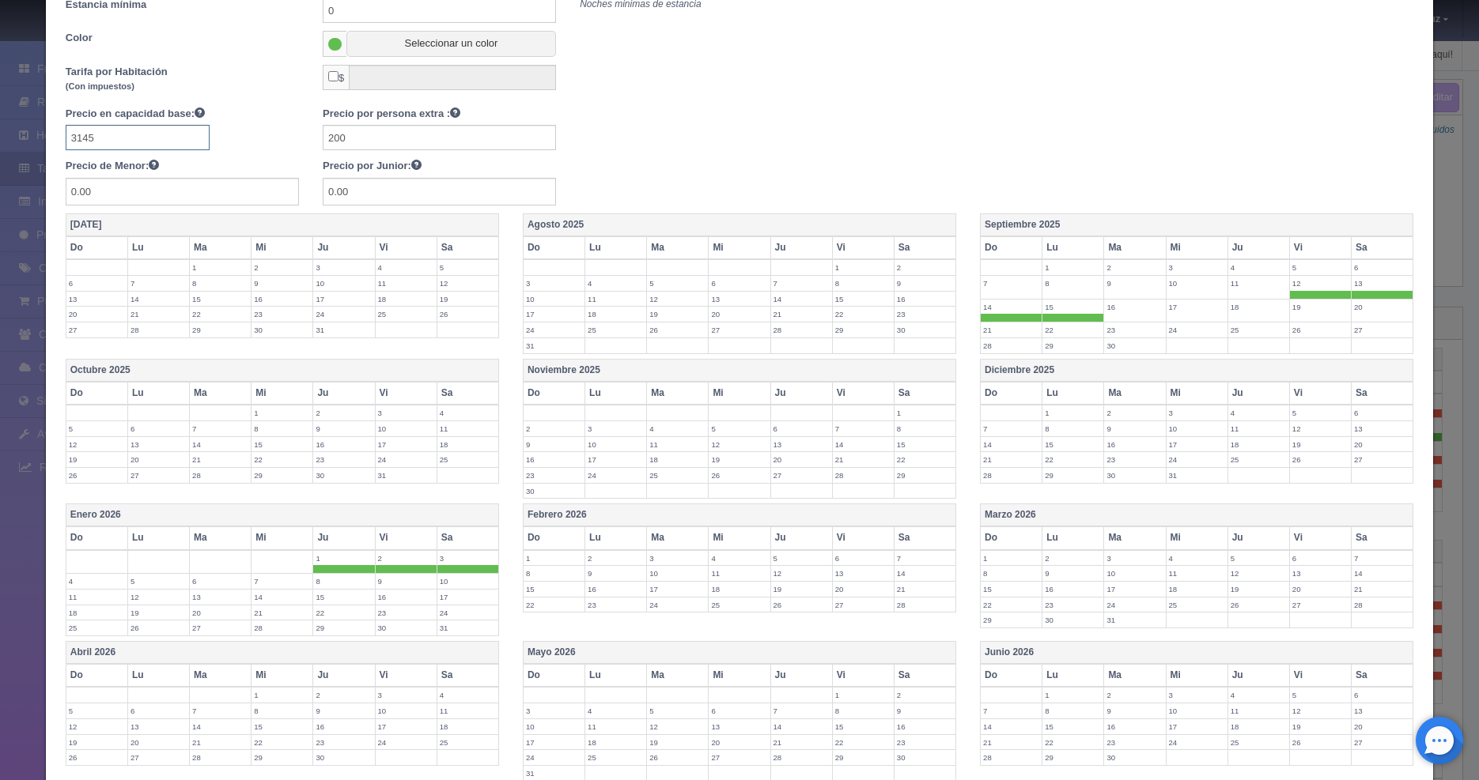
scroll to position [351, 0]
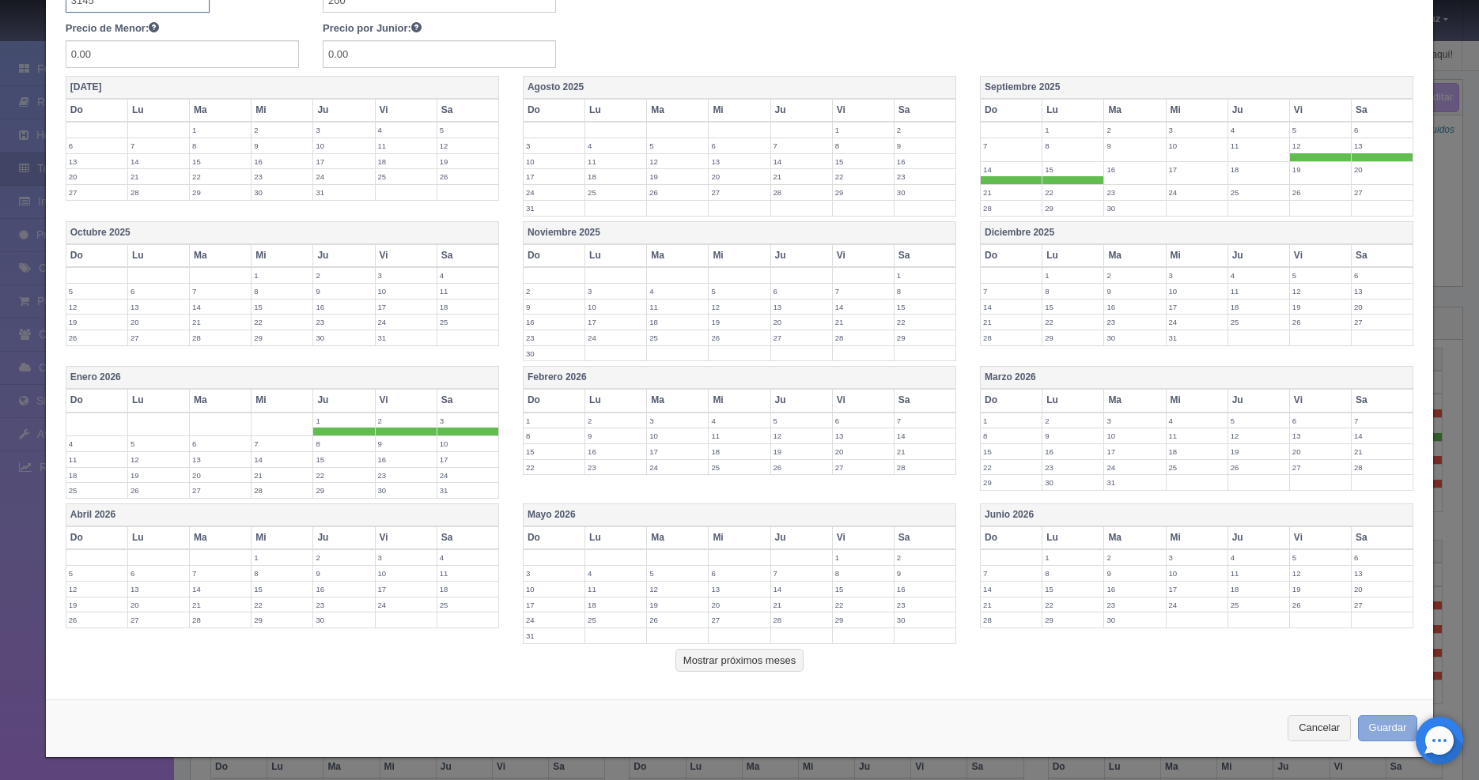
type input "3145"
click at [1358, 724] on button "Guardar" at bounding box center [1388, 729] width 60 height 26
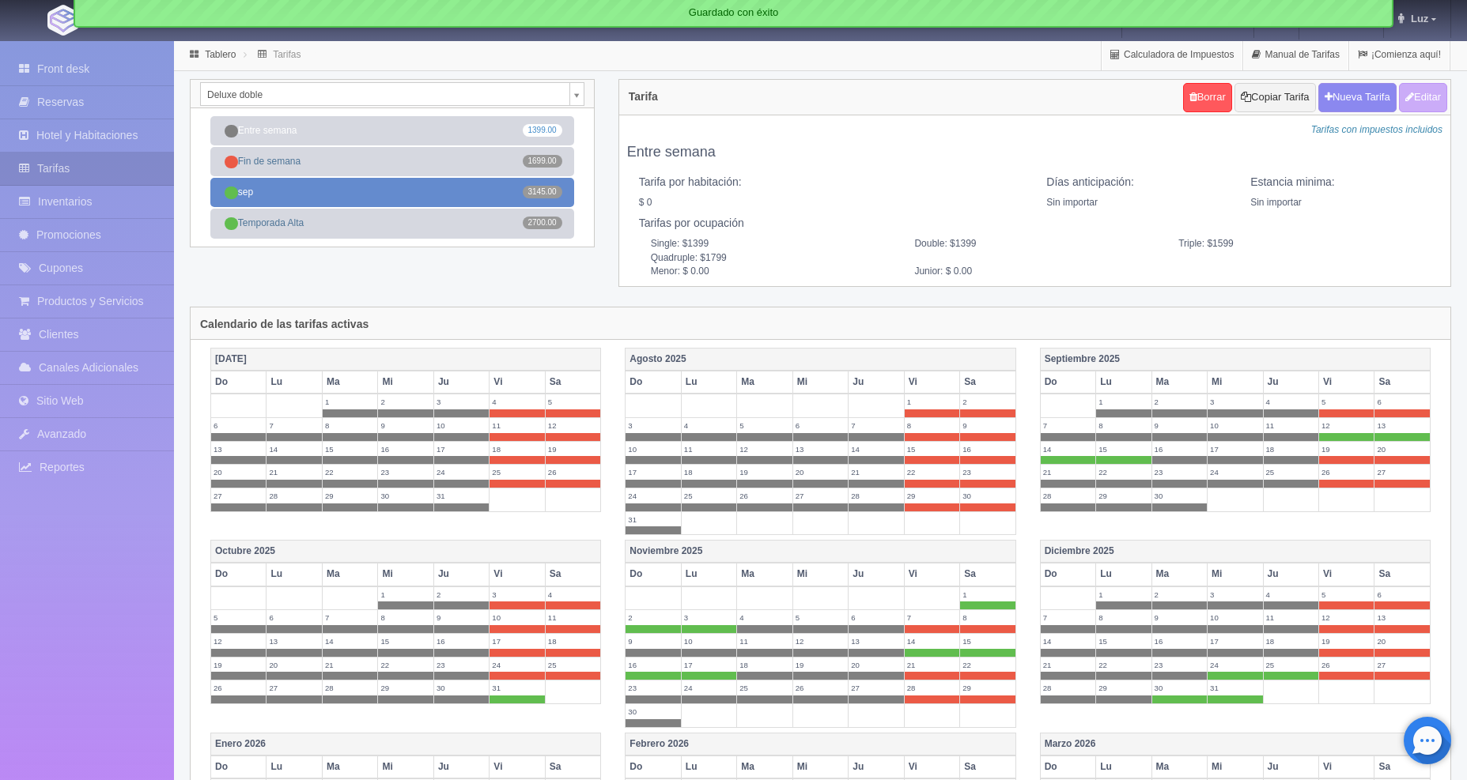
click at [350, 195] on link "sep 3145.00" at bounding box center [392, 192] width 364 height 29
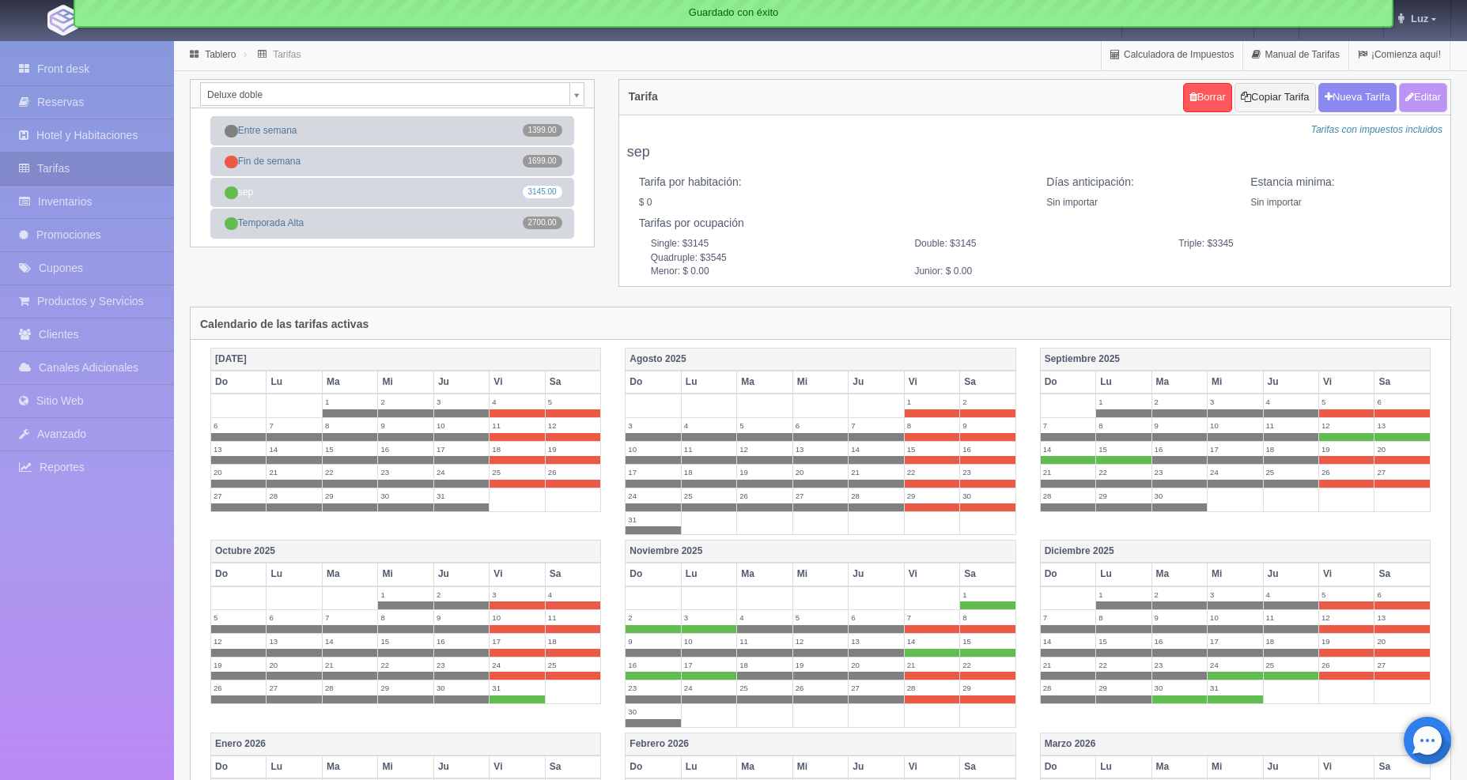
click at [1408, 101] on icon "button" at bounding box center [1409, 97] width 9 height 10
type input "sep"
select select "0"
type input "0"
checkbox input "false"
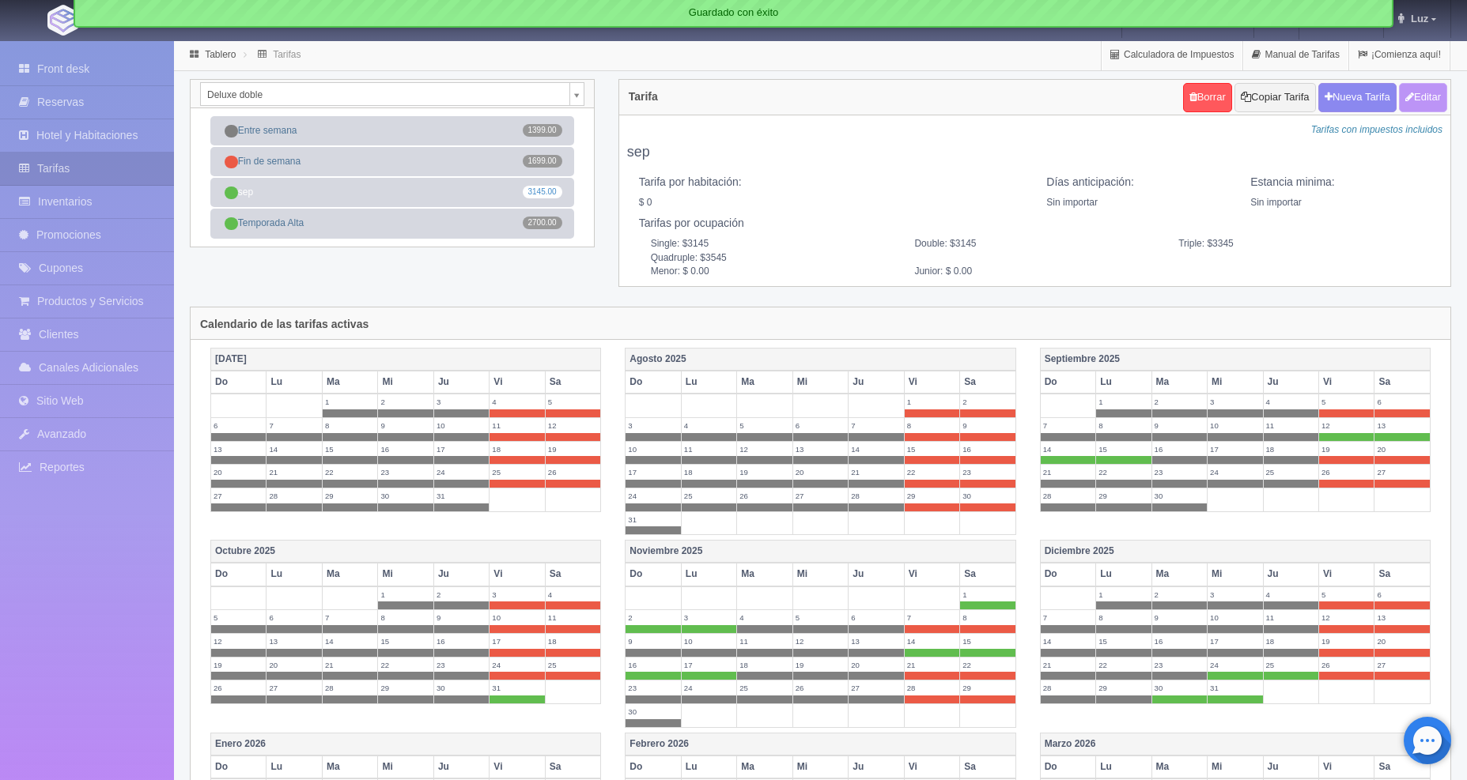
type input "3145"
type input "200"
type input "0.00"
checkbox input "true"
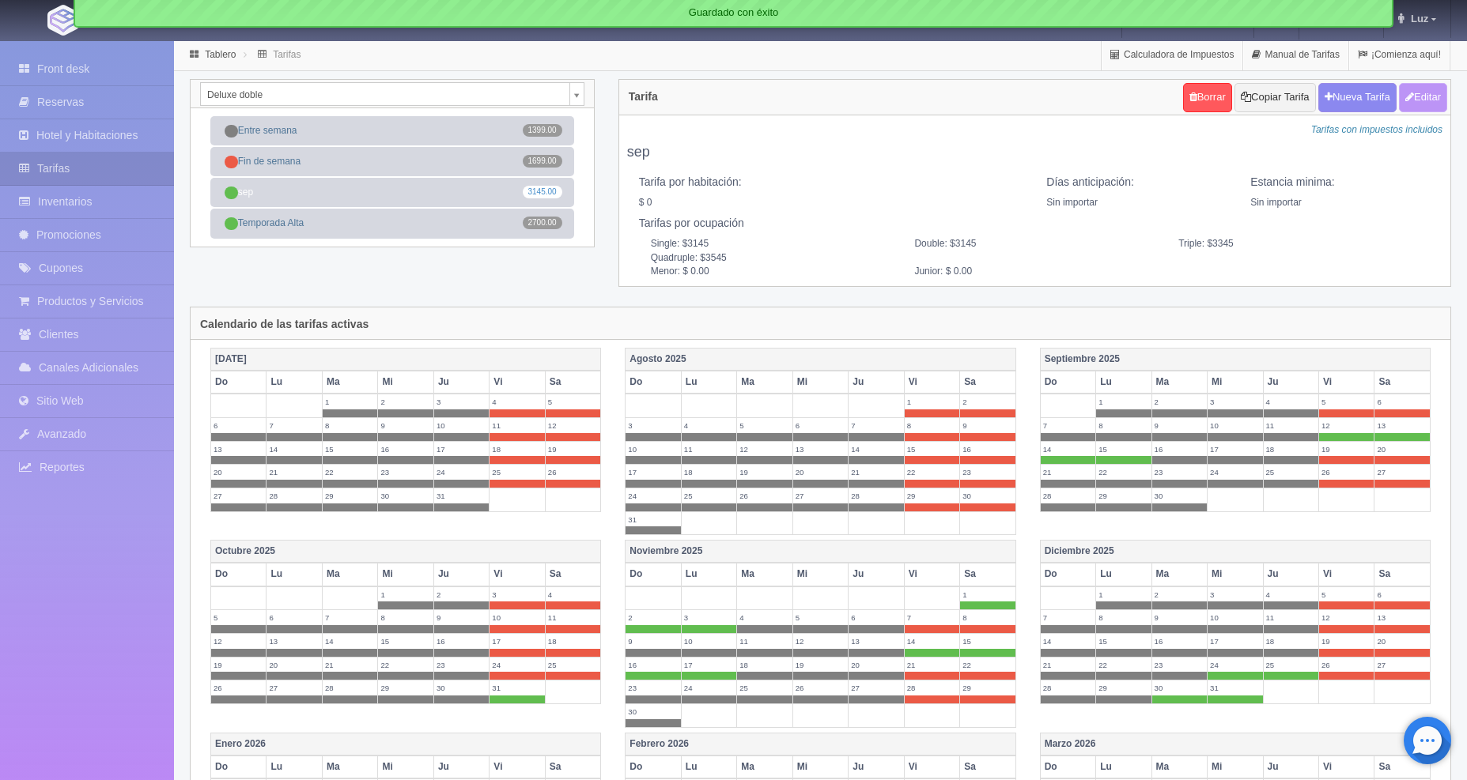
checkbox input "true"
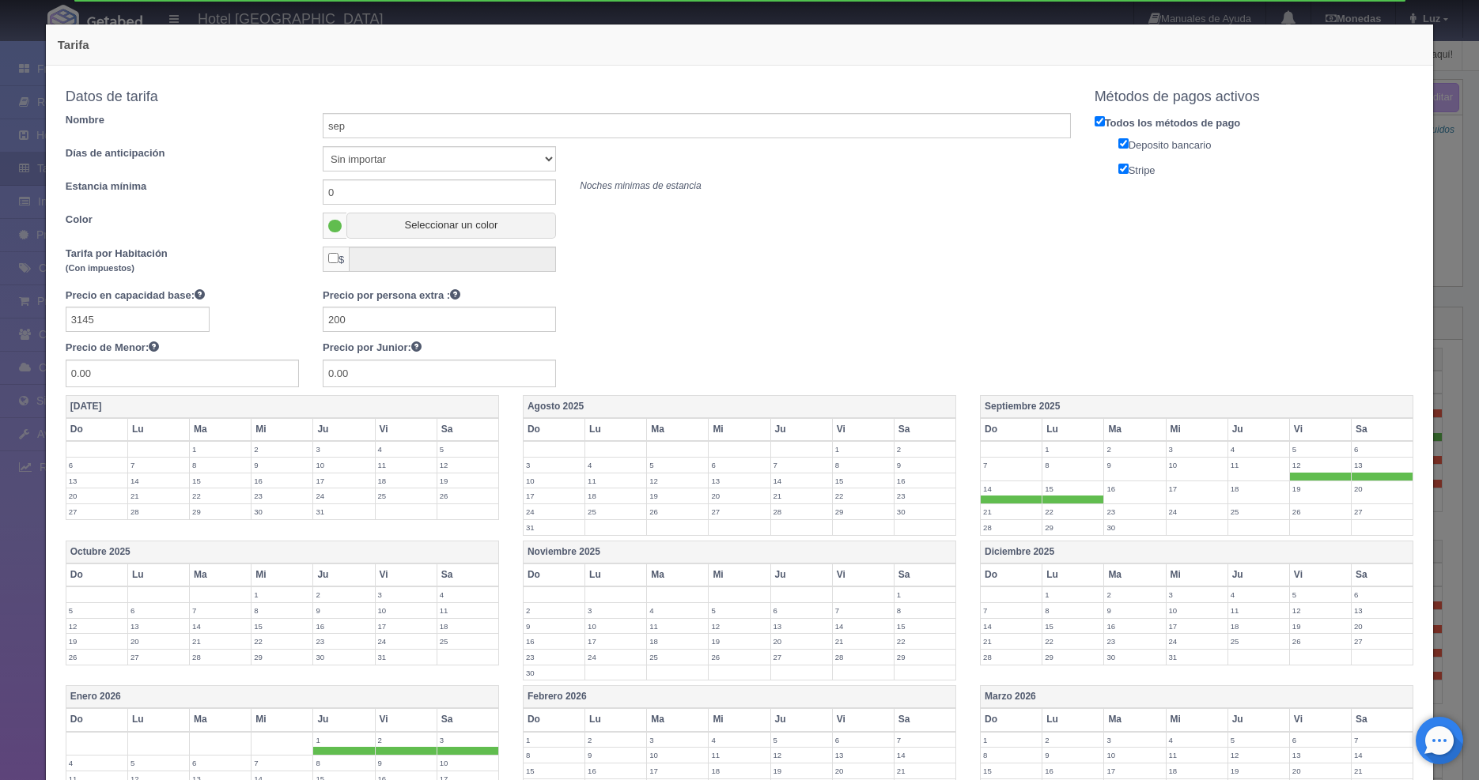
scroll to position [319, 0]
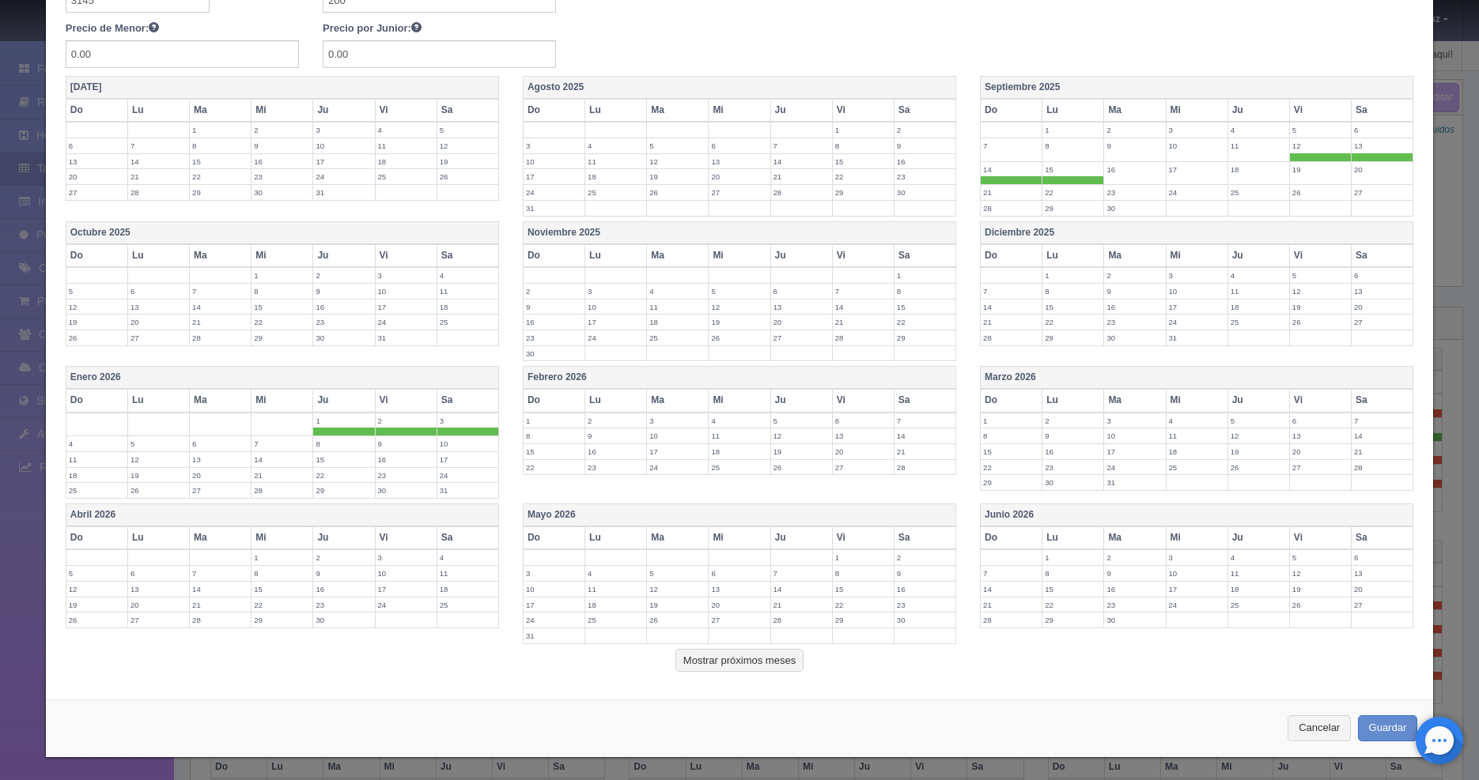
click at [331, 429] on span at bounding box center [343, 432] width 61 height 8
click at [406, 429] on span at bounding box center [406, 432] width 61 height 8
click at [455, 429] on span at bounding box center [467, 432] width 61 height 8
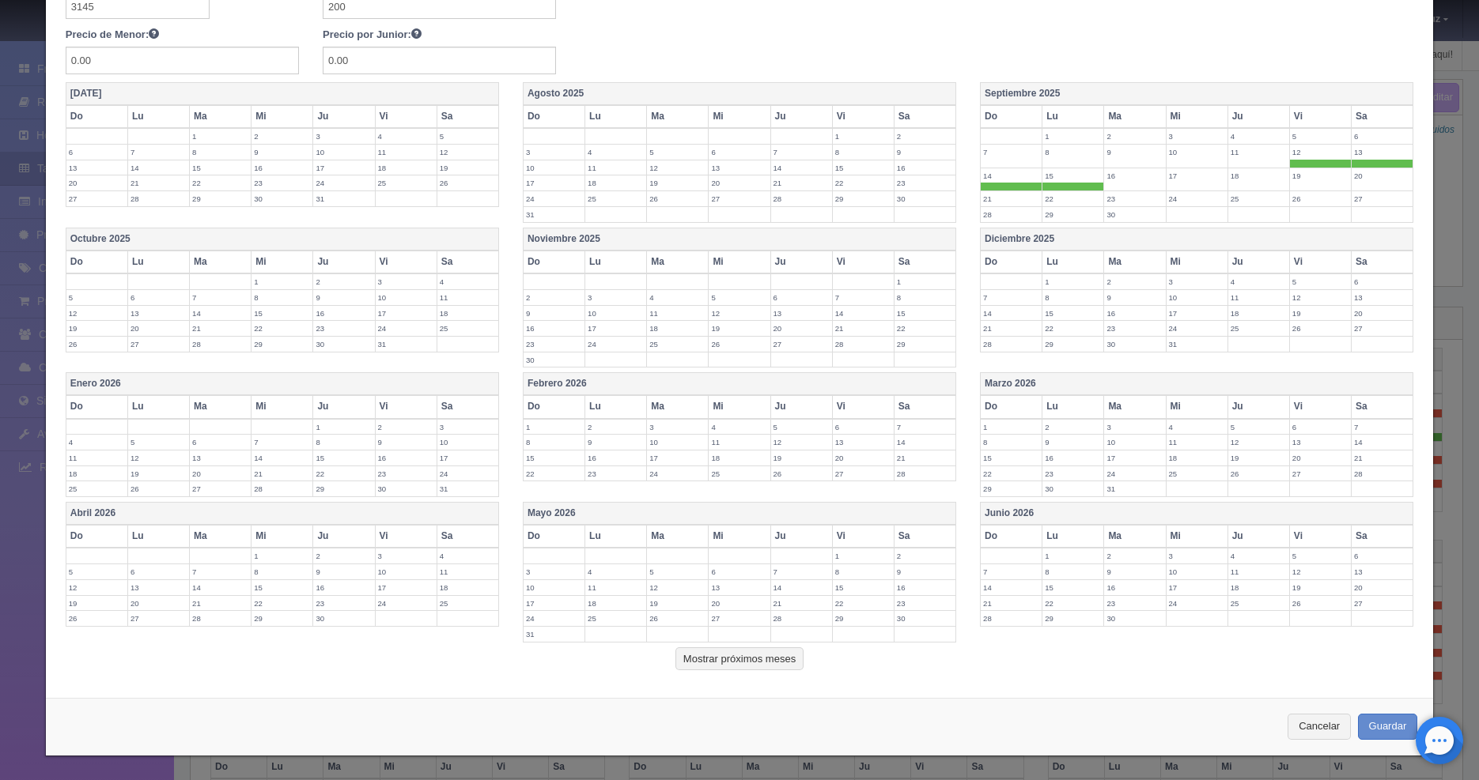
scroll to position [312, 0]
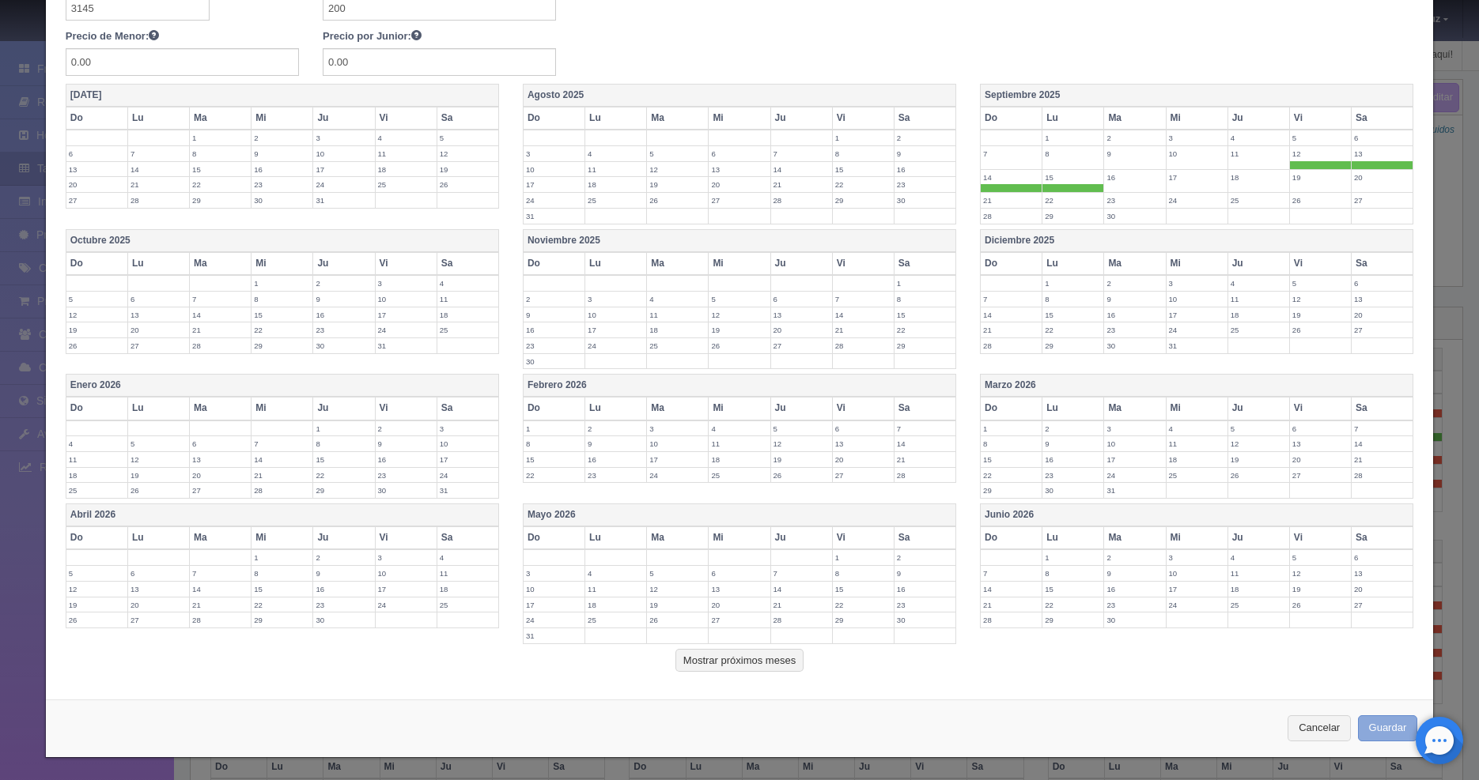
click at [1371, 724] on button "Guardar" at bounding box center [1388, 729] width 60 height 26
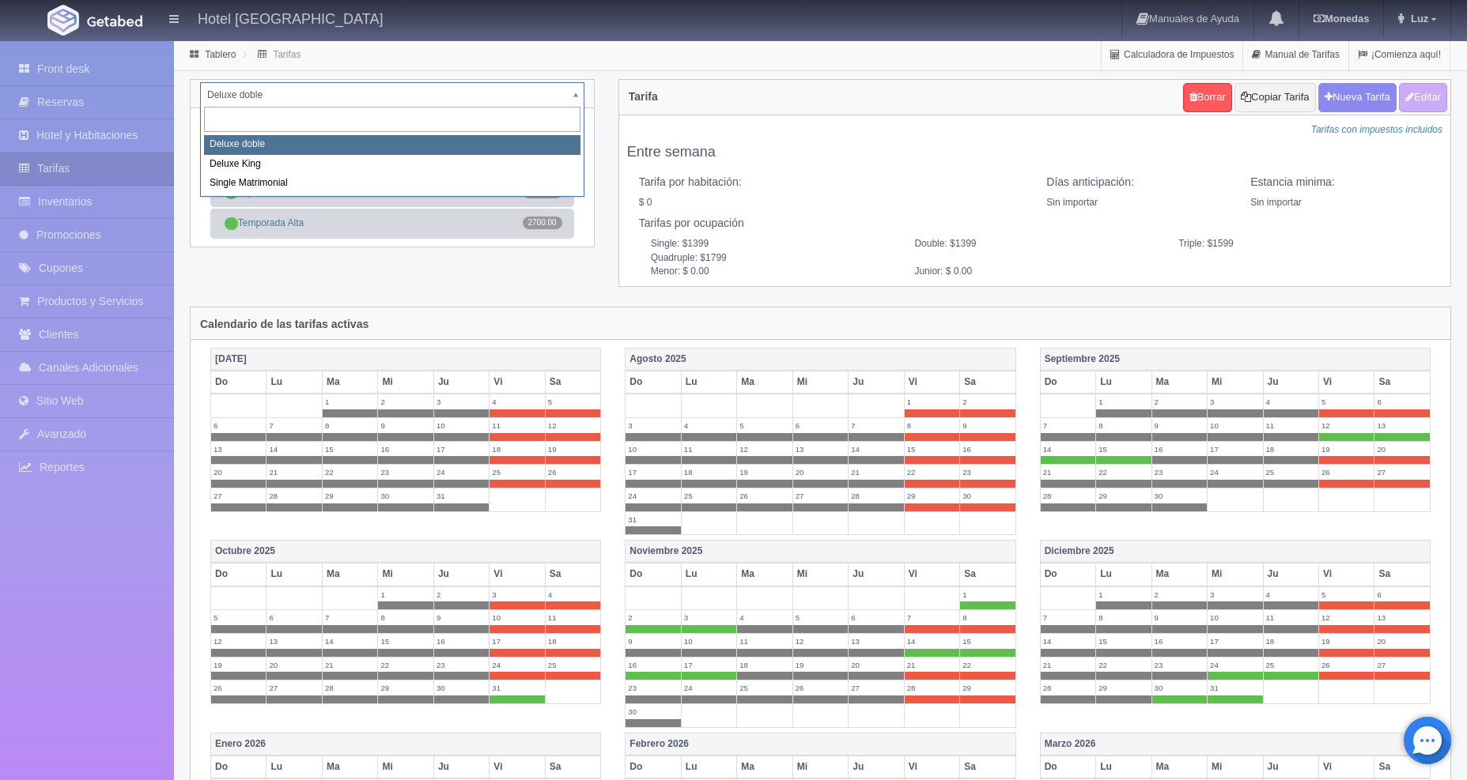
click at [574, 95] on body "Hotel [GEOGRAPHIC_DATA] Manuales de Ayuda Actualizaciones recientes [GEOGRAPHIC…" at bounding box center [733, 531] width 1467 height 982
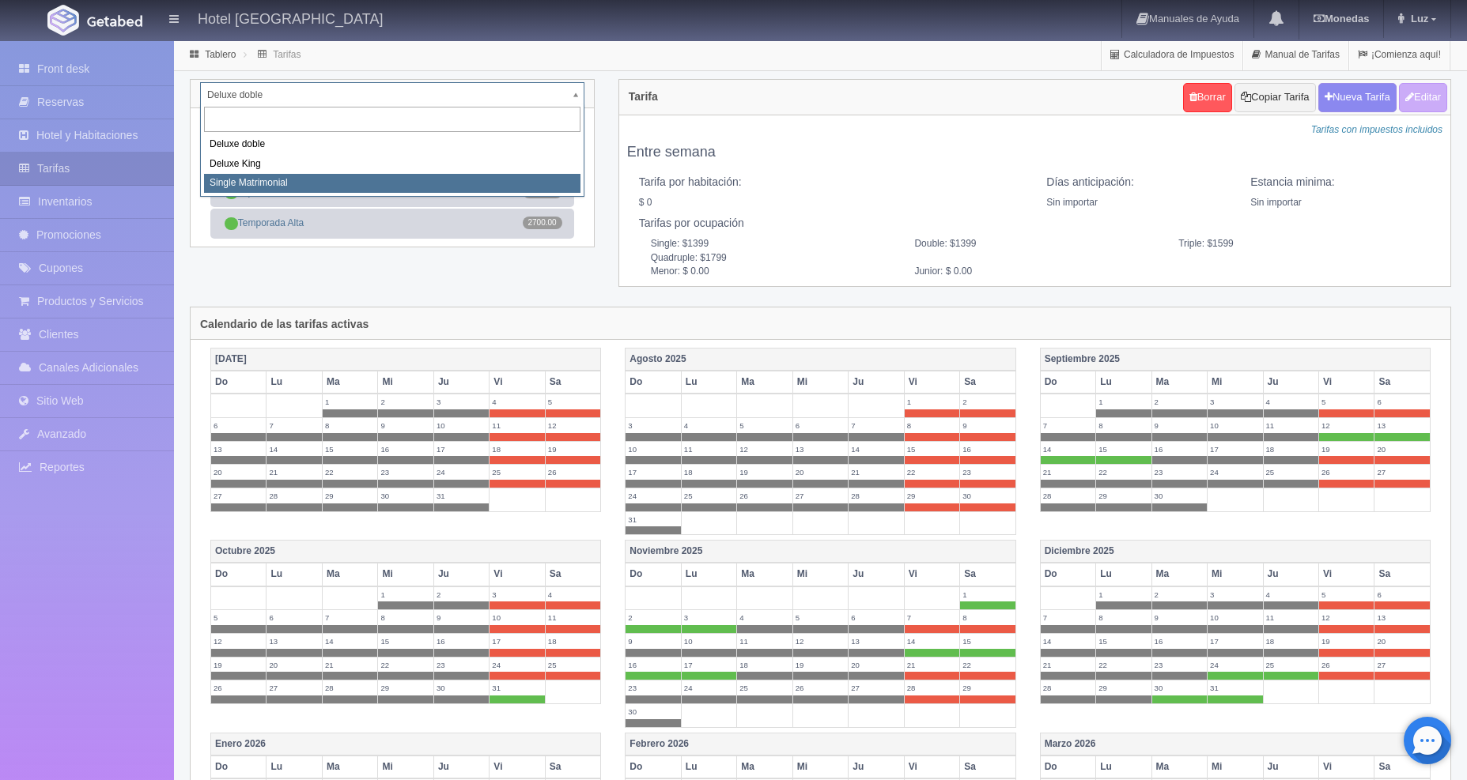
select select "2254"
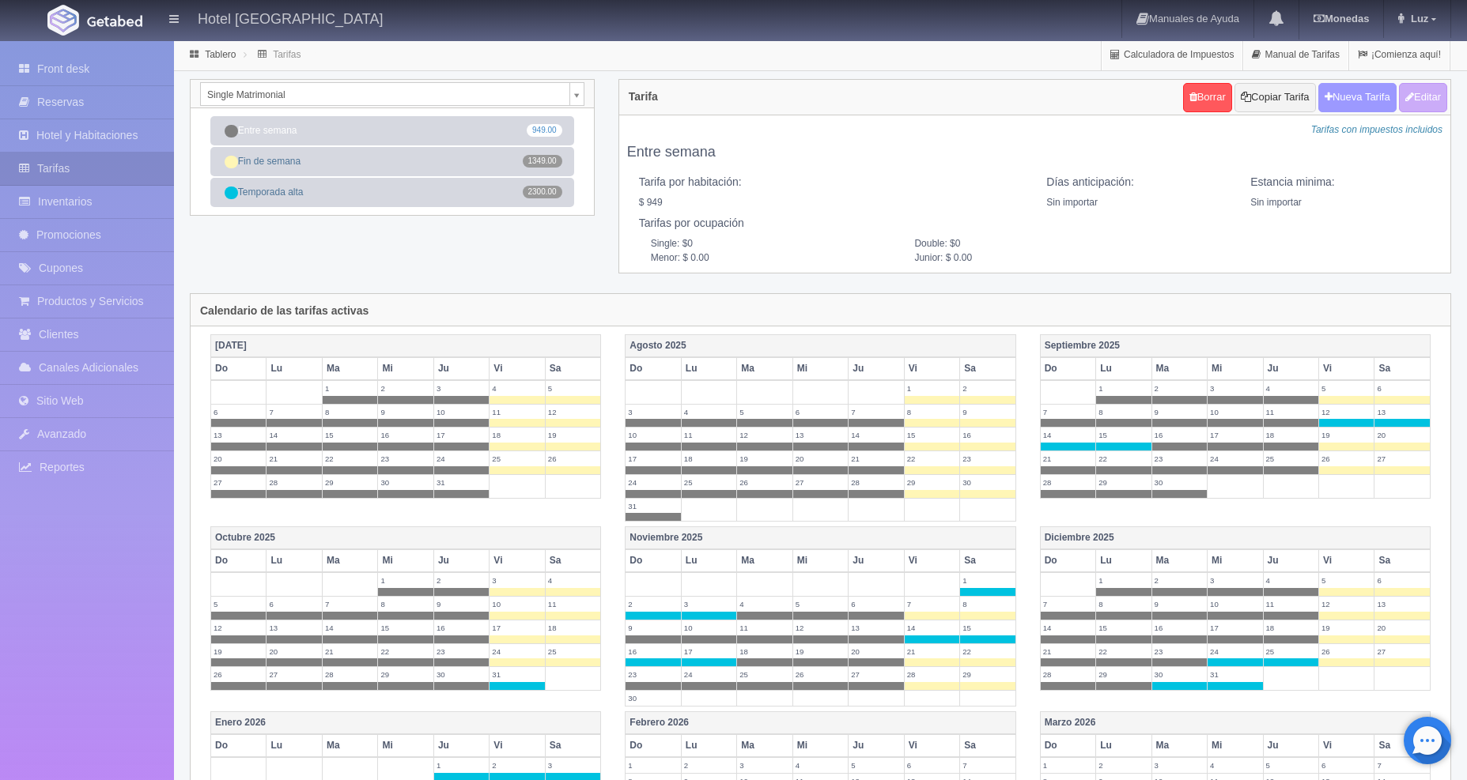
click at [1372, 104] on button "Nueva Tarifa" at bounding box center [1357, 97] width 78 height 29
select select
checkbox input "true"
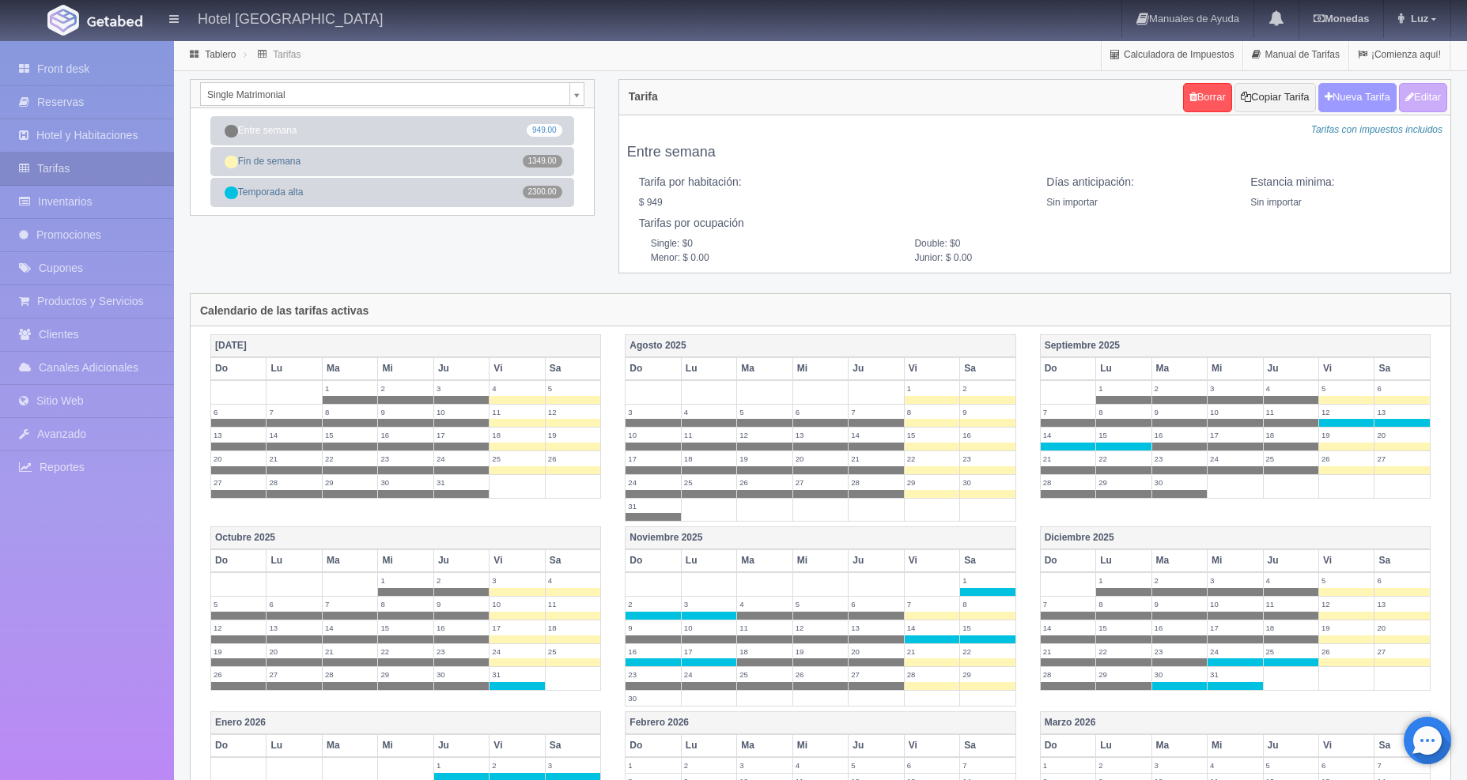
checkbox input "true"
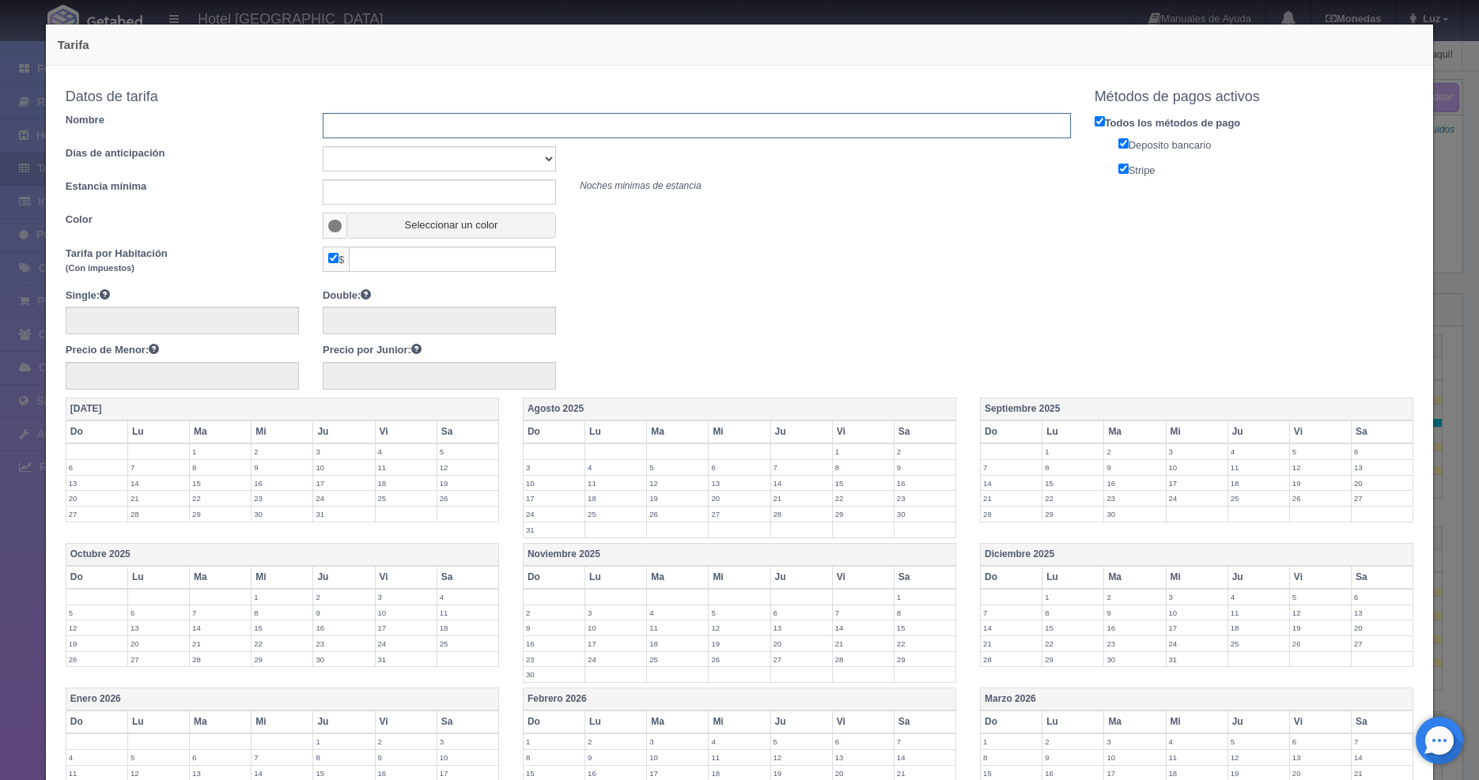
click at [561, 130] on input "text" at bounding box center [697, 125] width 748 height 25
type input "sep"
click at [389, 262] on input "text" at bounding box center [452, 259] width 207 height 25
click at [399, 257] on input "text" at bounding box center [452, 259] width 207 height 25
type input "2300"
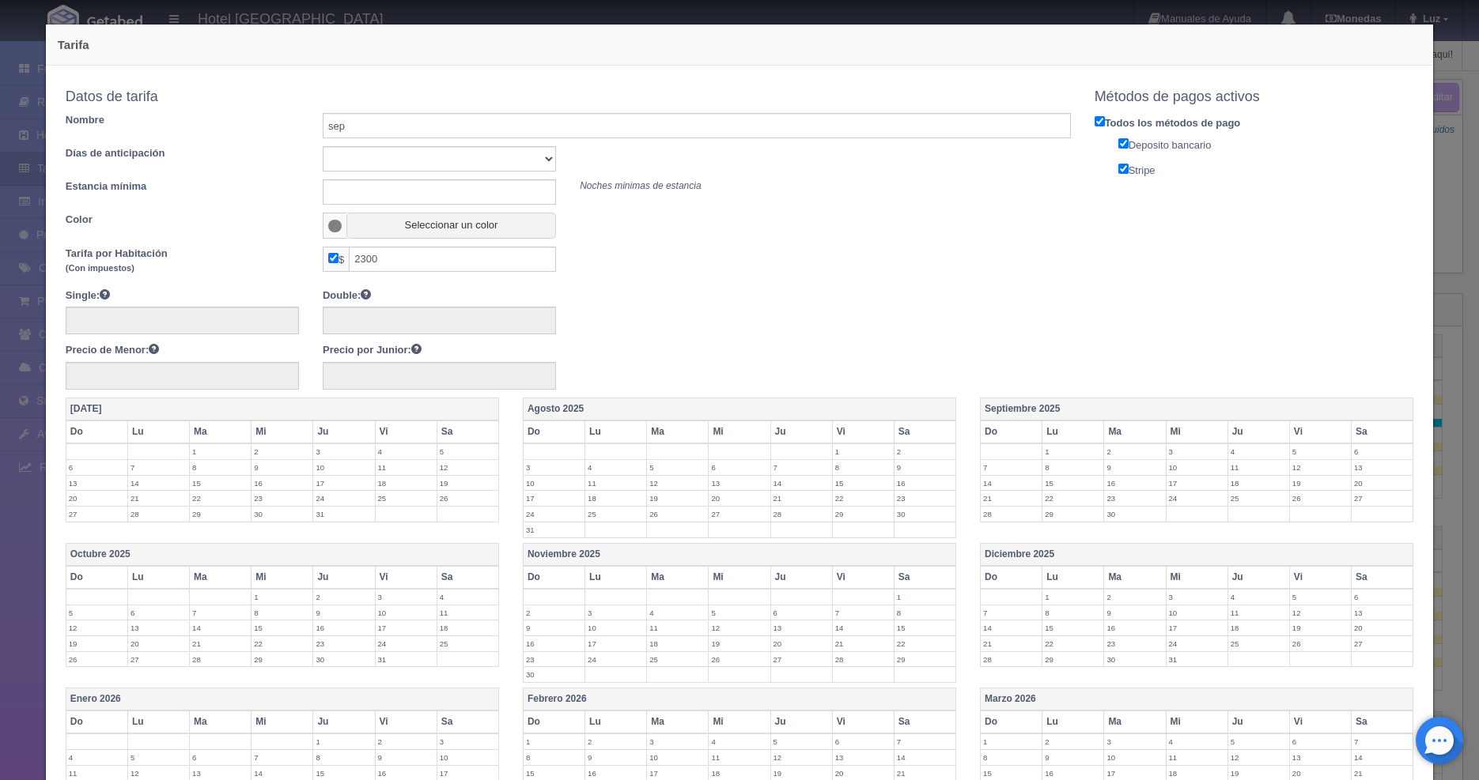
click at [1291, 463] on label "12" at bounding box center [1320, 467] width 61 height 15
click at [1366, 462] on label "13" at bounding box center [1381, 467] width 61 height 15
click at [1003, 484] on label "14" at bounding box center [1011, 491] width 61 height 15
click at [1061, 491] on label "15" at bounding box center [1072, 491] width 61 height 15
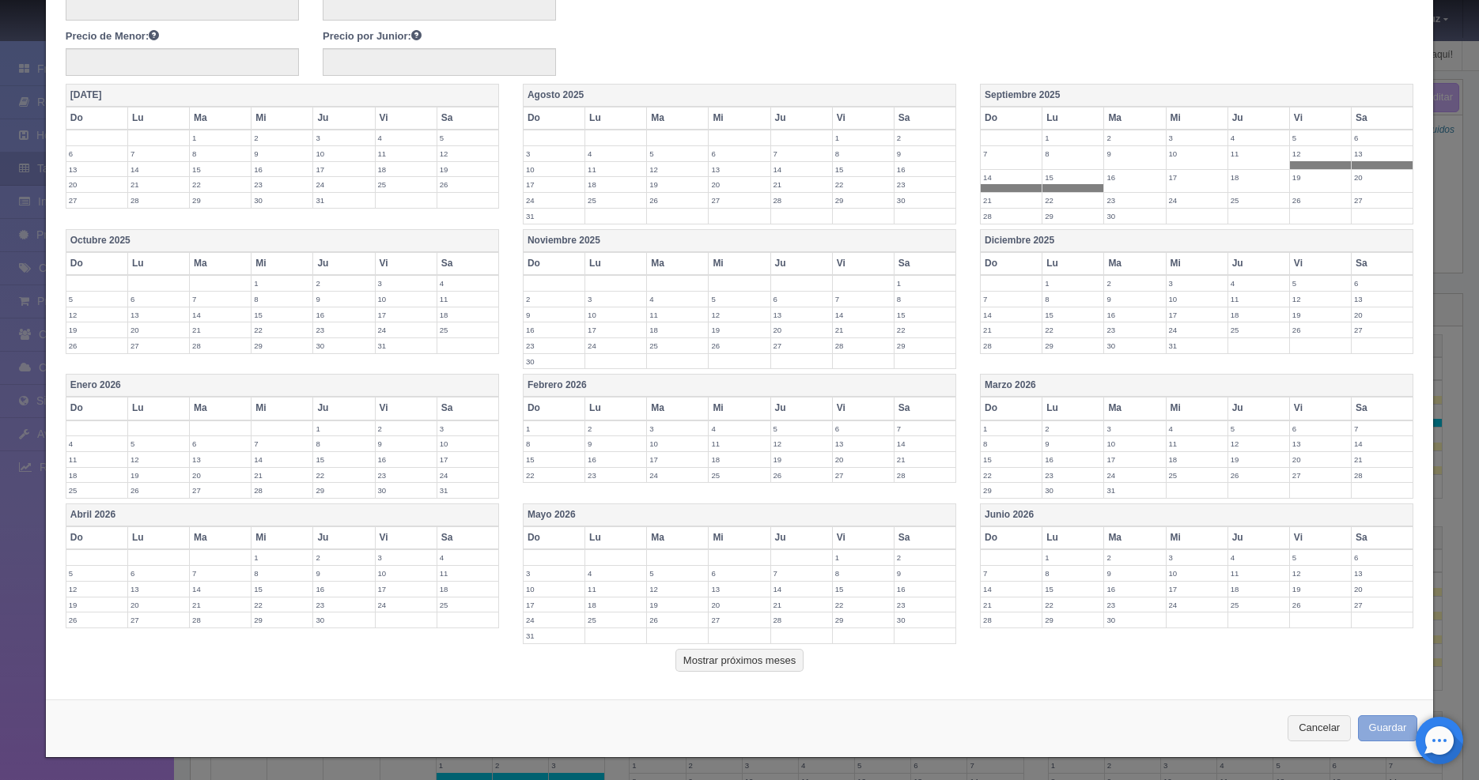
click at [1358, 727] on button "Guardar" at bounding box center [1388, 729] width 60 height 26
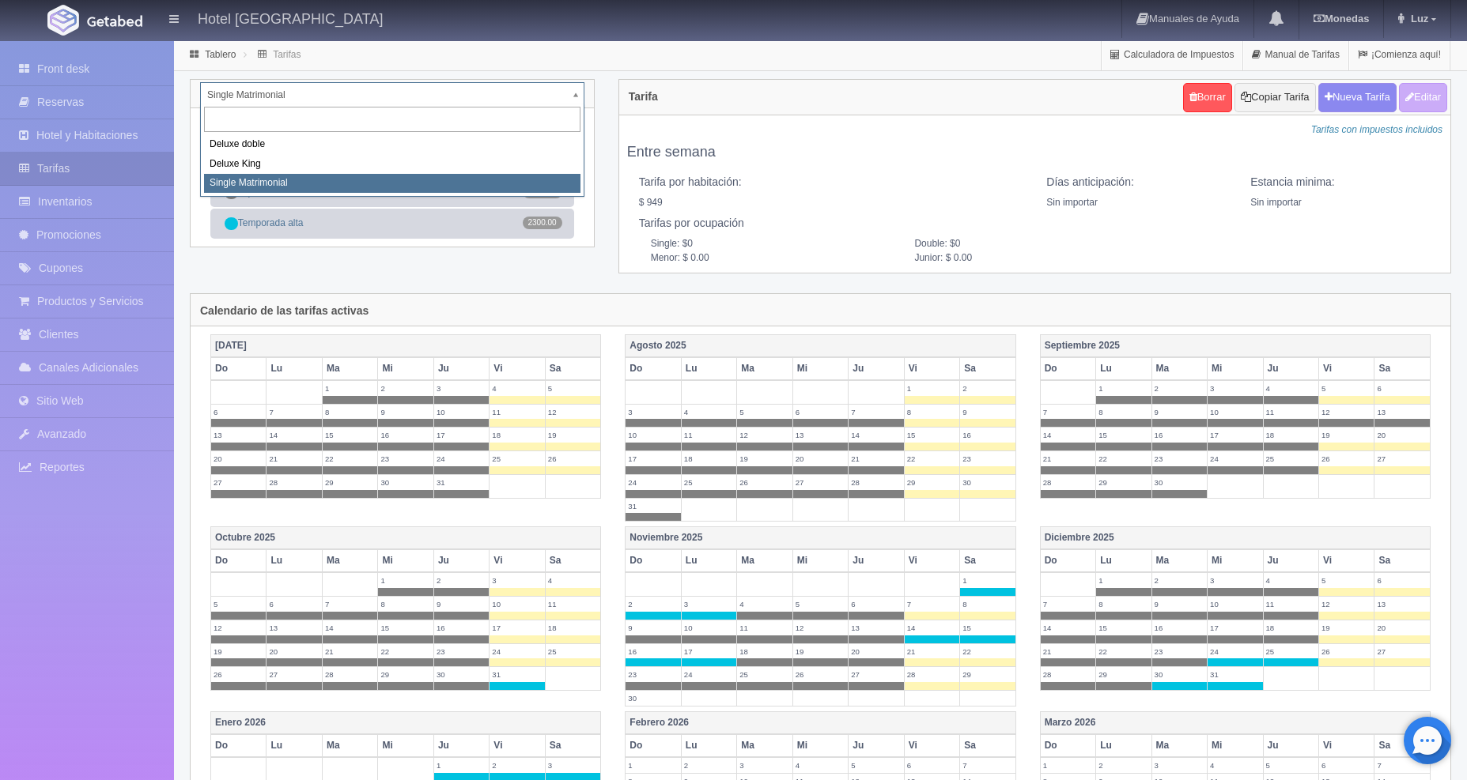
click at [508, 96] on body "Hotel [GEOGRAPHIC_DATA] Manuales de Ayuda Actualizaciones recientes [GEOGRAPHIC…" at bounding box center [733, 531] width 1467 height 982
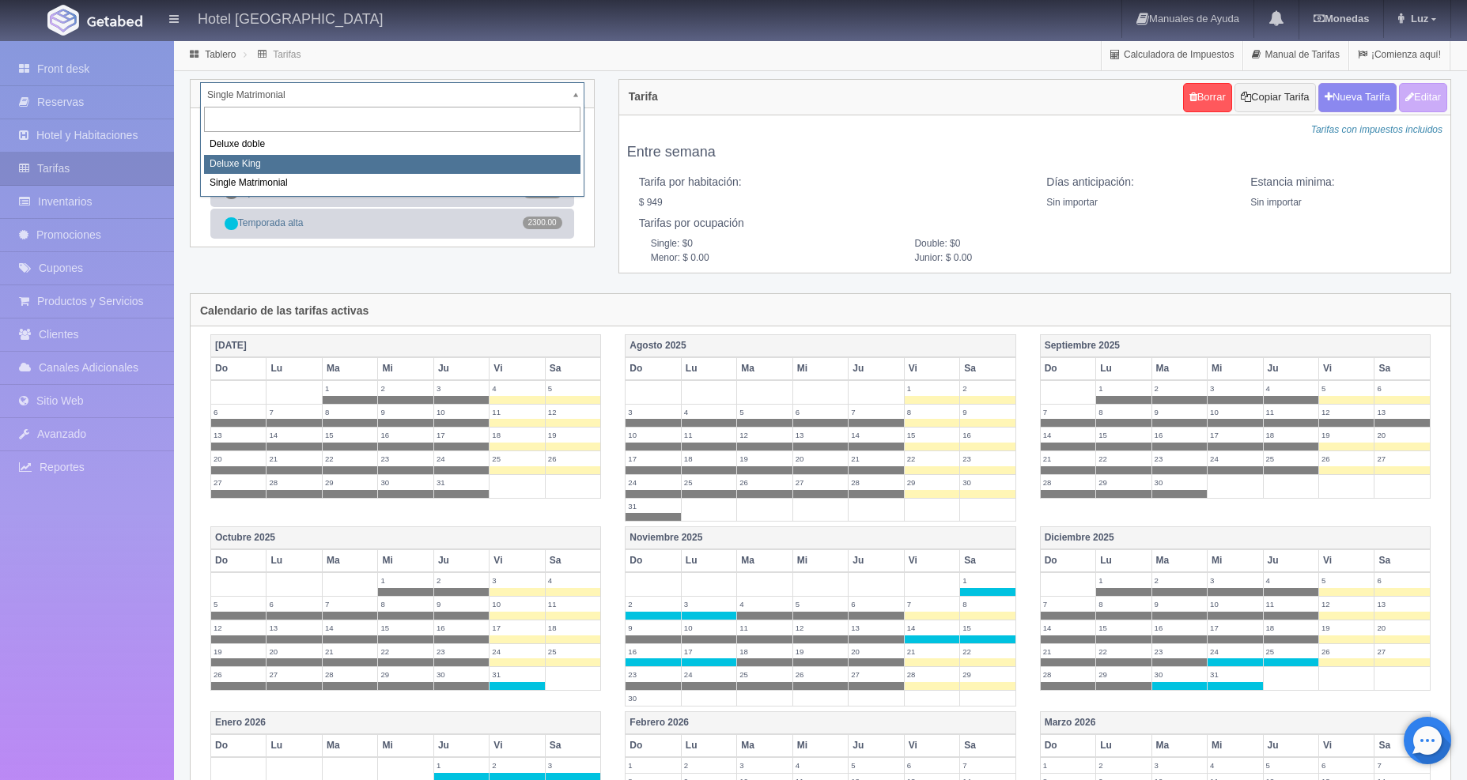
select select "2253"
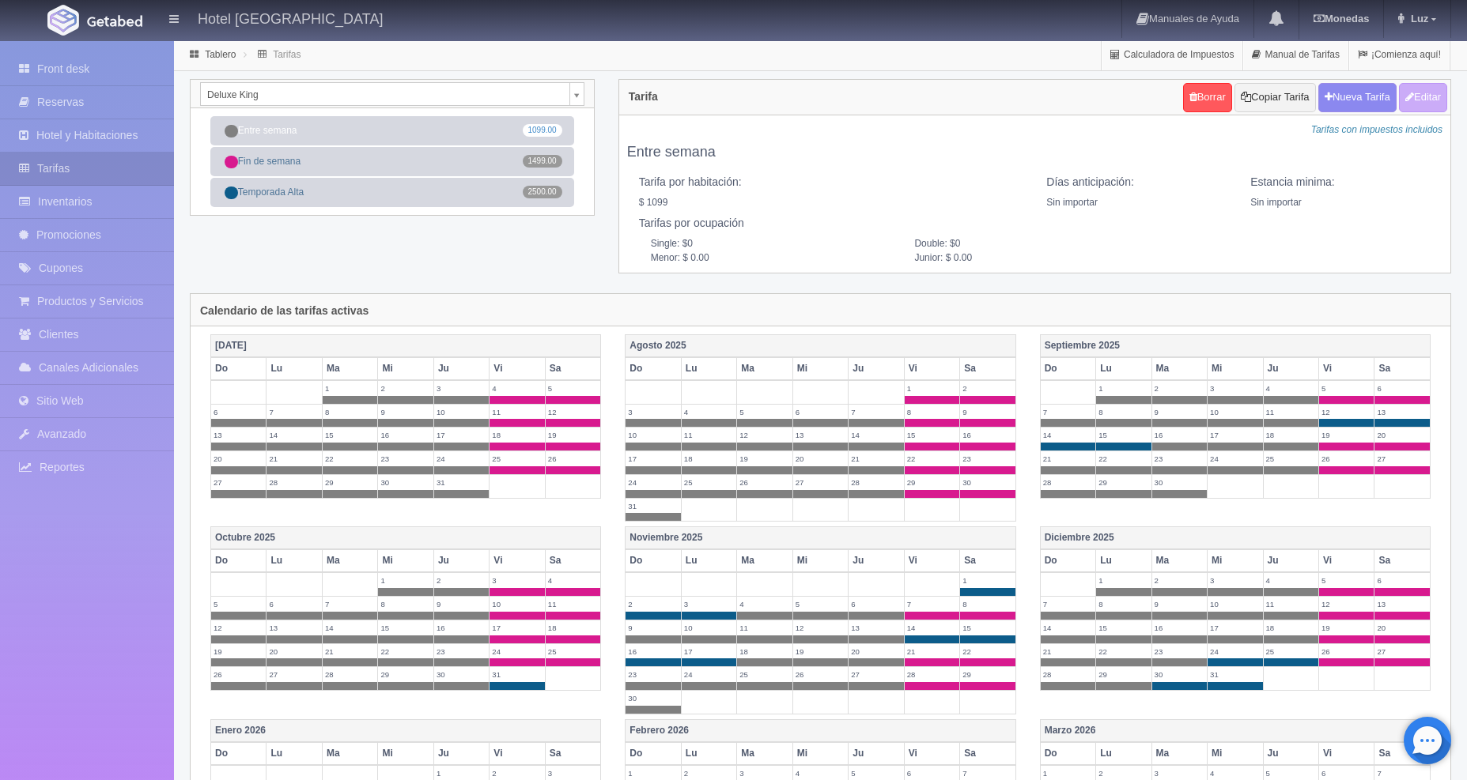
click at [575, 96] on body "Hotel Casa Xaca Manuales de Ayuda Actualizaciones recientes Monedas Tipo de cam…" at bounding box center [733, 519] width 1467 height 959
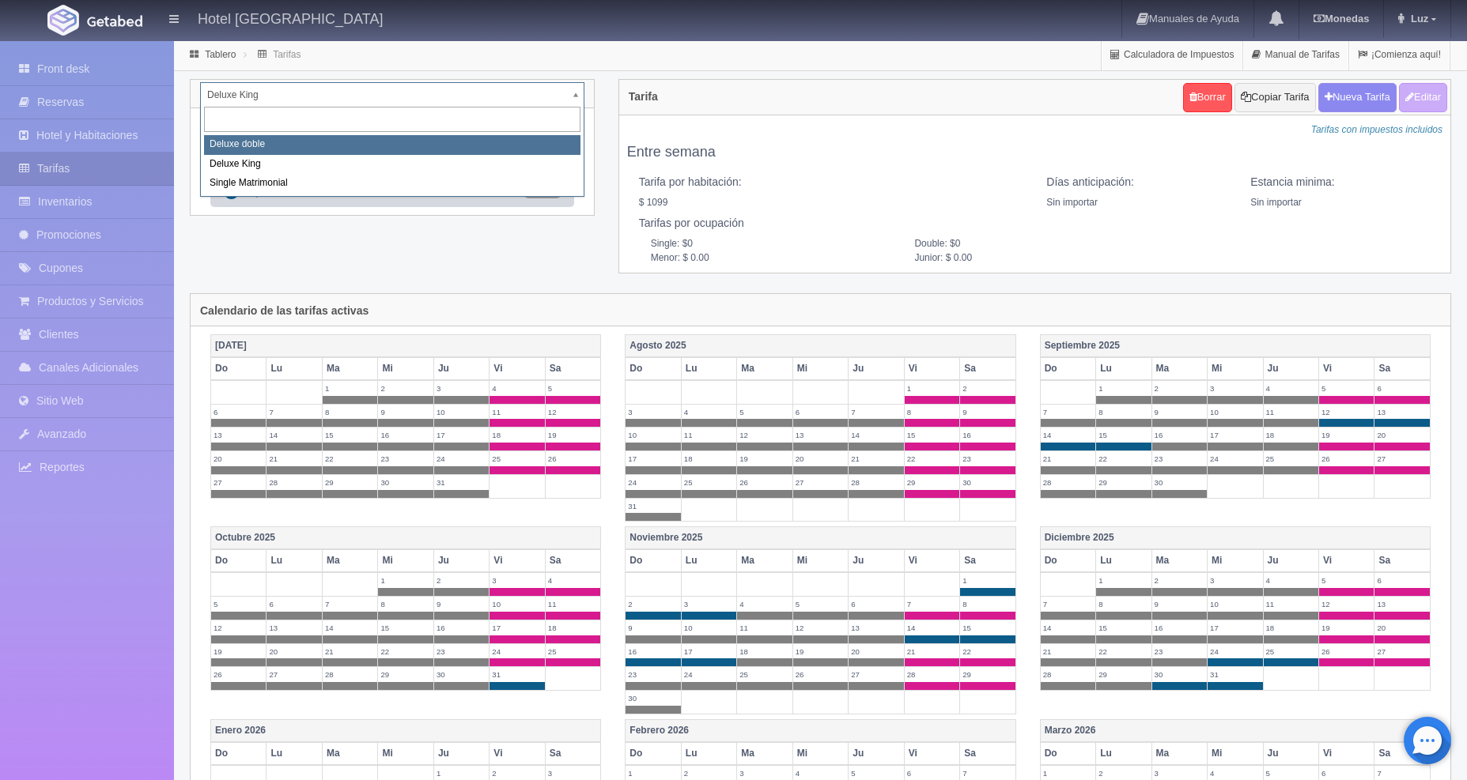
select select "2252"
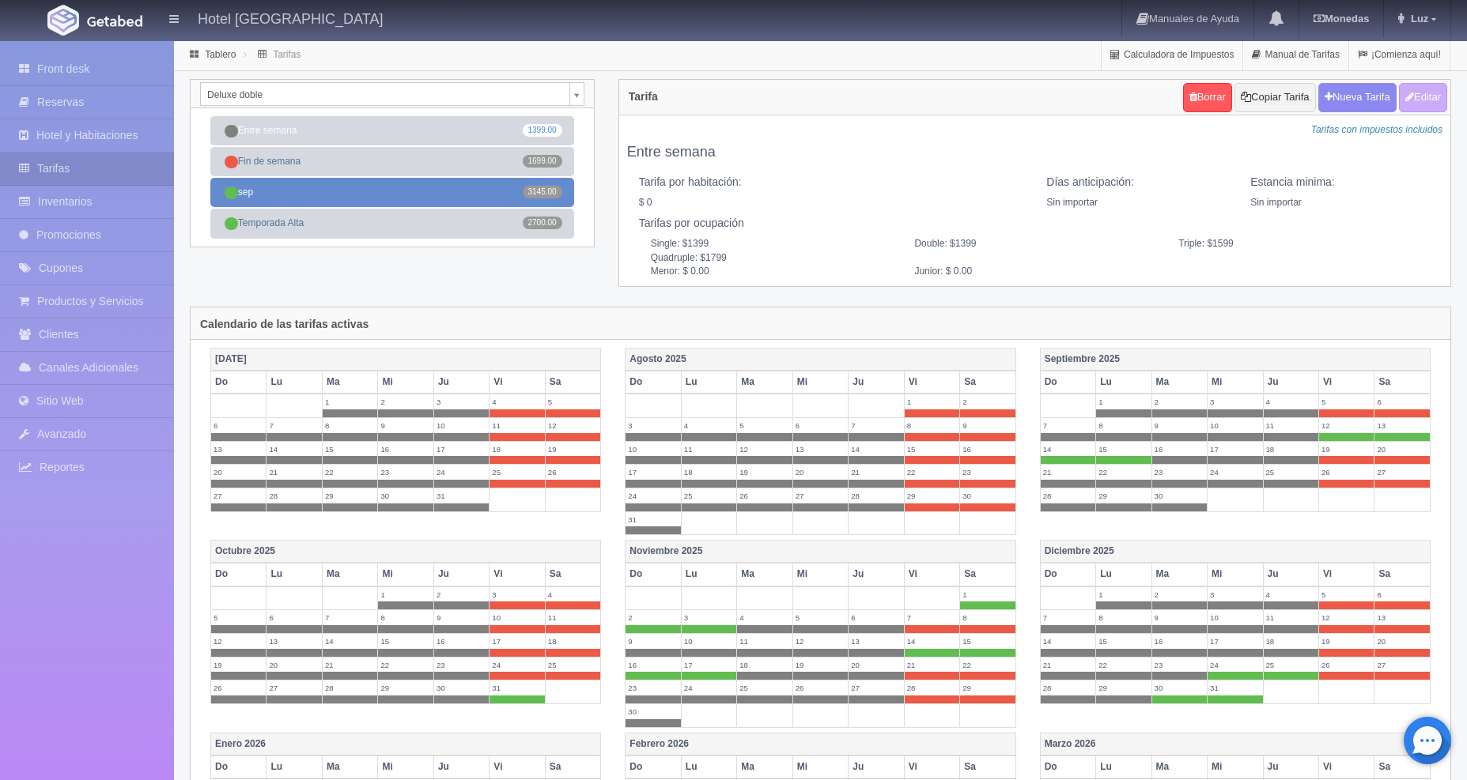
click at [303, 198] on link "sep 3145.00" at bounding box center [392, 192] width 364 height 29
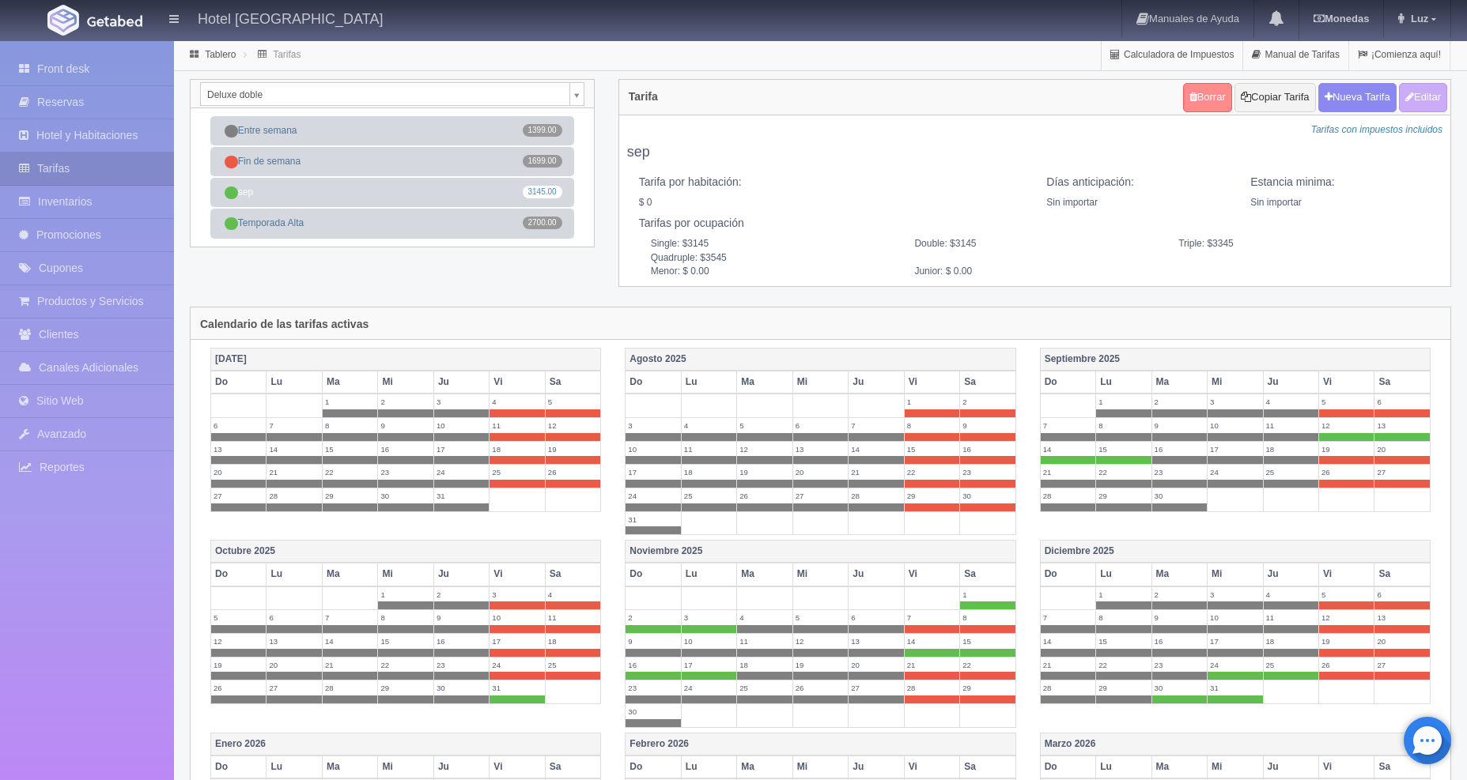
click at [1190, 97] on link "Borrar" at bounding box center [1207, 97] width 49 height 29
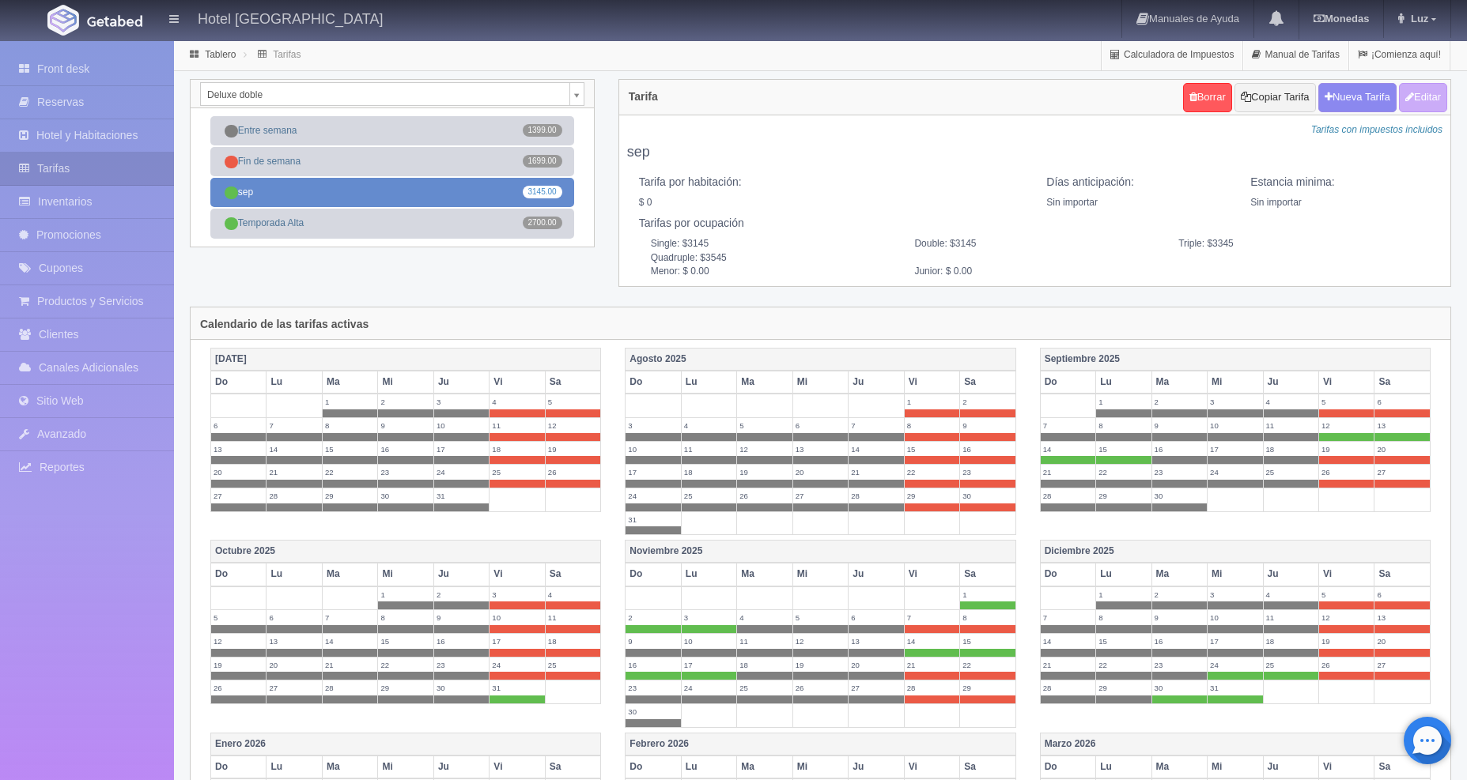
click at [338, 199] on link "sep 3145.00" at bounding box center [392, 192] width 364 height 29
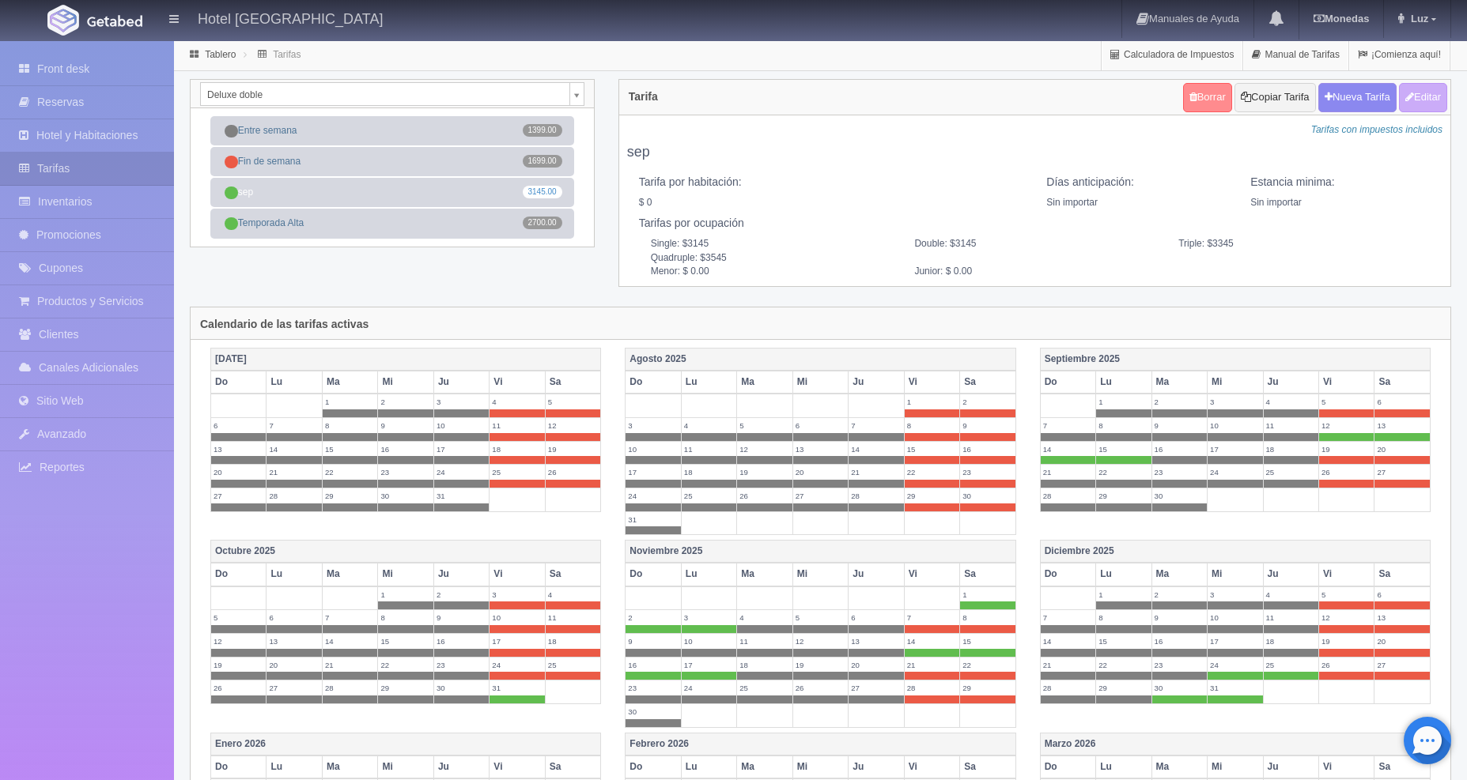
click at [1206, 100] on link "Borrar" at bounding box center [1207, 97] width 49 height 29
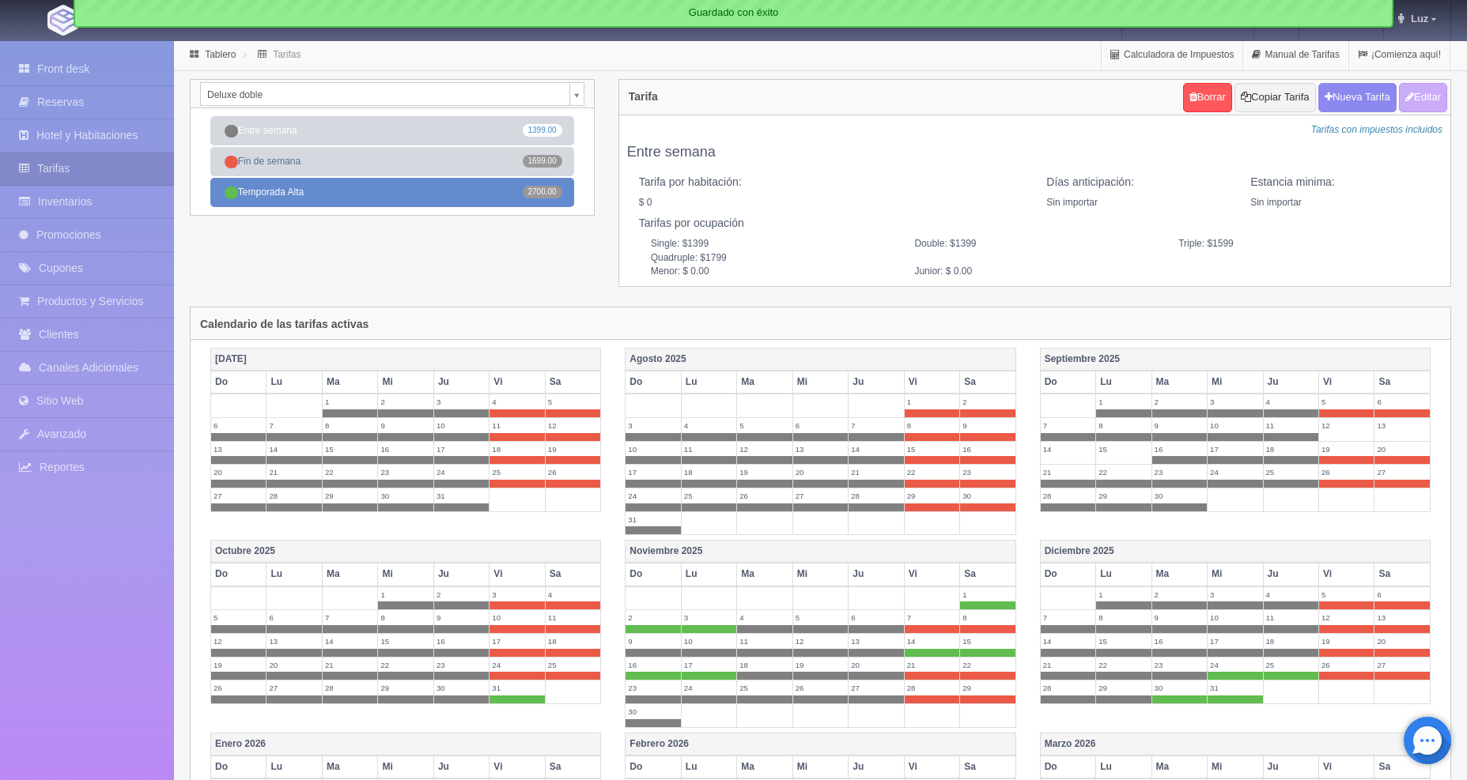
click at [384, 202] on link "Temporada Alta 2700.00" at bounding box center [392, 192] width 364 height 29
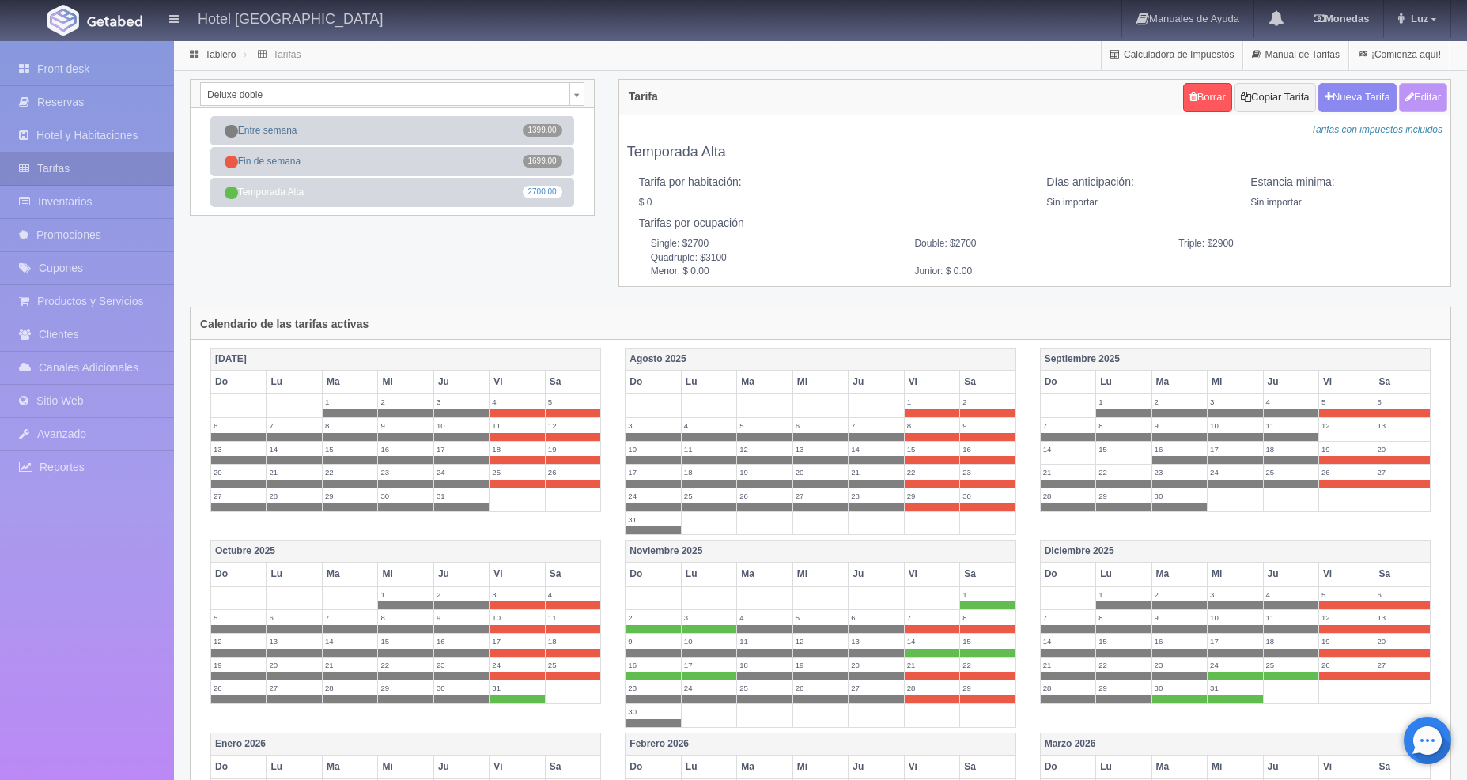
click at [1419, 100] on button "Editar" at bounding box center [1423, 97] width 48 height 29
type input "Temporada Alta"
select select "0"
type input "0"
checkbox input "false"
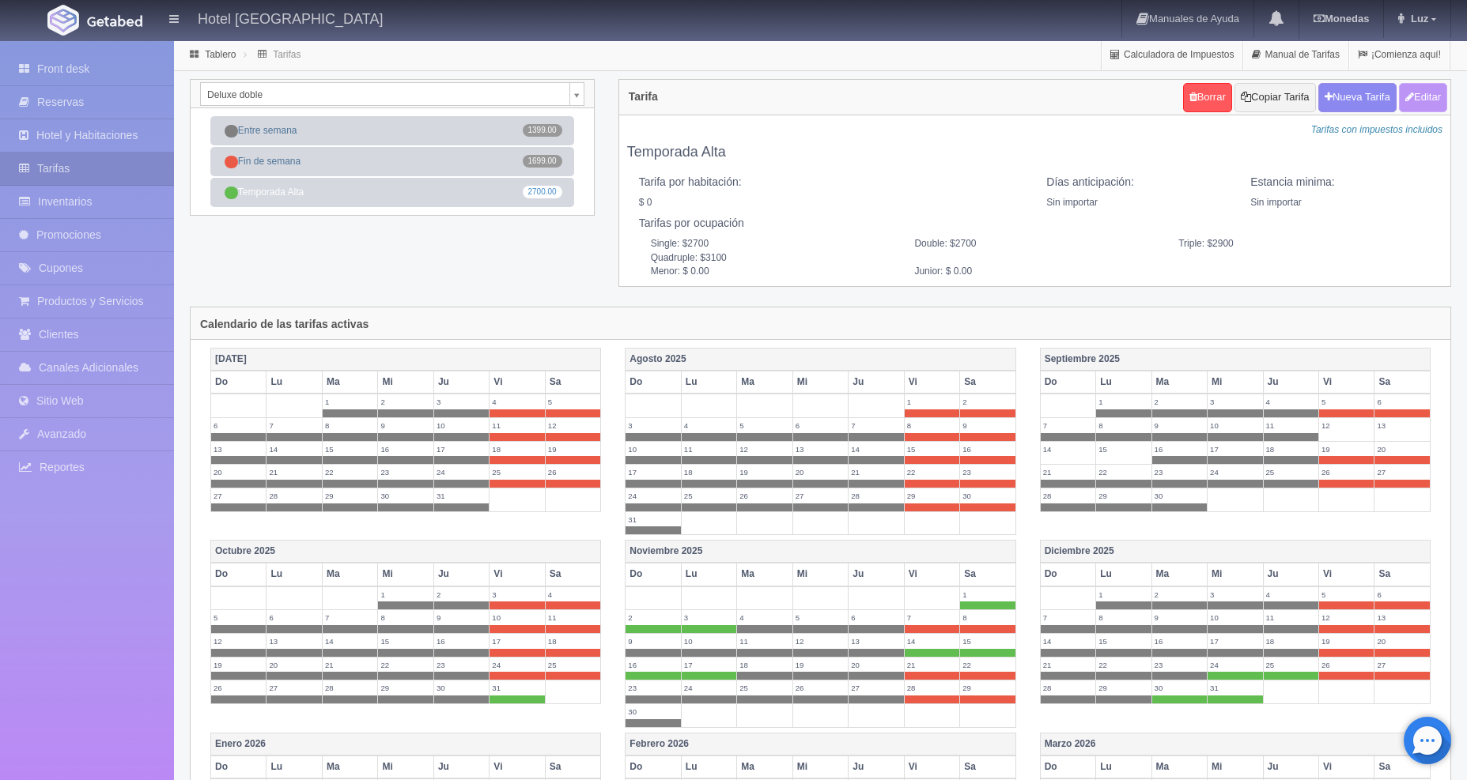
type input "2700"
type input "200"
type input "0.00"
checkbox input "true"
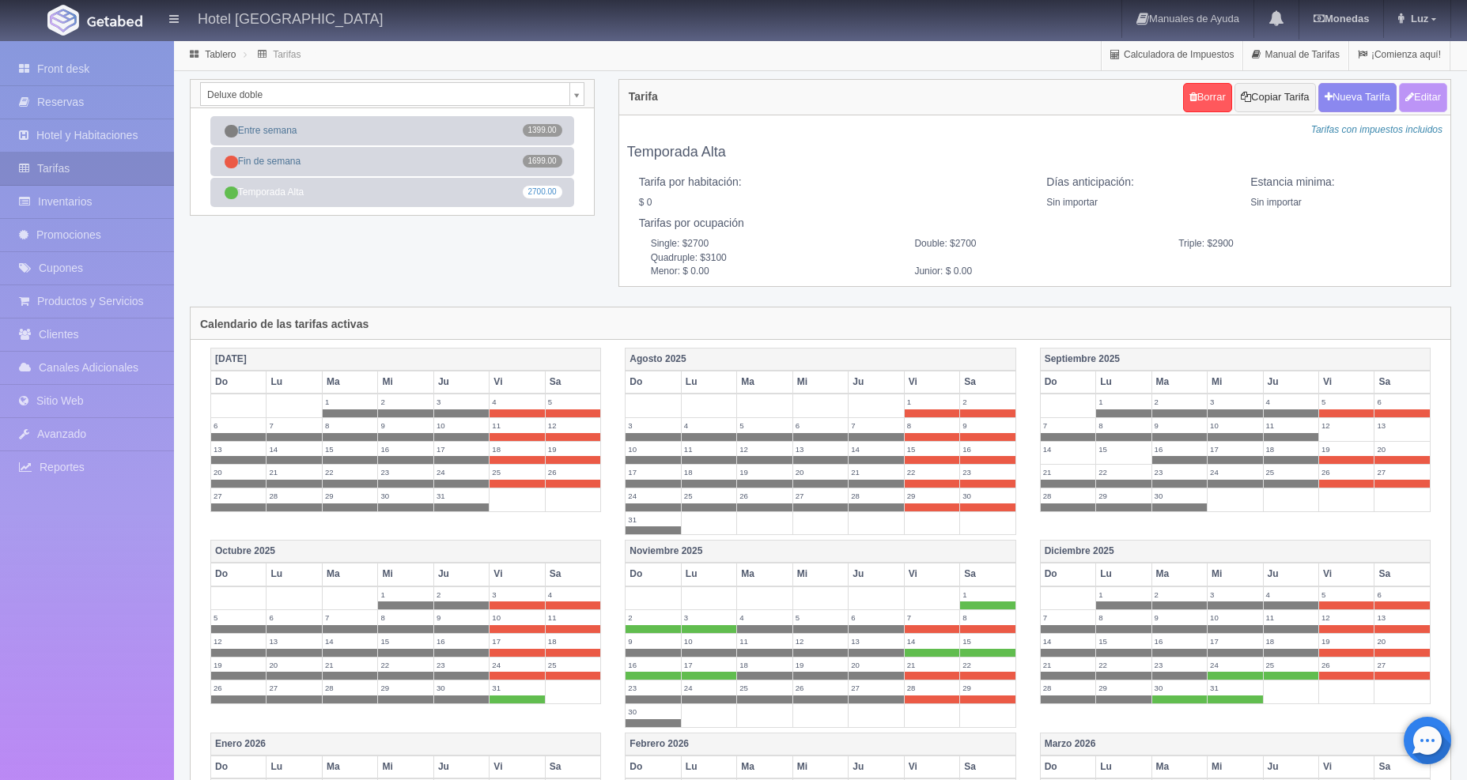
checkbox input "true"
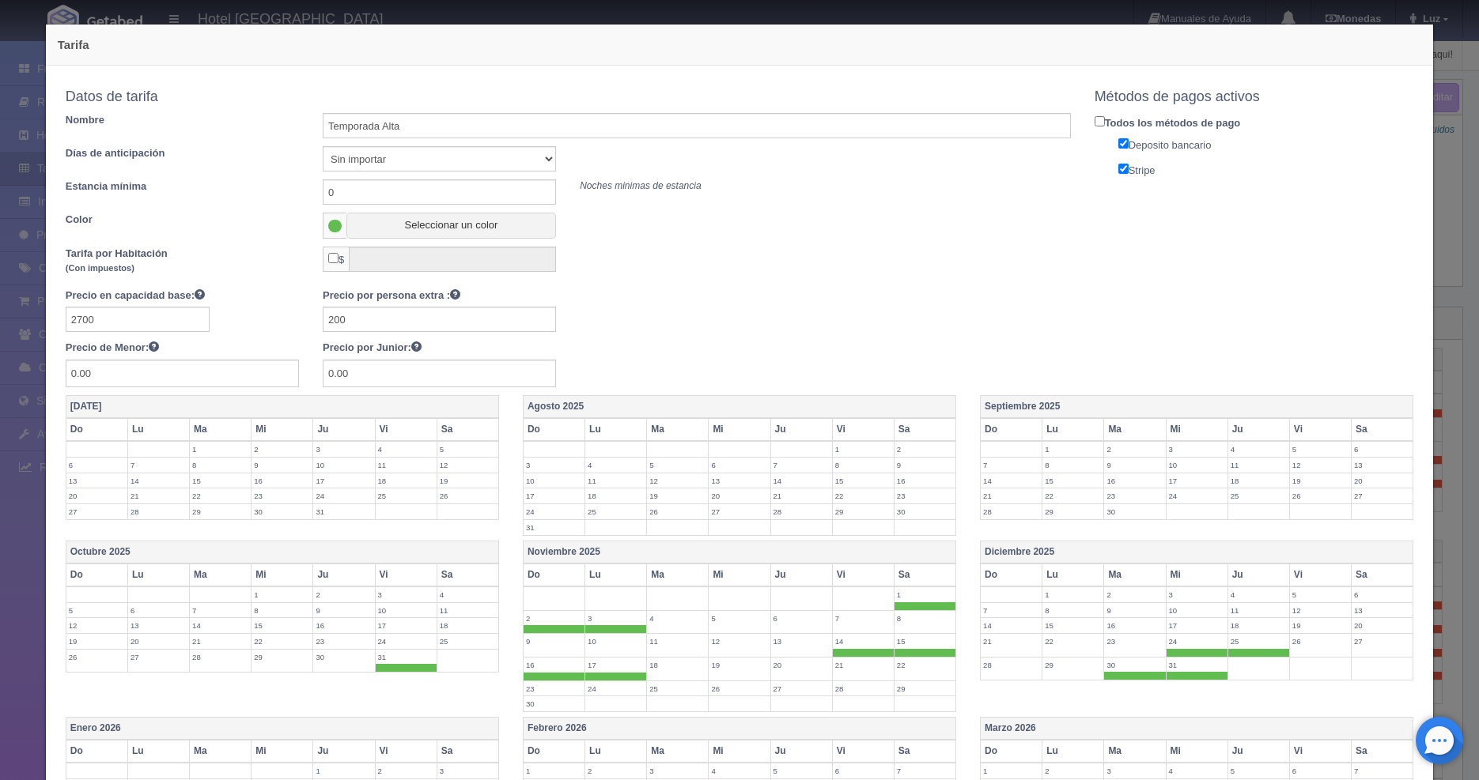
click at [1307, 467] on label "12" at bounding box center [1320, 465] width 61 height 15
click at [1351, 465] on label "13" at bounding box center [1381, 465] width 61 height 15
click at [1009, 491] on label "14" at bounding box center [1011, 489] width 61 height 15
click at [1060, 491] on label "15" at bounding box center [1072, 489] width 61 height 15
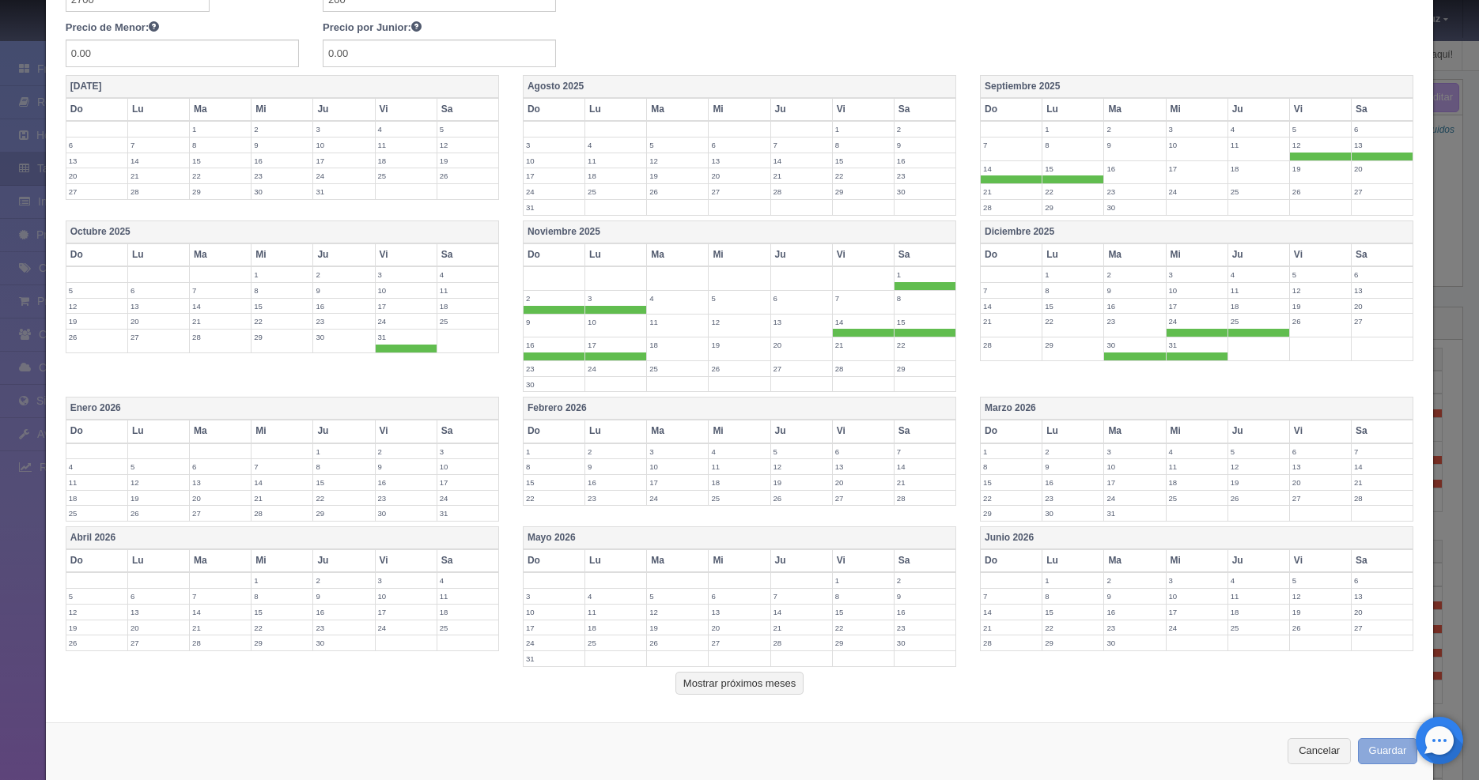
click at [1385, 761] on button "Guardar" at bounding box center [1388, 752] width 60 height 26
